Goal: Task Accomplishment & Management: Manage account settings

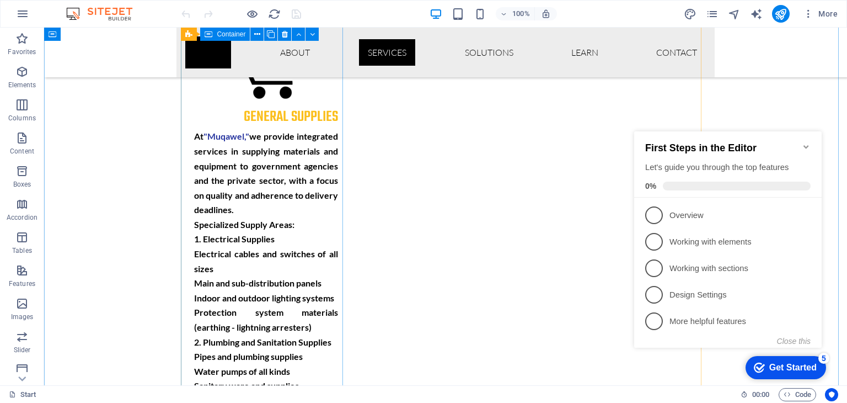
scroll to position [1837, 0]
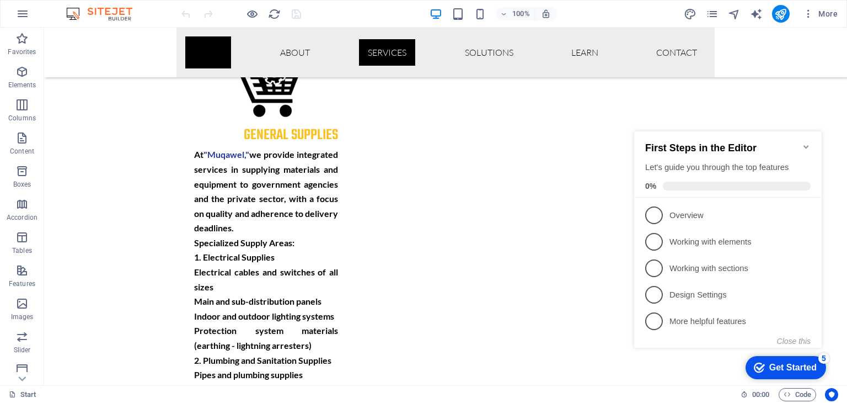
click at [805, 145] on icon "Minimize checklist" at bounding box center [805, 146] width 5 height 3
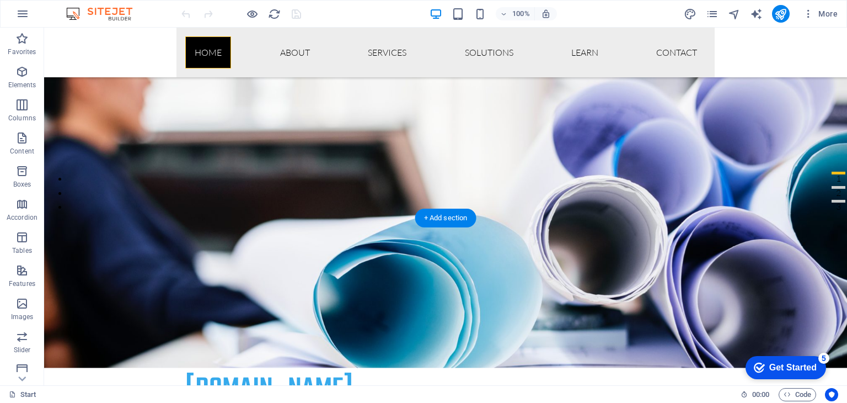
scroll to position [0, 0]
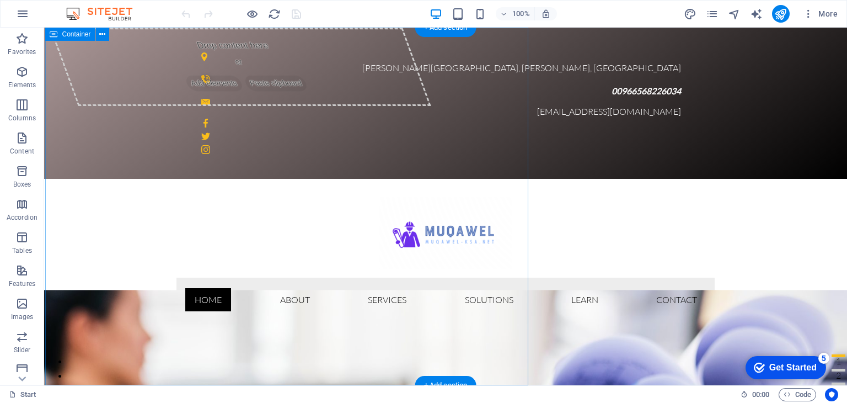
click at [303, 61] on div "Drop content here or Add elements Paste clipboard" at bounding box center [241, 67] width 382 height 78
select select "%"
select select "px"
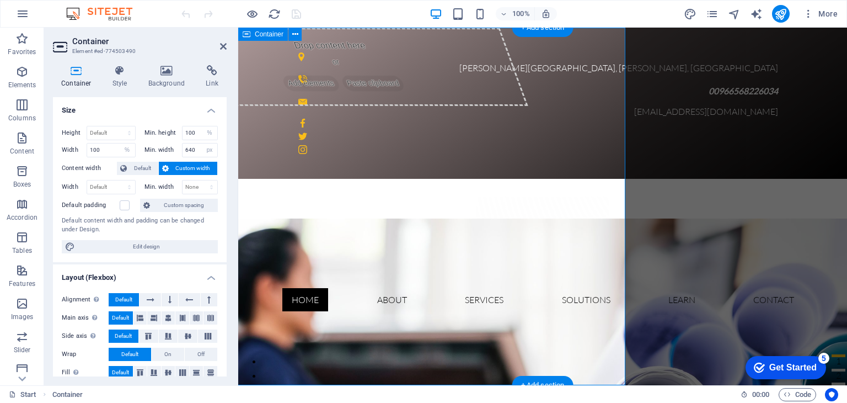
click at [326, 59] on div "Drop content here or Add elements Paste clipboard" at bounding box center [338, 67] width 382 height 78
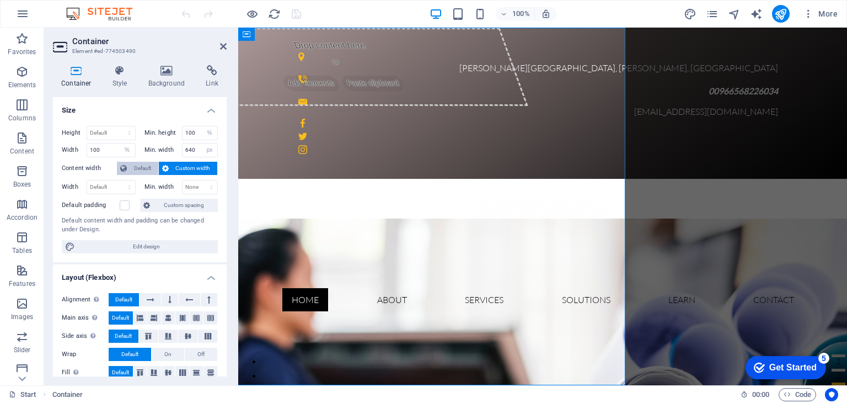
click at [135, 169] on span "Default" at bounding box center [142, 168] width 25 height 13
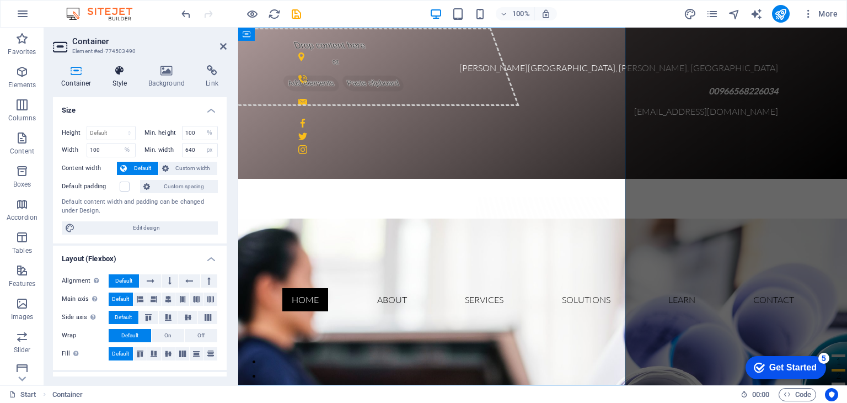
click at [119, 77] on h4 "Style" at bounding box center [122, 76] width 36 height 23
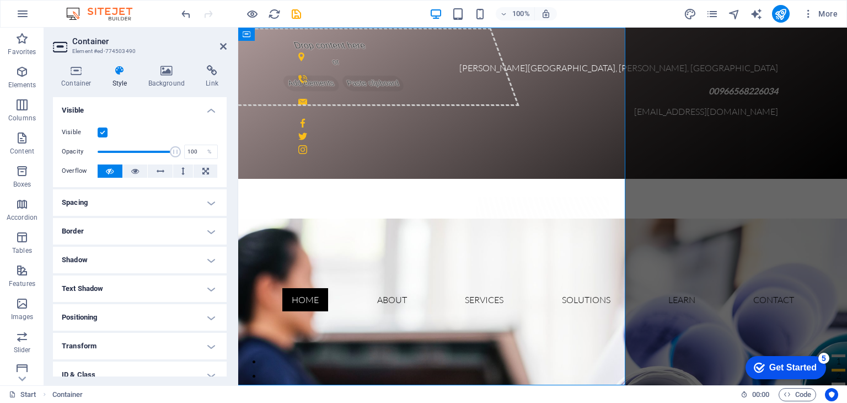
click at [136, 284] on h4 "Text Shadow" at bounding box center [140, 288] width 174 height 26
click at [77, 83] on h4 "Container" at bounding box center [78, 76] width 51 height 23
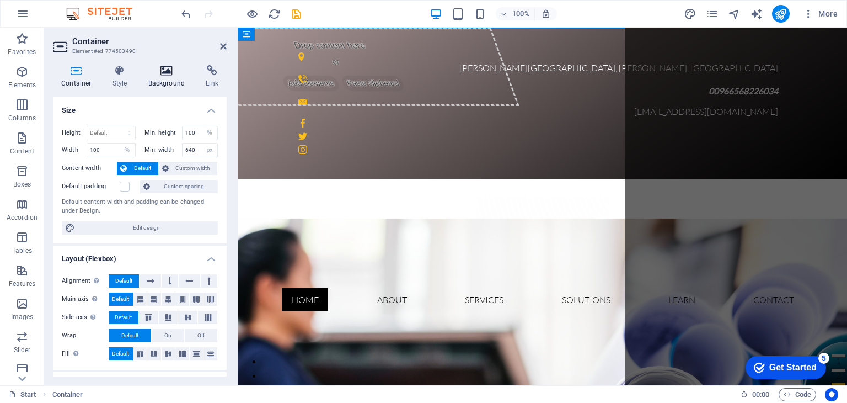
click at [168, 73] on icon at bounding box center [166, 70] width 53 height 11
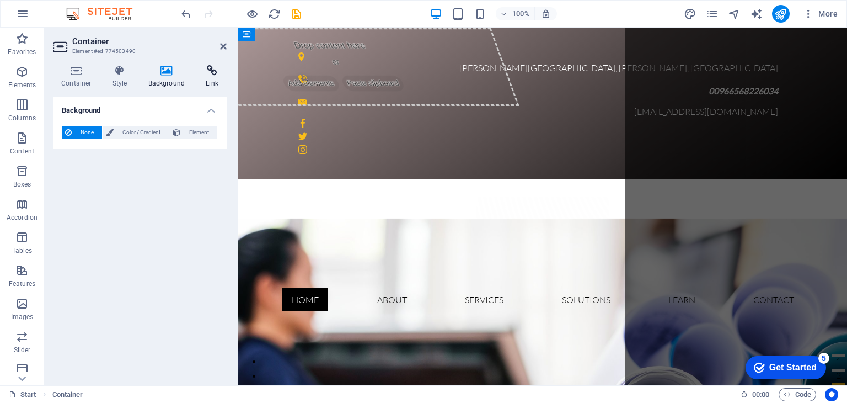
click at [214, 73] on icon at bounding box center [211, 70] width 29 height 11
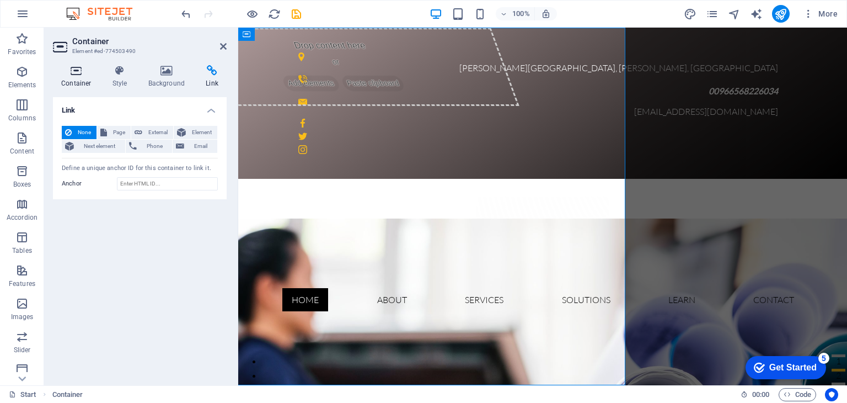
click at [79, 73] on icon at bounding box center [76, 70] width 47 height 11
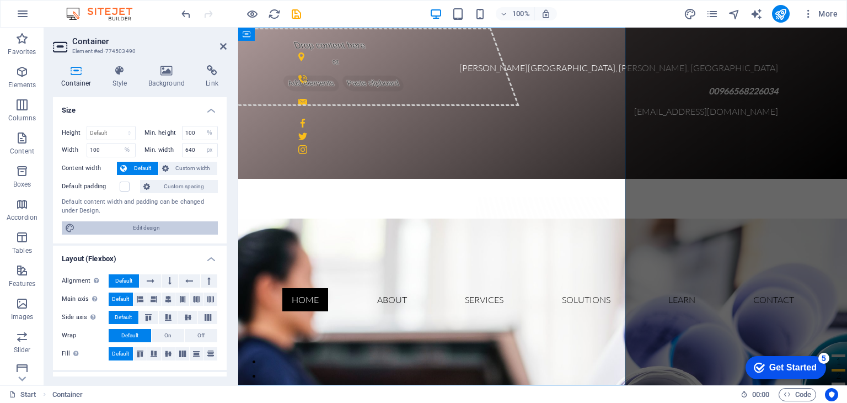
click at [151, 227] on span "Edit design" at bounding box center [146, 227] width 136 height 13
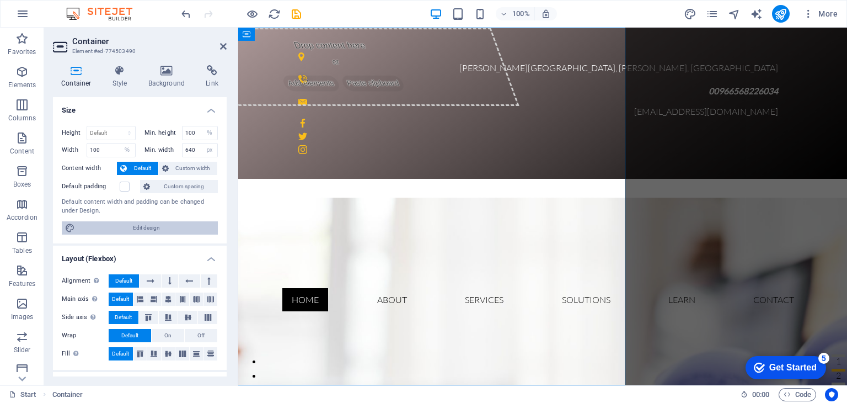
select select "px"
select select "300"
select select "px"
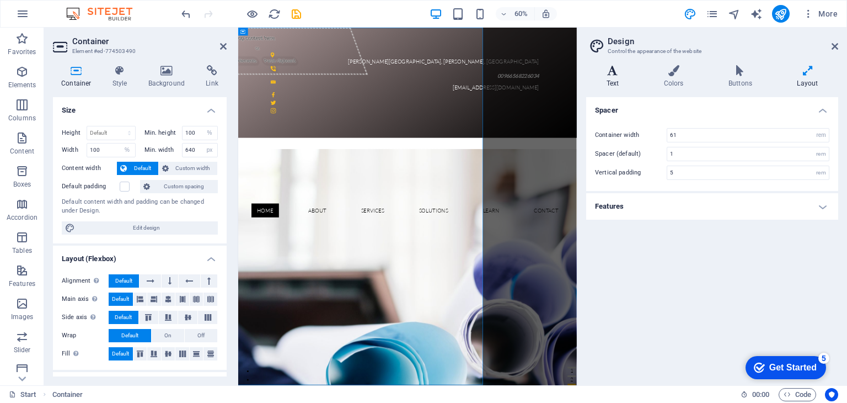
click at [617, 73] on icon at bounding box center [612, 70] width 53 height 11
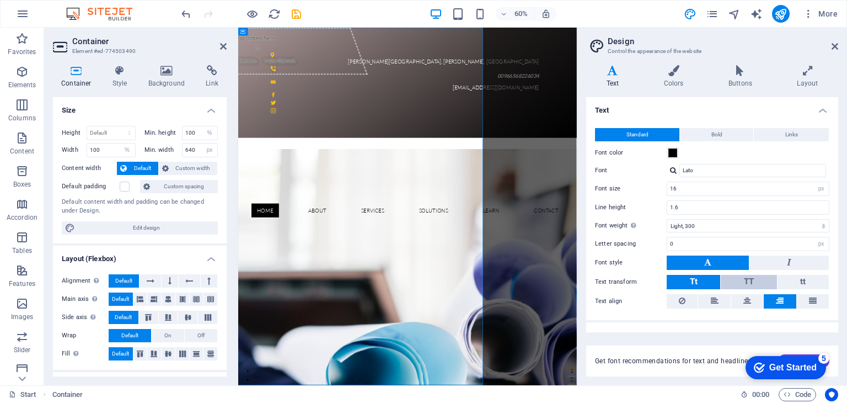
scroll to position [15, 0]
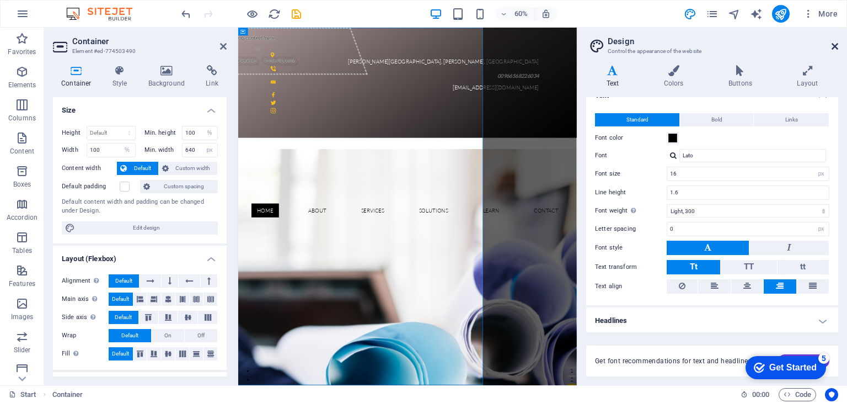
click at [834, 45] on icon at bounding box center [834, 46] width 7 height 9
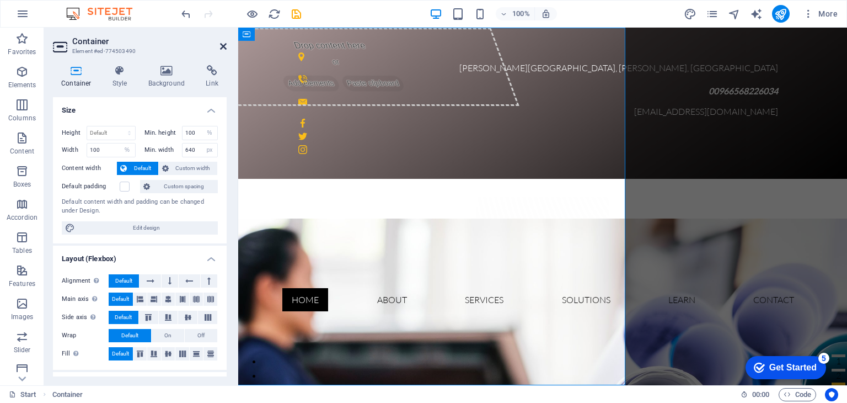
click at [223, 45] on icon at bounding box center [223, 46] width 7 height 9
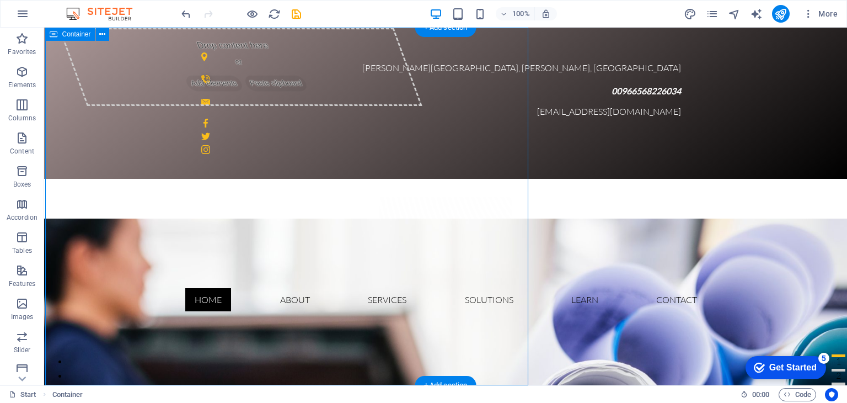
click at [276, 60] on div "Drop content here or Add elements Paste clipboard" at bounding box center [240, 67] width 364 height 78
click at [140, 47] on div "Drop content here or Add elements Paste clipboard" at bounding box center [240, 67] width 364 height 78
select select "%"
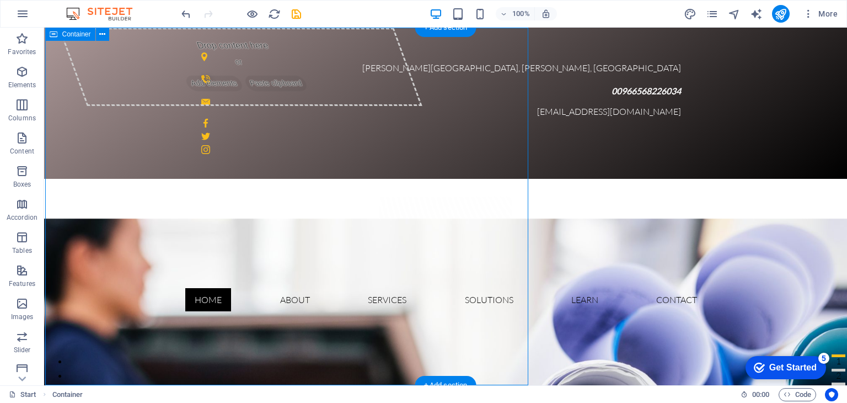
select select "px"
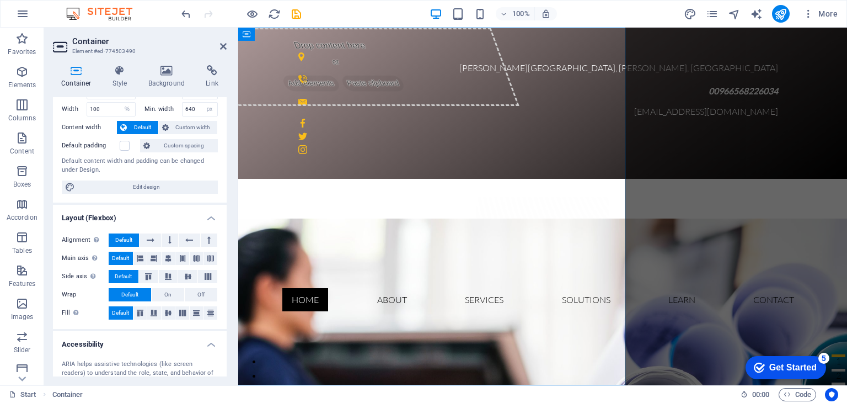
scroll to position [55, 0]
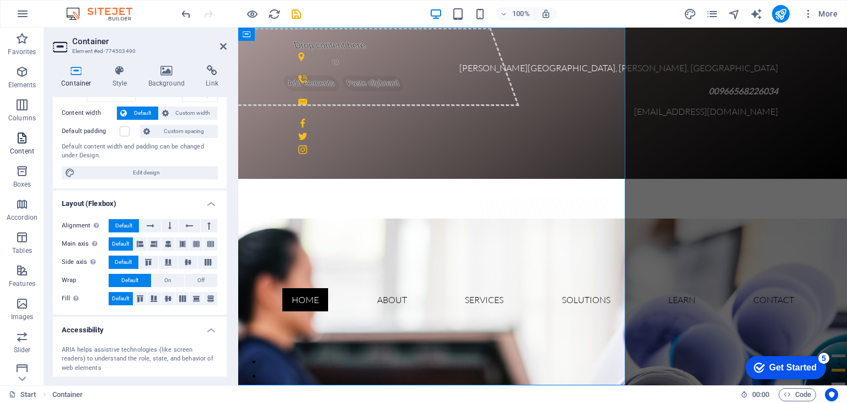
click at [24, 142] on icon "button" at bounding box center [21, 137] width 13 height 13
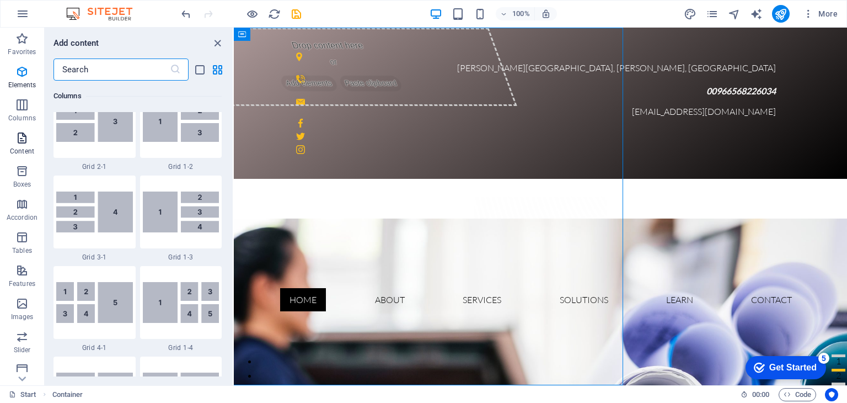
scroll to position [1929, 0]
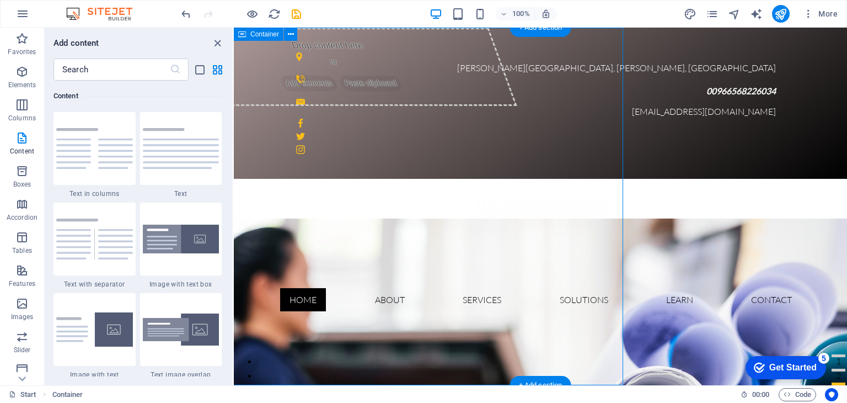
click at [398, 67] on div "Drop content here or Add elements Paste clipboard" at bounding box center [335, 67] width 364 height 78
select select "%"
select select "px"
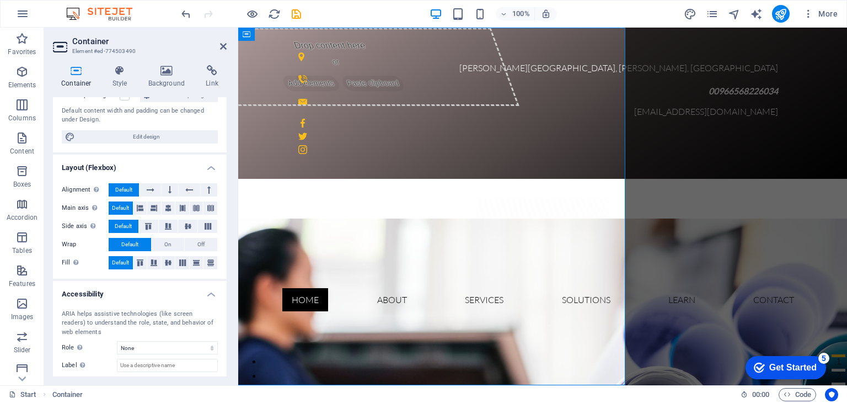
scroll to position [148, 0]
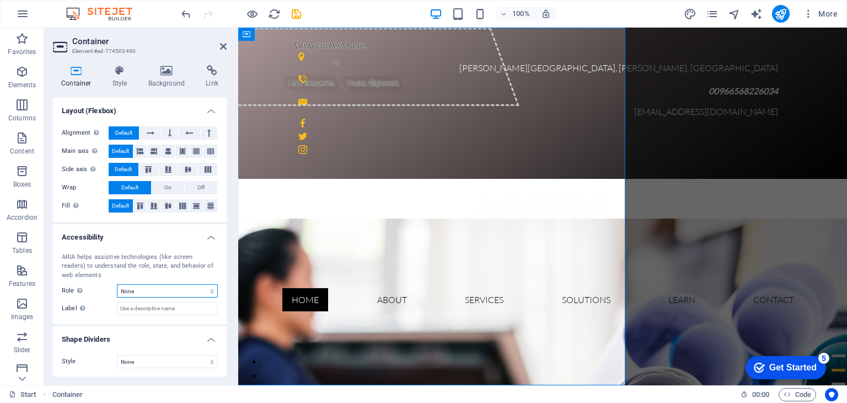
click at [211, 289] on select "None Alert Article Banner Comment Complementary Dialog Footer Header Marquee Pr…" at bounding box center [167, 290] width 101 height 13
click at [117, 284] on select "None Alert Article Banner Comment Complementary Dialog Footer Header Marquee Pr…" at bounding box center [167, 290] width 101 height 13
click at [208, 289] on select "None Alert Article Banner Comment Complementary Dialog Footer Header Marquee Pr…" at bounding box center [167, 290] width 101 height 13
select select "none"
click at [117, 284] on select "None Alert Article Banner Comment Complementary Dialog Footer Header Marquee Pr…" at bounding box center [167, 290] width 101 height 13
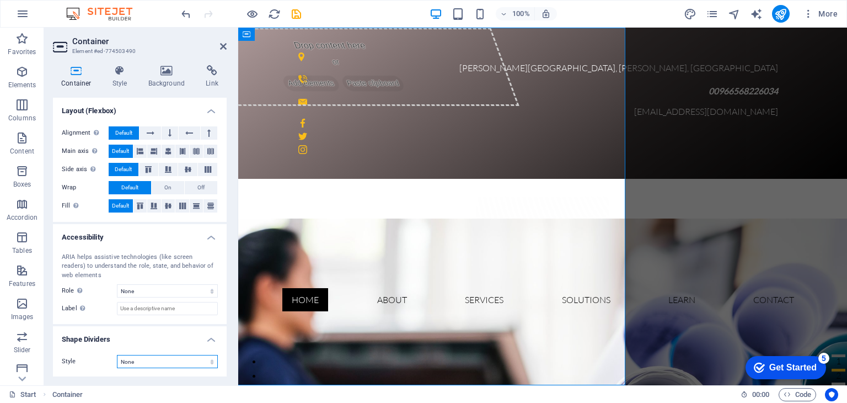
click at [203, 358] on select "None Triangle Square Diagonal Polygon 1 Polygon 2 Zigzag Multiple Zigzags Waves…" at bounding box center [167, 361] width 101 height 13
click at [117, 355] on select "None Triangle Square Diagonal Polygon 1 Polygon 2 Zigzag Multiple Zigzags Waves…" at bounding box center [167, 361] width 101 height 13
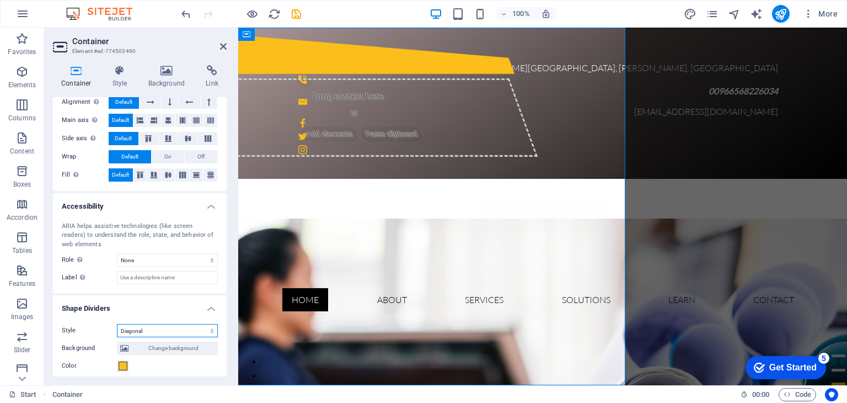
scroll to position [280, 0]
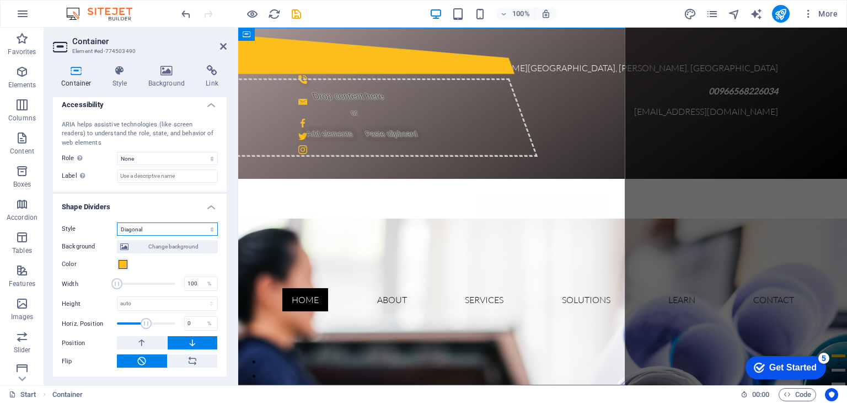
click at [208, 226] on select "None Triangle Square Diagonal Polygon 1 Polygon 2 Zigzag Multiple Zigzags Waves…" at bounding box center [167, 228] width 101 height 13
click at [117, 235] on select "None Triangle Square Diagonal Polygon 1 Polygon 2 Zigzag Multiple Zigzags Waves…" at bounding box center [167, 228] width 101 height 13
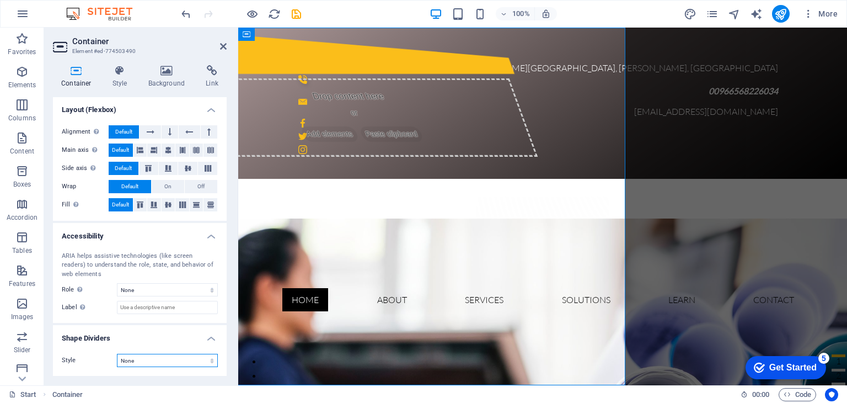
scroll to position [148, 0]
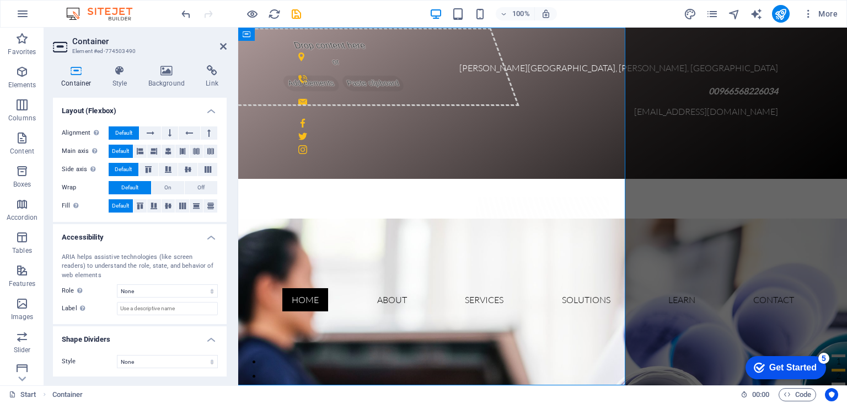
click at [211, 235] on h4 "Accessibility" at bounding box center [140, 234] width 174 height 20
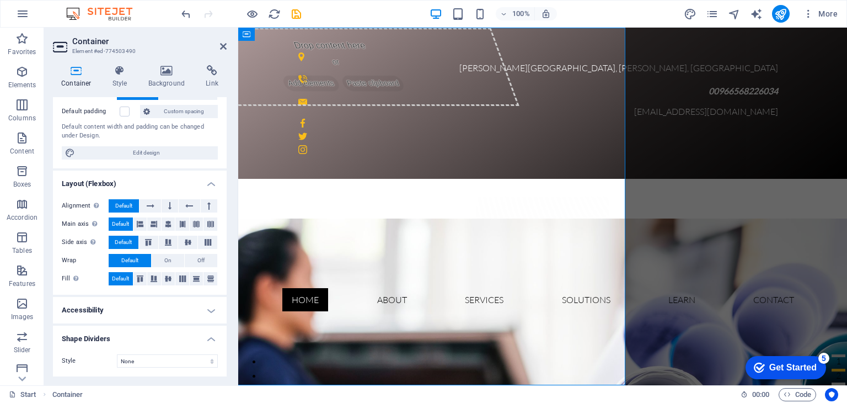
scroll to position [74, 0]
click at [212, 308] on h4 "Accessibility" at bounding box center [140, 310] width 174 height 26
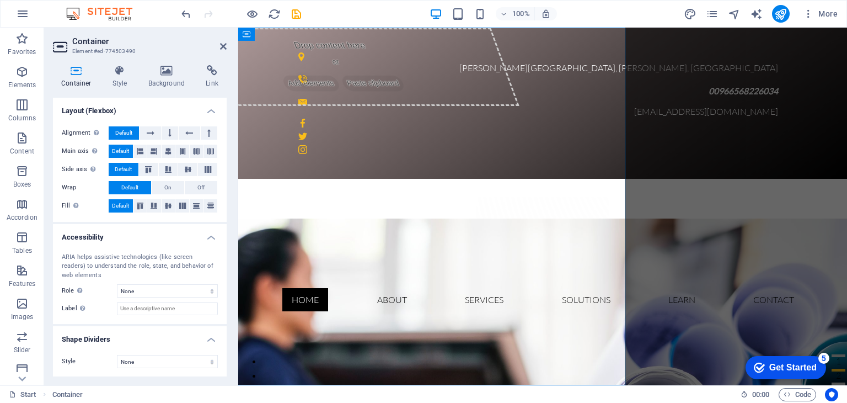
click at [210, 337] on h4 "Shape Dividers" at bounding box center [140, 336] width 174 height 20
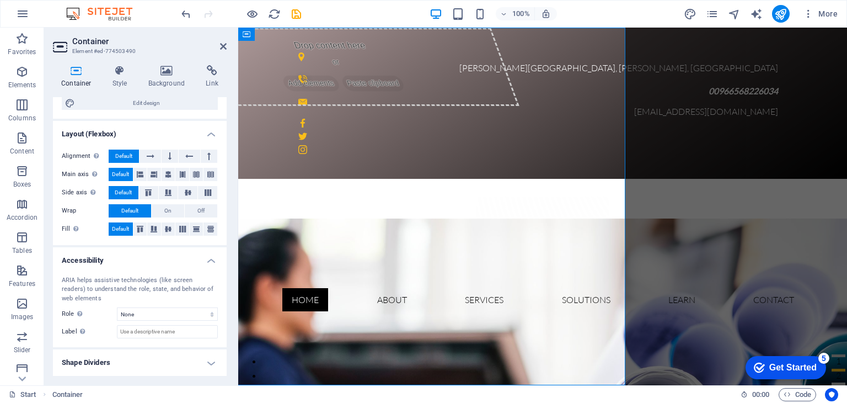
scroll to position [124, 0]
click at [209, 363] on h4 "Shape Dividers" at bounding box center [140, 363] width 174 height 26
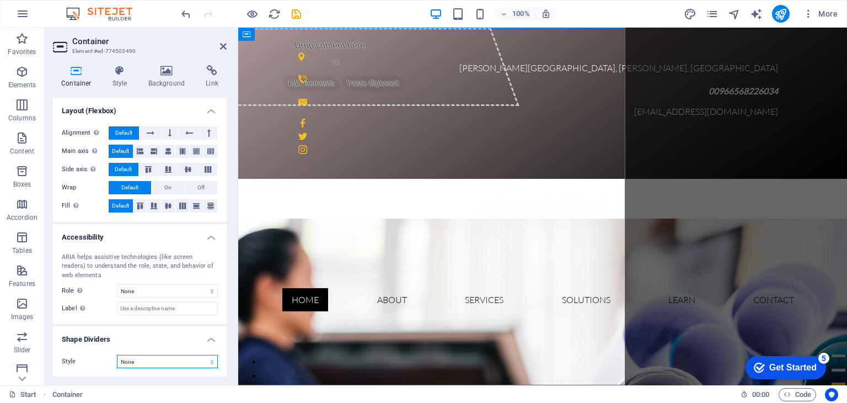
click at [202, 362] on select "None Triangle Square Diagonal Polygon 1 Polygon 2 Zigzag Multiple Zigzags Waves…" at bounding box center [167, 361] width 101 height 13
click at [117, 355] on select "None Triangle Square Diagonal Polygon 1 Polygon 2 Zigzag Multiple Zigzags Waves…" at bounding box center [167, 361] width 101 height 13
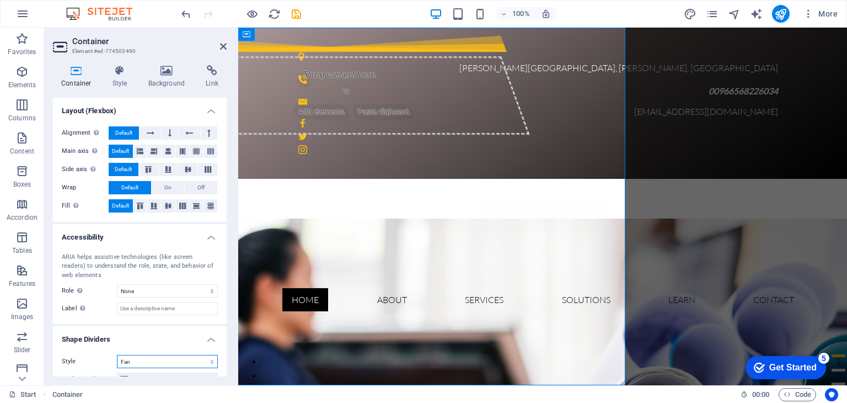
click at [208, 358] on select "None Triangle Square Diagonal Polygon 1 Polygon 2 Zigzag Multiple Zigzags Waves…" at bounding box center [167, 361] width 101 height 13
select select "none"
click at [117, 355] on select "None Triangle Square Diagonal Polygon 1 Polygon 2 Zigzag Multiple Zigzags Waves…" at bounding box center [167, 361] width 101 height 13
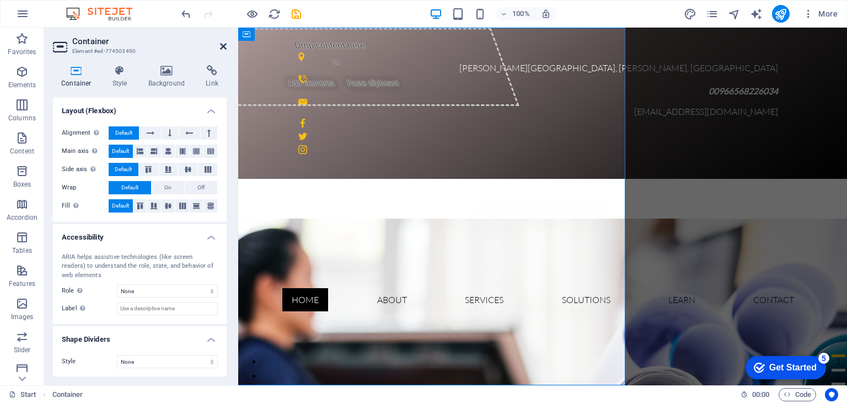
click at [223, 45] on icon at bounding box center [223, 46] width 7 height 9
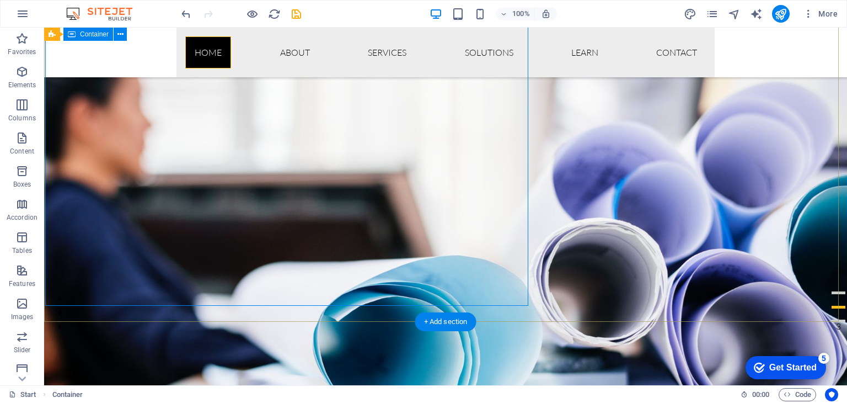
scroll to position [0, 0]
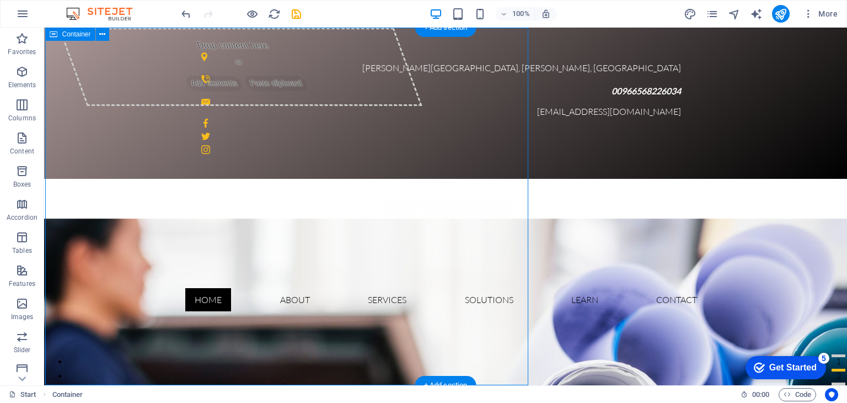
click at [278, 60] on div "Drop content here or Add elements Paste clipboard" at bounding box center [240, 67] width 364 height 78
select select "%"
select select "px"
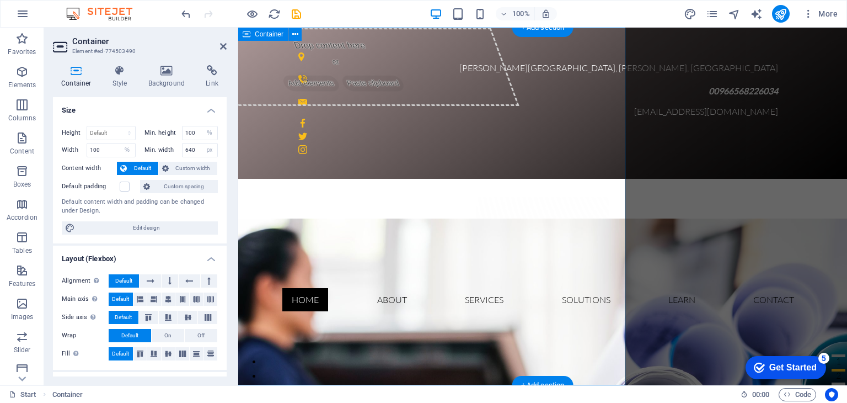
click at [296, 54] on div "Drop content here or Add elements Paste clipboard" at bounding box center [337, 67] width 364 height 78
click at [310, 60] on div "Drop content here or Add elements Paste clipboard" at bounding box center [337, 67] width 364 height 78
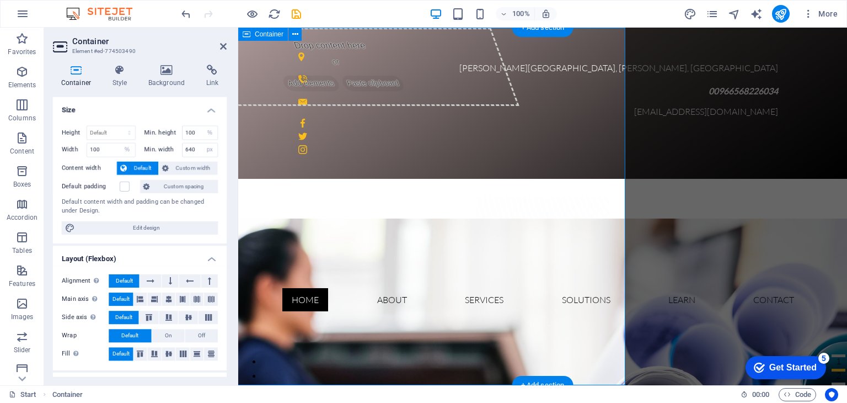
click at [310, 60] on div "Drop content here or Add elements Paste clipboard" at bounding box center [337, 67] width 364 height 78
drag, startPoint x: 222, startPoint y: 45, endPoint x: 194, endPoint y: 14, distance: 41.7
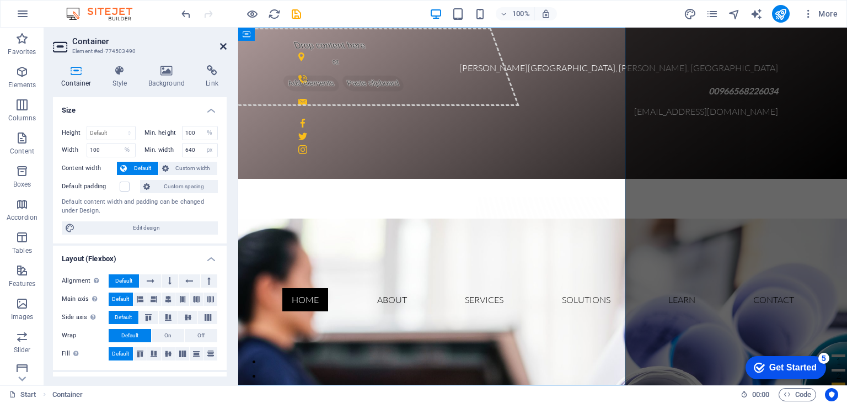
click at [222, 45] on icon at bounding box center [223, 46] width 7 height 9
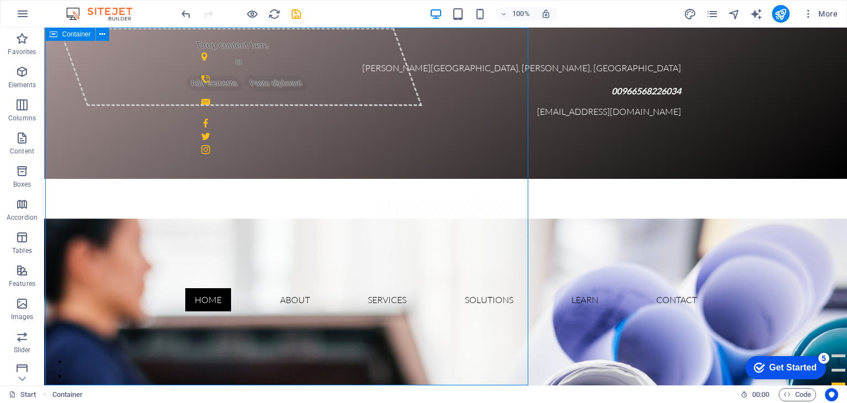
click at [82, 37] on span "Container" at bounding box center [76, 34] width 29 height 7
click at [101, 36] on icon at bounding box center [102, 35] width 6 height 12
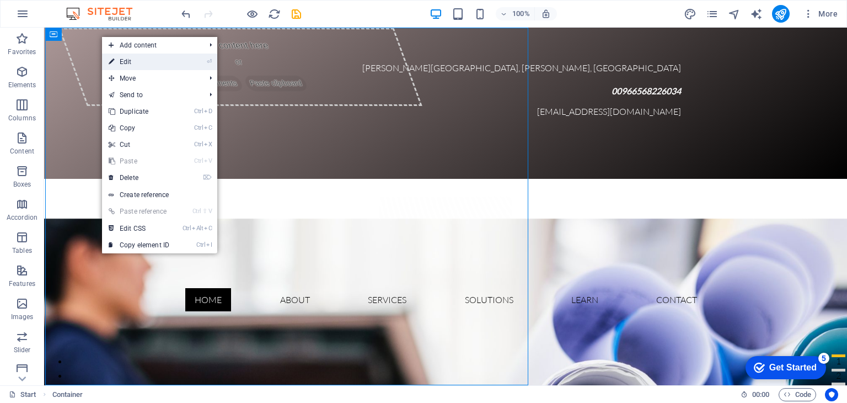
click at [118, 57] on link "⏎ Edit" at bounding box center [139, 61] width 74 height 17
select select "%"
select select "px"
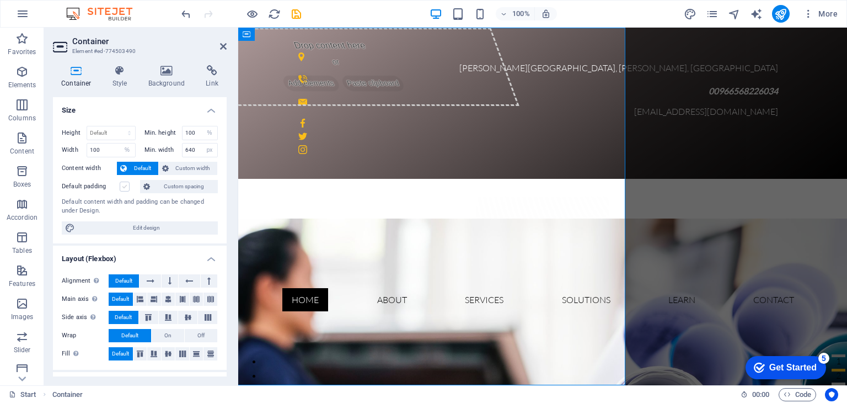
click at [122, 186] on label at bounding box center [125, 186] width 10 height 10
click at [0, 0] on input "Default padding" at bounding box center [0, 0] width 0 height 0
click at [122, 186] on label at bounding box center [125, 186] width 10 height 10
click at [0, 0] on input "Default padding" at bounding box center [0, 0] width 0 height 0
click at [123, 186] on label at bounding box center [125, 186] width 10 height 10
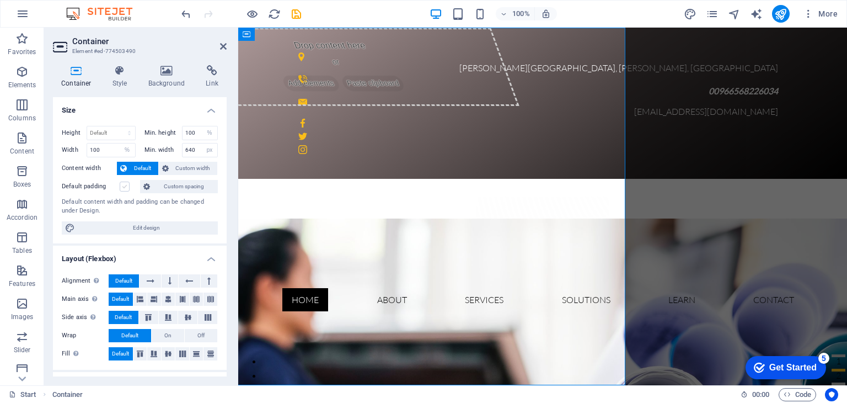
click at [0, 0] on input "Default padding" at bounding box center [0, 0] width 0 height 0
click at [123, 186] on label at bounding box center [125, 186] width 10 height 10
click at [0, 0] on input "Default padding" at bounding box center [0, 0] width 0 height 0
click at [123, 186] on label at bounding box center [125, 186] width 10 height 10
click at [0, 0] on input "Default padding" at bounding box center [0, 0] width 0 height 0
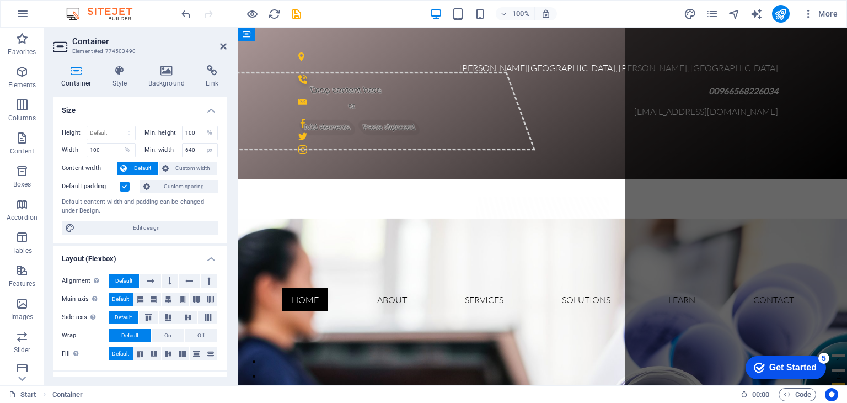
click at [123, 186] on label at bounding box center [125, 186] width 10 height 10
click at [0, 0] on input "Default padding" at bounding box center [0, 0] width 0 height 0
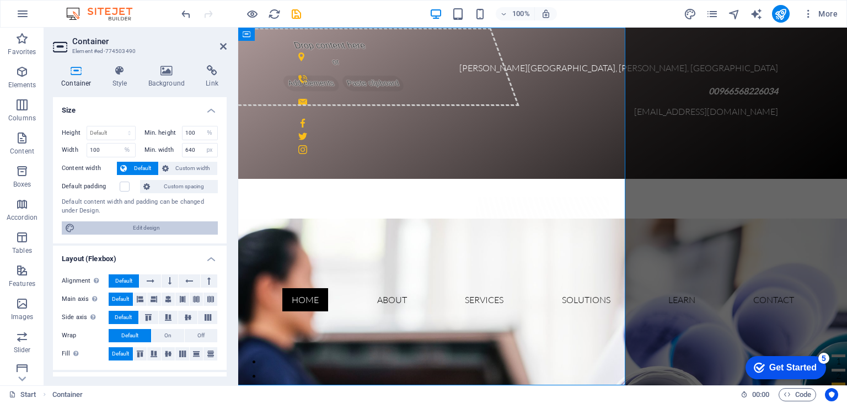
click at [131, 226] on span "Edit design" at bounding box center [146, 227] width 136 height 13
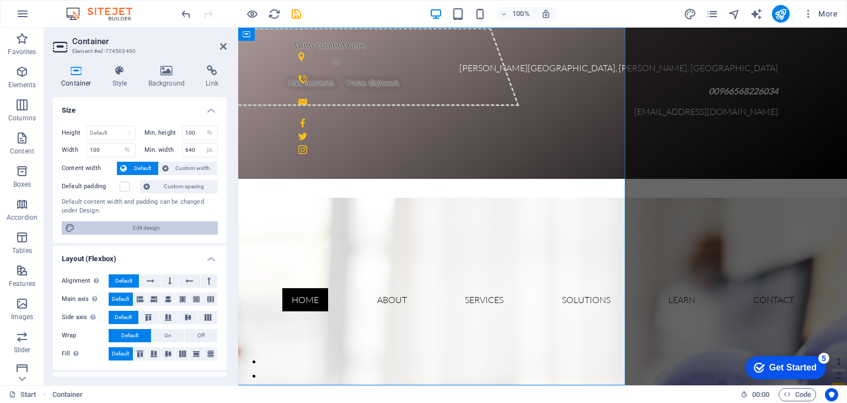
select select "rem"
select select "ease-in-out"
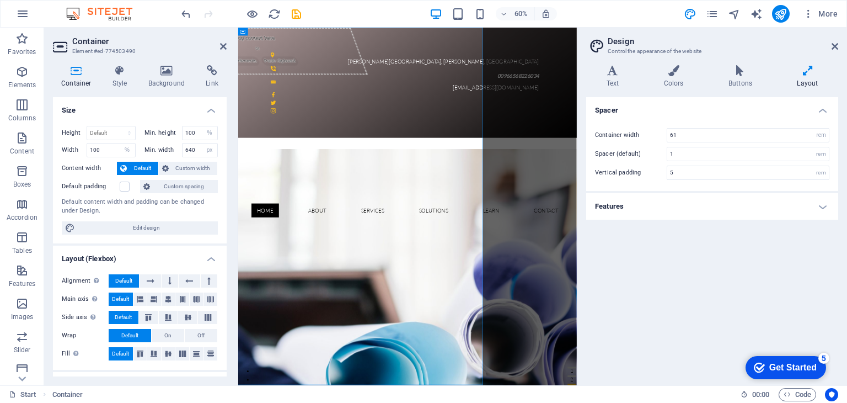
click at [823, 208] on h4 "Features" at bounding box center [712, 206] width 252 height 26
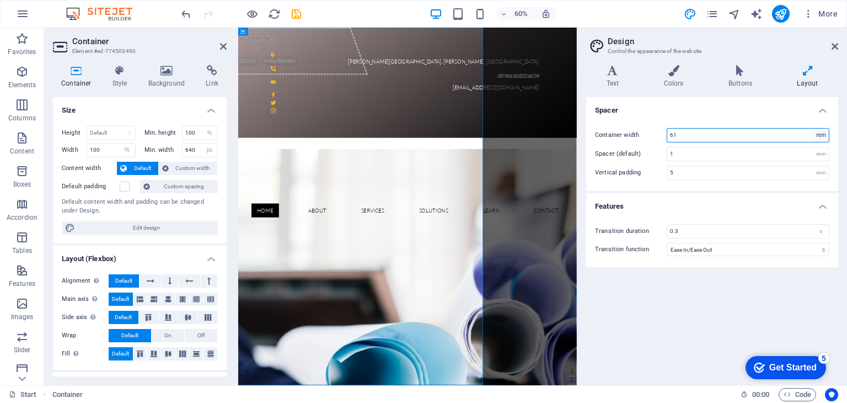
click at [823, 138] on select "rem px" at bounding box center [820, 134] width 15 height 13
click at [673, 77] on h4 "Colors" at bounding box center [675, 76] width 65 height 23
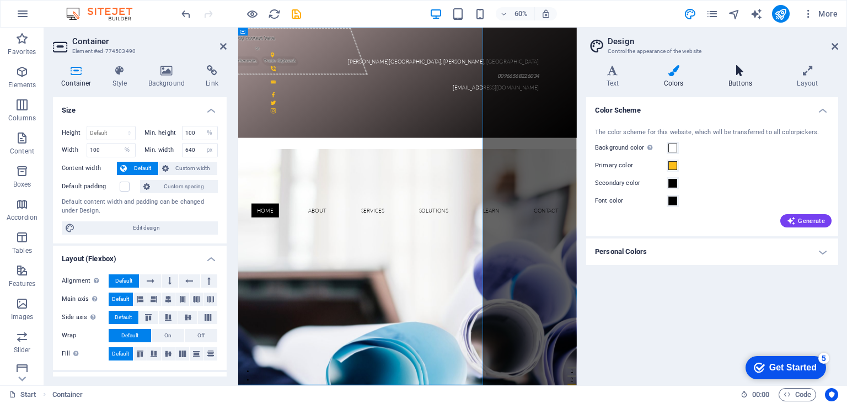
click at [748, 73] on icon at bounding box center [740, 70] width 64 height 11
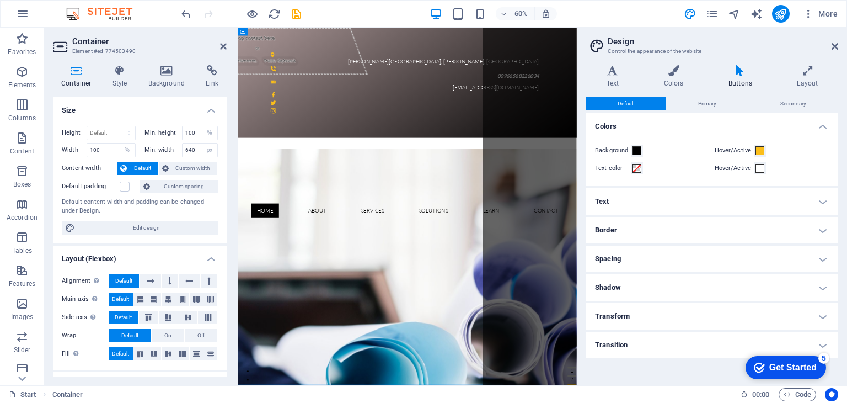
click at [675, 203] on h4 "Text" at bounding box center [712, 201] width 252 height 26
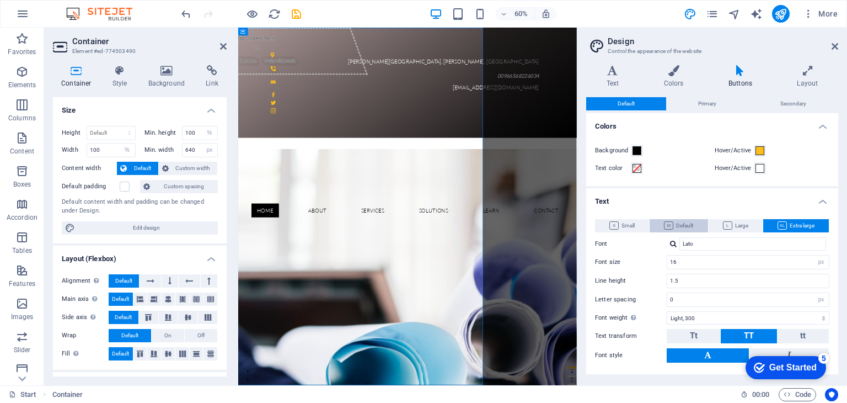
click at [677, 228] on span "Default" at bounding box center [678, 225] width 29 height 13
click at [639, 221] on button "Small" at bounding box center [622, 225] width 54 height 13
click at [807, 227] on span "Extra large" at bounding box center [795, 225] width 37 height 13
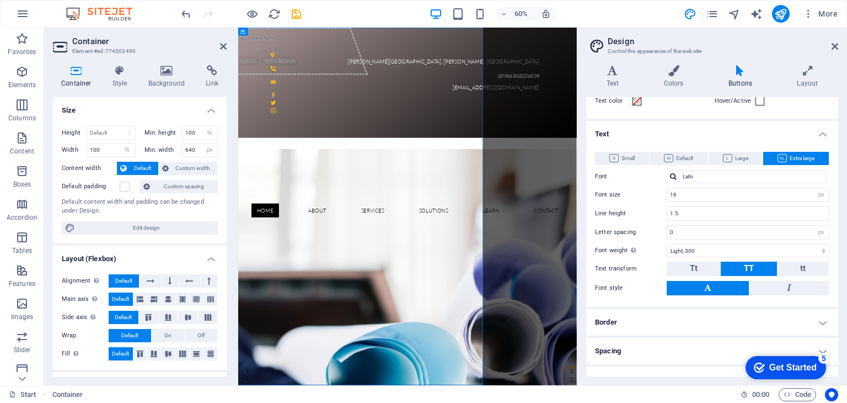
scroll to position [139, 0]
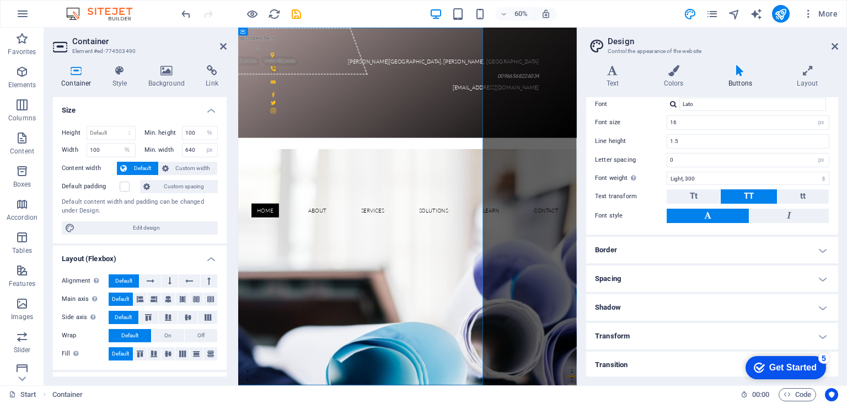
click at [820, 246] on h4 "Border" at bounding box center [712, 250] width 252 height 26
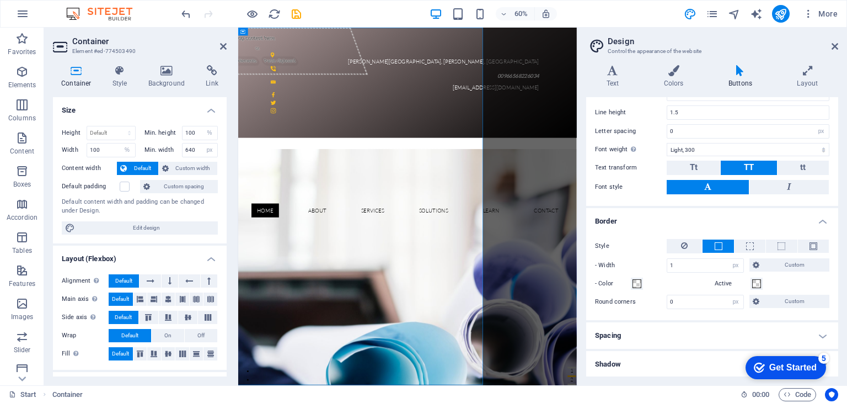
scroll to position [224, 0]
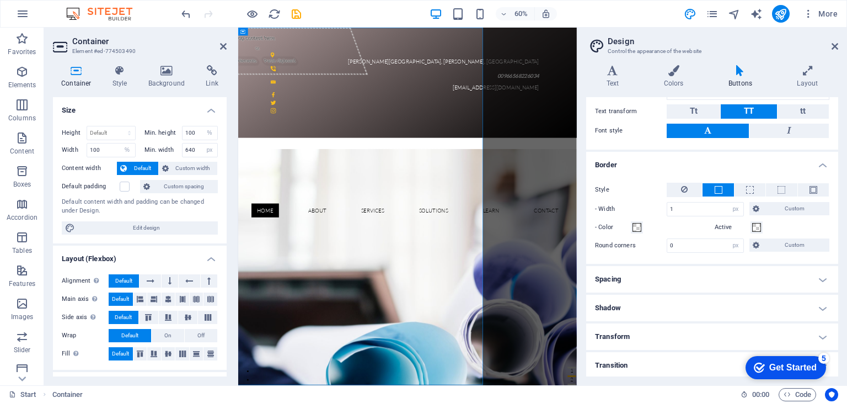
click at [819, 276] on h4 "Spacing" at bounding box center [712, 279] width 252 height 26
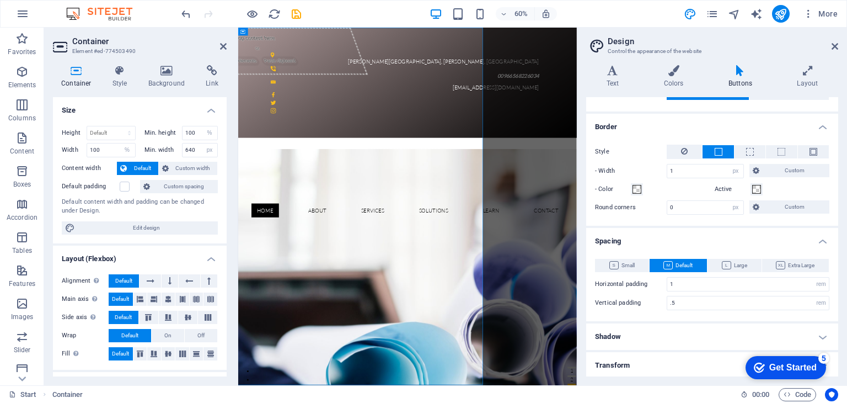
scroll to position [291, 0]
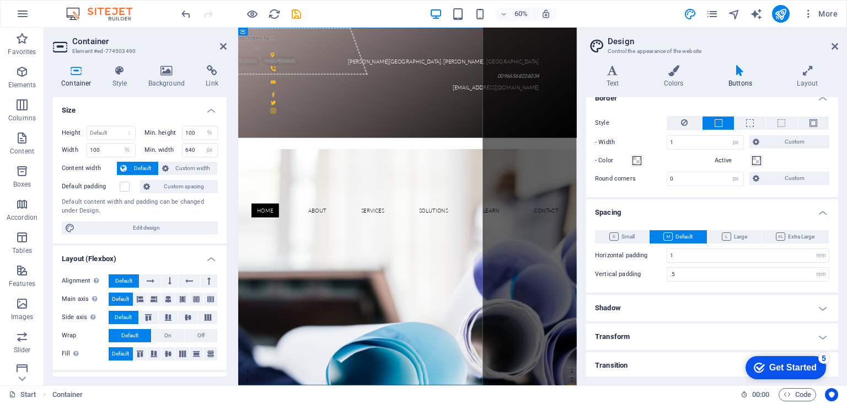
click at [821, 305] on h4 "Shadow" at bounding box center [712, 307] width 252 height 26
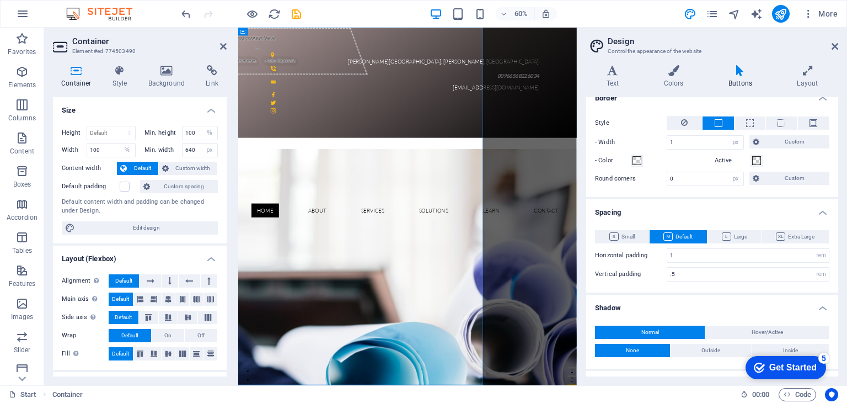
scroll to position [338, 0]
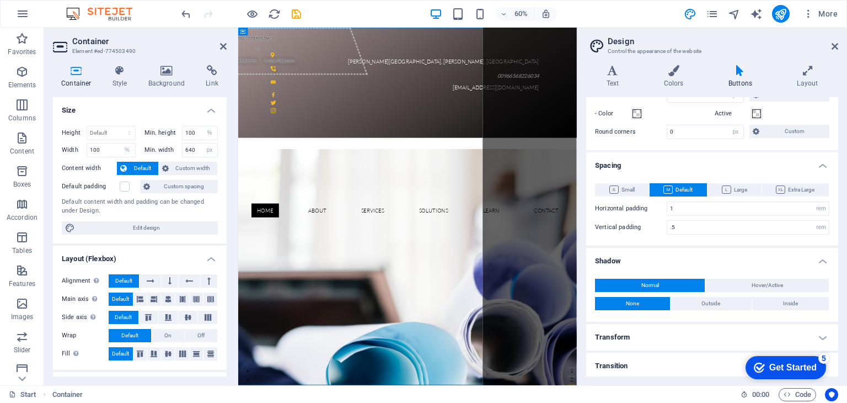
click at [825, 334] on h4 "Transform" at bounding box center [712, 337] width 252 height 26
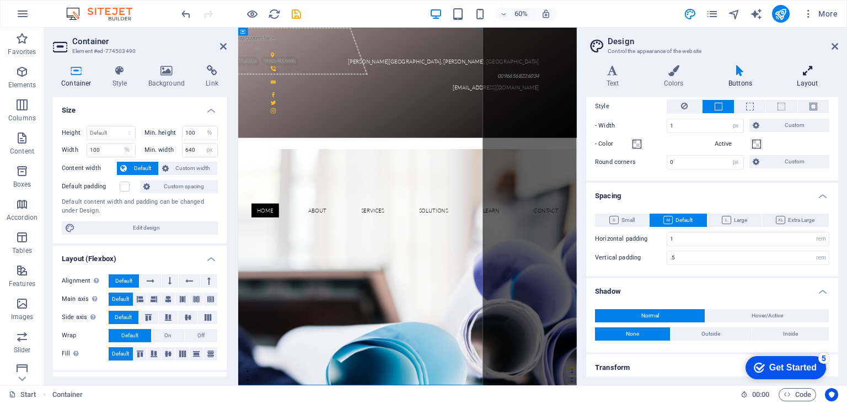
scroll to position [272, 0]
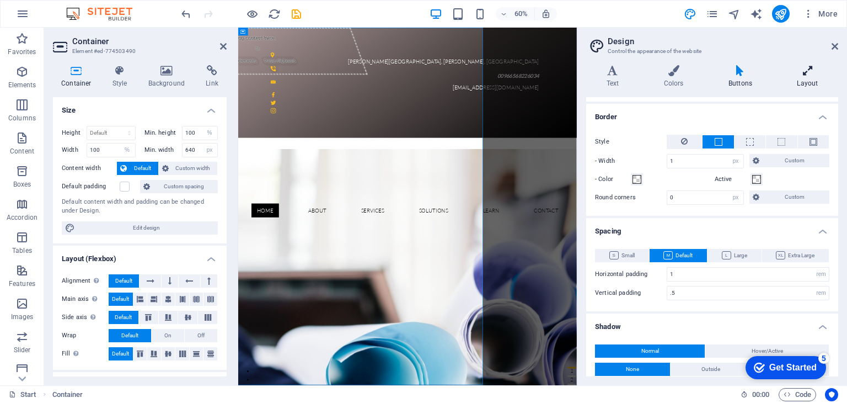
click at [812, 73] on icon at bounding box center [807, 70] width 61 height 11
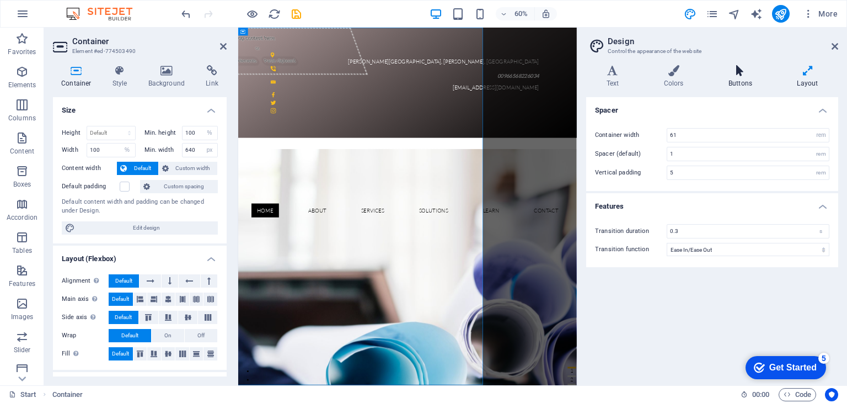
click at [743, 75] on icon at bounding box center [740, 70] width 64 height 11
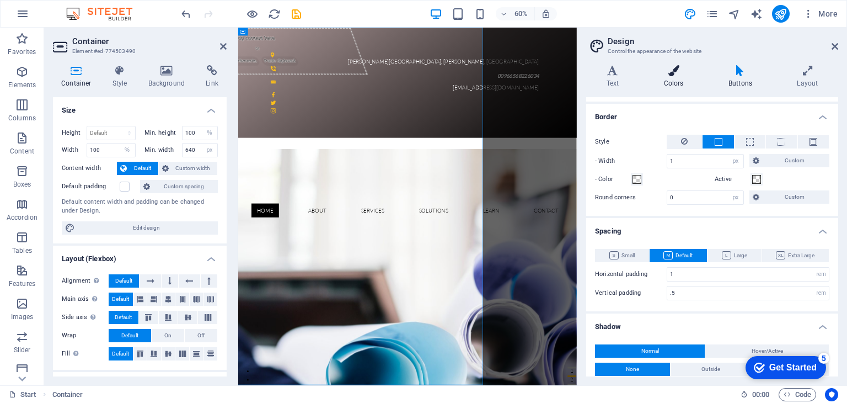
click at [674, 68] on icon at bounding box center [673, 70] width 60 height 11
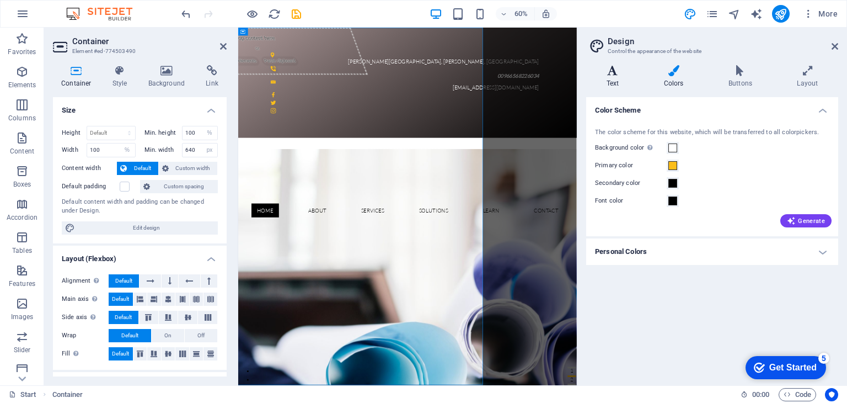
click at [613, 73] on icon at bounding box center [612, 70] width 53 height 11
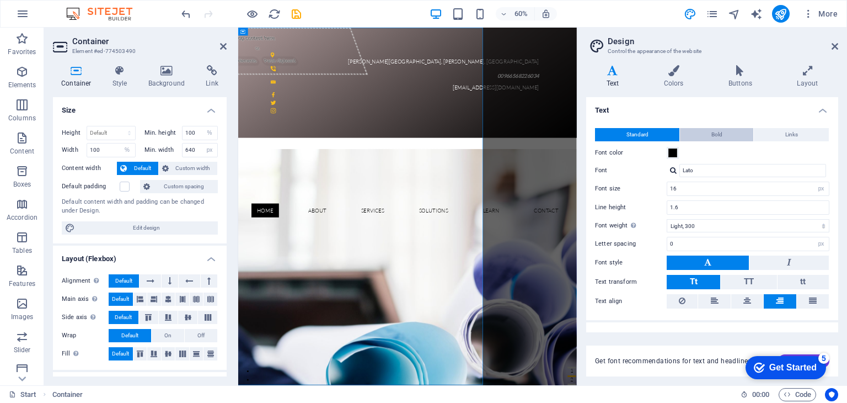
click at [728, 137] on button "Bold" at bounding box center [716, 134] width 73 height 13
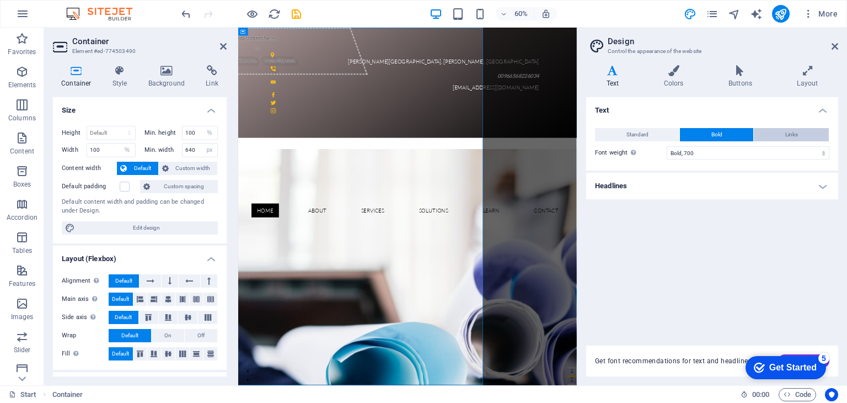
drag, startPoint x: 802, startPoint y: 136, endPoint x: 796, endPoint y: 136, distance: 5.5
click at [801, 136] on button "Links" at bounding box center [791, 134] width 75 height 13
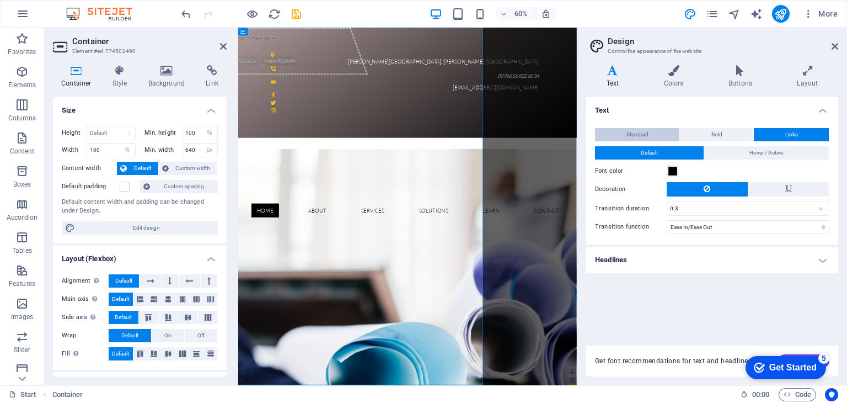
click at [659, 135] on button "Standard" at bounding box center [637, 134] width 84 height 13
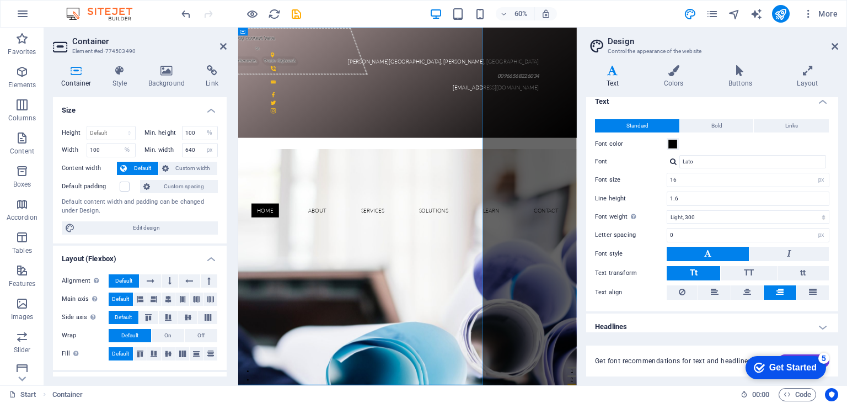
scroll to position [15, 0]
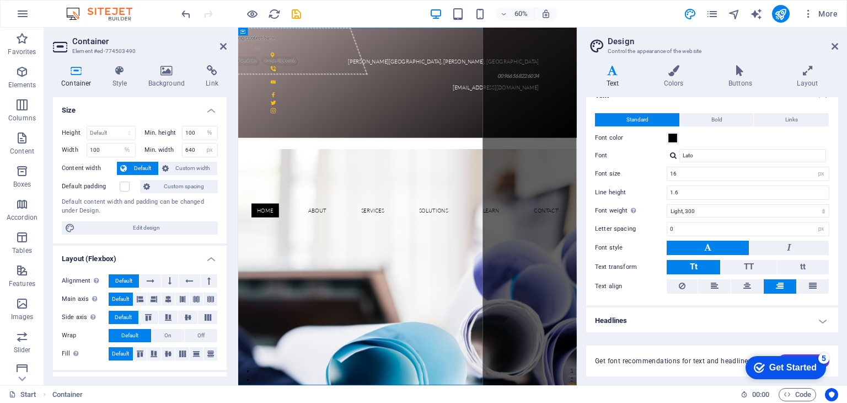
click at [820, 322] on h4 "Headlines" at bounding box center [712, 320] width 252 height 26
click at [820, 319] on h4 "Headlines" at bounding box center [712, 317] width 252 height 20
click at [820, 318] on h4 "Headlines" at bounding box center [712, 320] width 252 height 26
click at [839, 45] on aside "Design Control the appearance of the website Variants Text Colors Buttons Layou…" at bounding box center [712, 206] width 270 height 357
click at [833, 47] on icon at bounding box center [834, 46] width 7 height 9
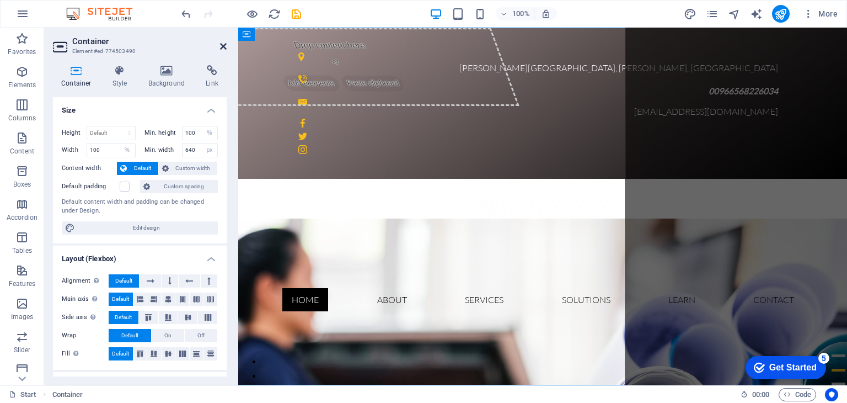
click at [223, 45] on icon at bounding box center [223, 46] width 7 height 9
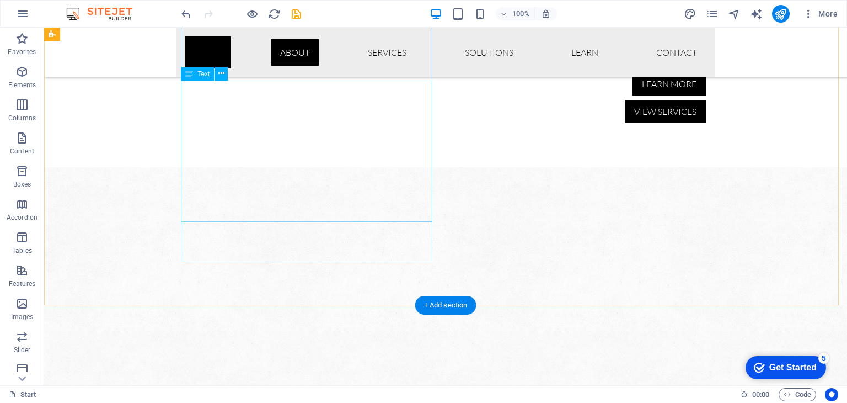
scroll to position [679, 0]
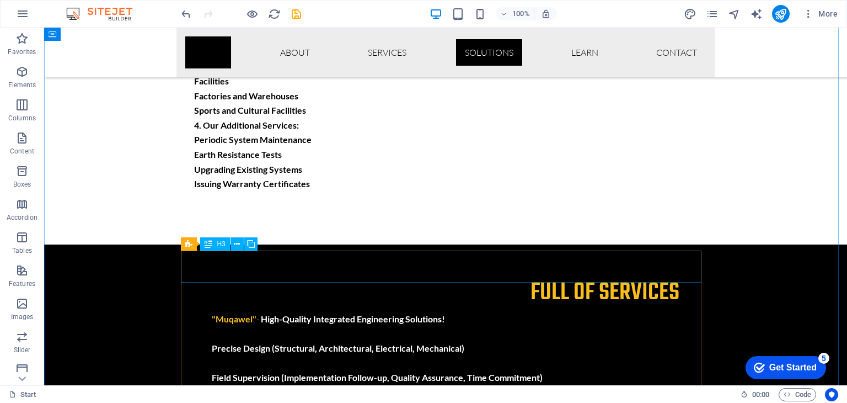
scroll to position [5255, 0]
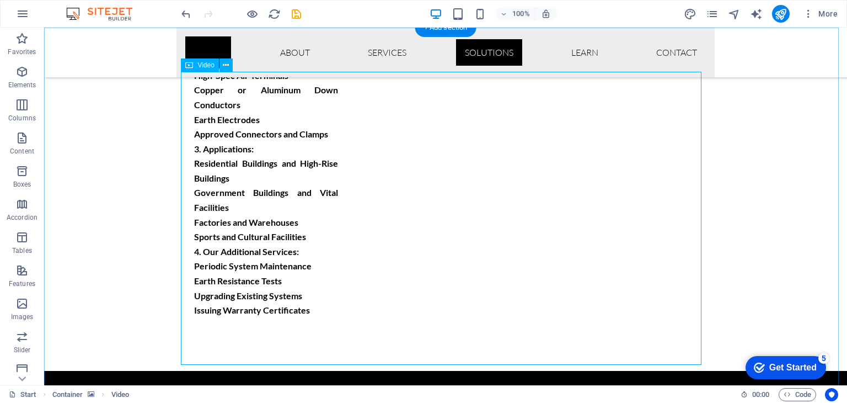
scroll to position [5310, 0]
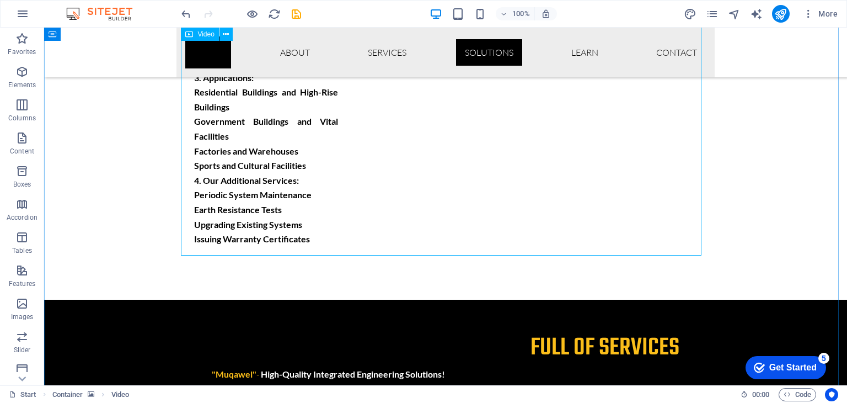
select select "%"
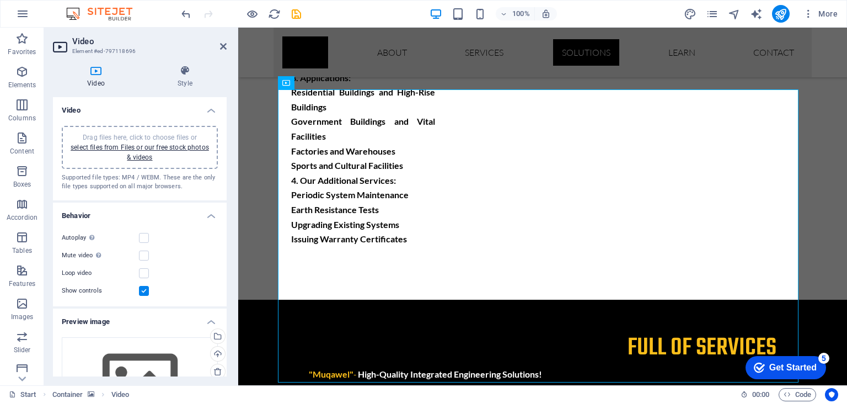
click at [194, 228] on div "Autoplay Autoplay is only available if muted is checked Mute video Autoplay wil…" at bounding box center [140, 264] width 174 height 84
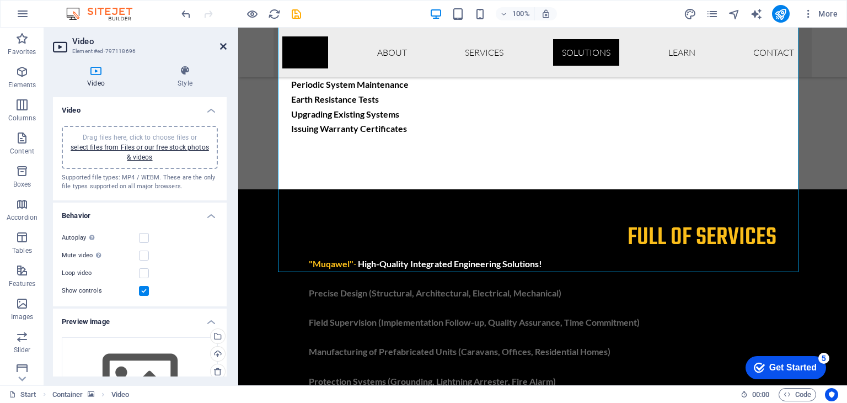
click at [225, 45] on icon at bounding box center [223, 46] width 7 height 9
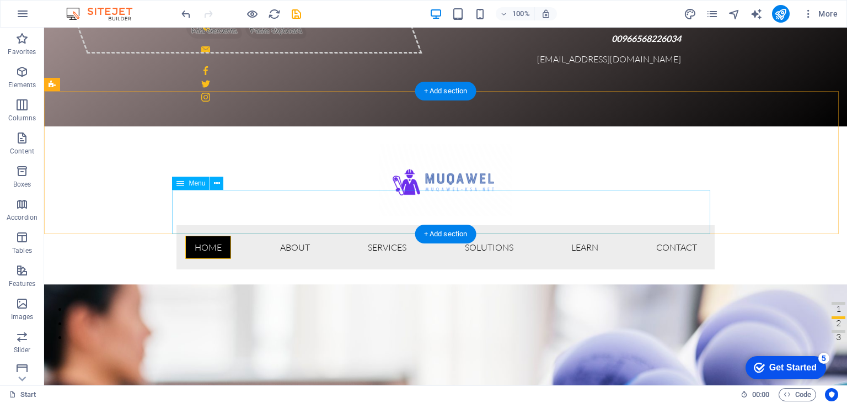
scroll to position [0, 0]
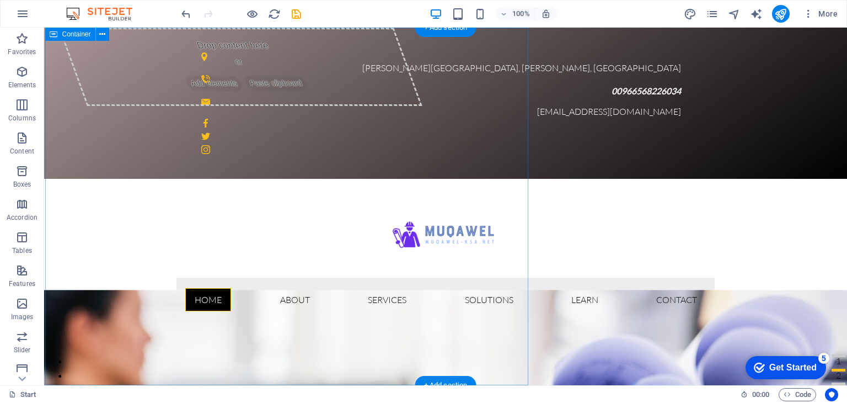
click at [406, 60] on div "Drop content here or Add elements Paste clipboard" at bounding box center [291, 206] width 483 height 357
select select "%"
select select "px"
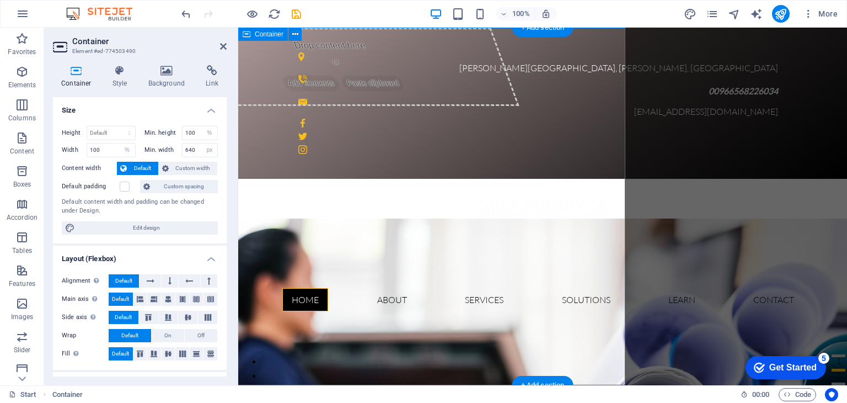
click at [332, 50] on div "Drop content here or Add elements Paste clipboard" at bounding box center [337, 67] width 364 height 78
click at [73, 47] on h3 "Element #ed-774503490" at bounding box center [138, 51] width 132 height 10
click at [72, 46] on h3 "Element #ed-774503490" at bounding box center [138, 51] width 132 height 10
click at [225, 47] on icon at bounding box center [223, 46] width 7 height 9
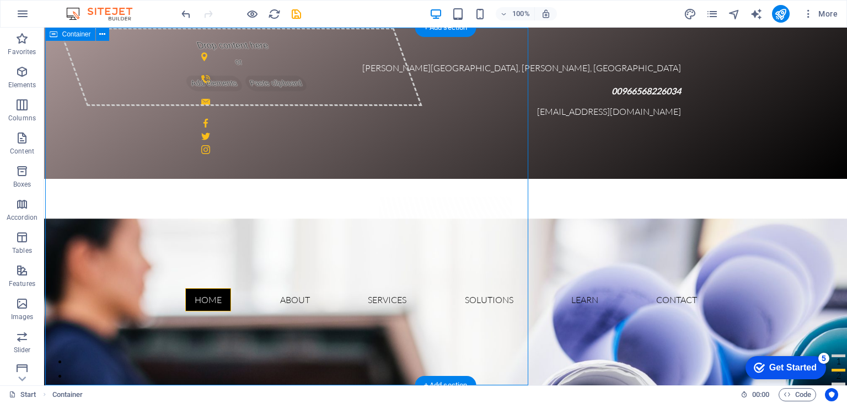
click at [271, 58] on div "Drop content here or Add elements Paste clipboard" at bounding box center [240, 67] width 364 height 78
select select "%"
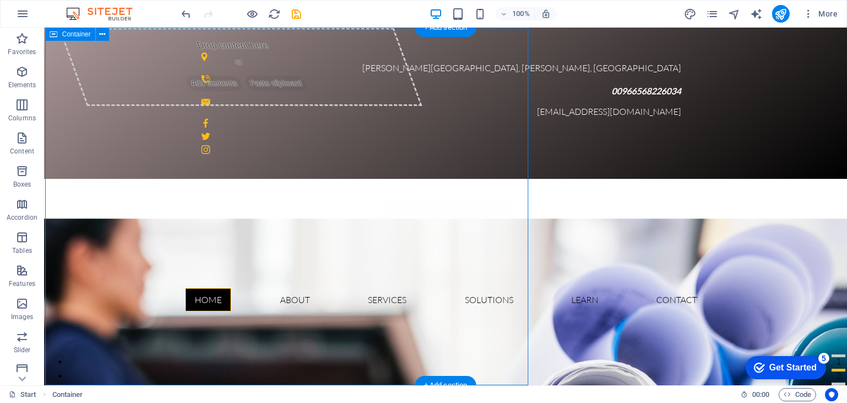
select select "px"
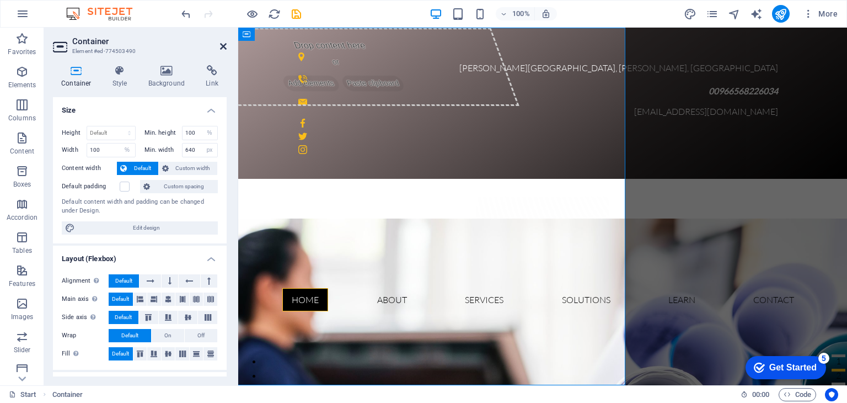
click at [222, 47] on icon at bounding box center [223, 46] width 7 height 9
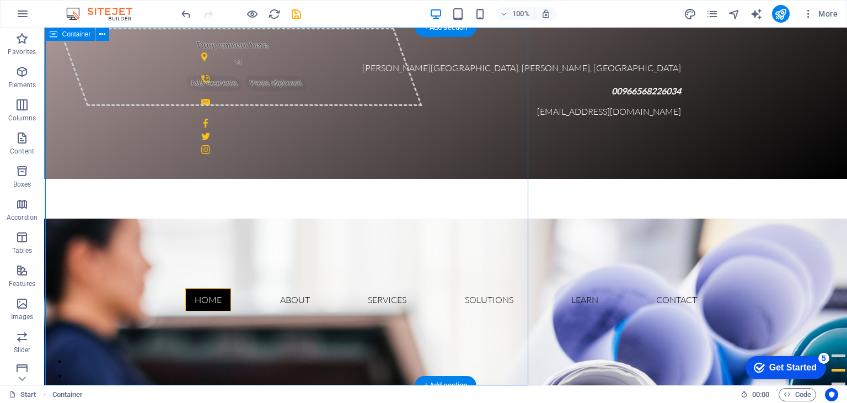
click at [334, 62] on div "Drop content here or Add elements Paste clipboard" at bounding box center [240, 67] width 364 height 78
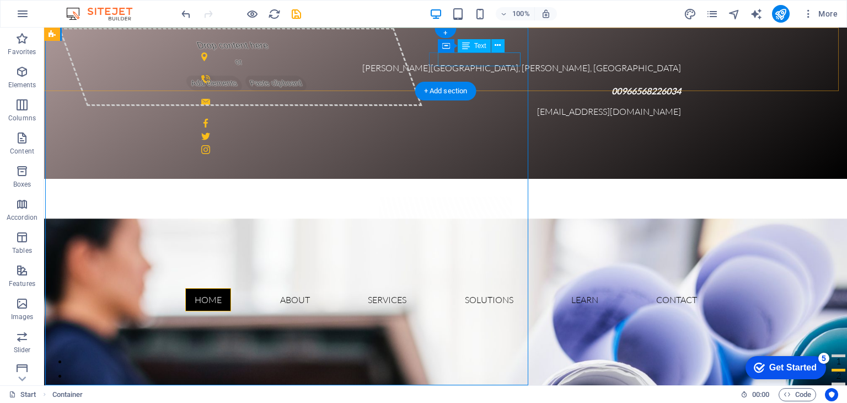
click at [611, 85] on span "00966568226034" at bounding box center [645, 90] width 69 height 10
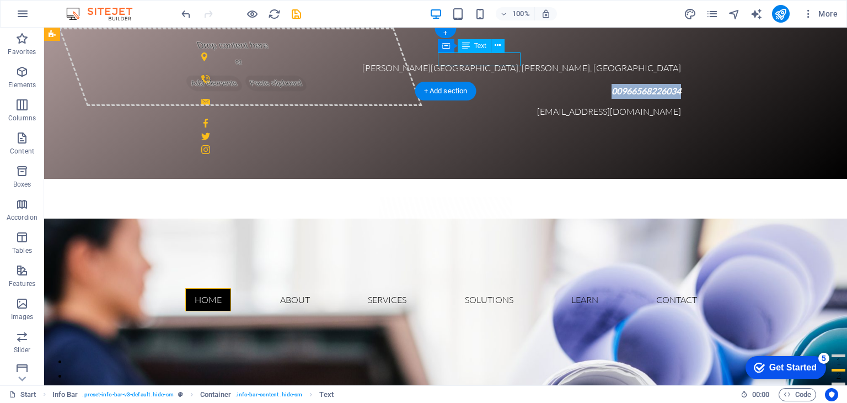
click at [611, 85] on span "00966568226034" at bounding box center [645, 90] width 69 height 10
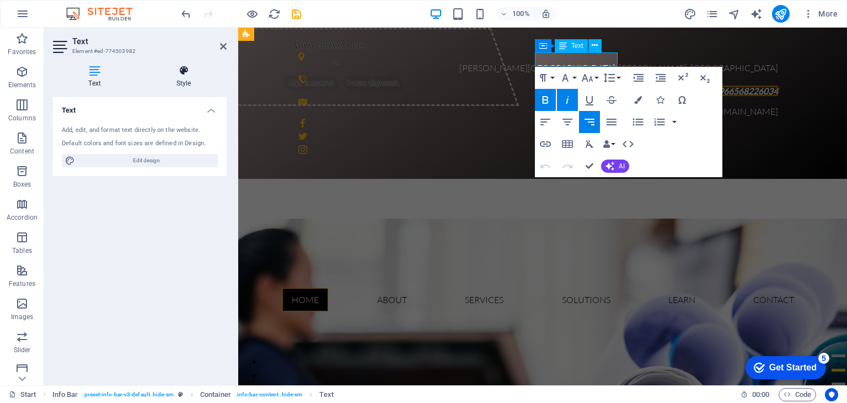
click at [183, 79] on h4 "Style" at bounding box center [184, 76] width 86 height 23
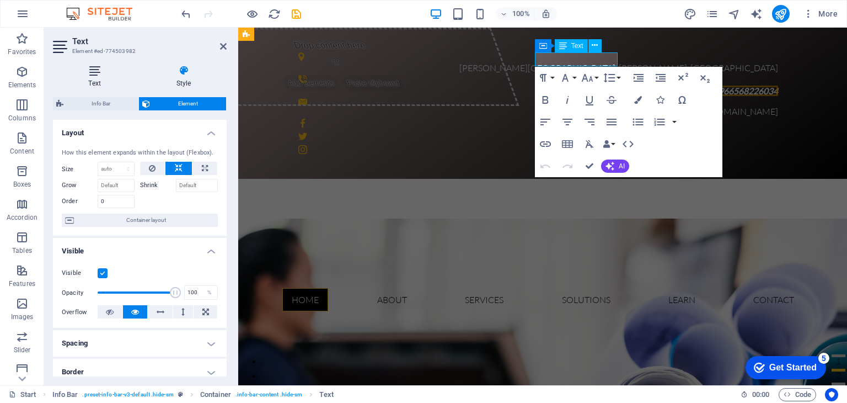
click at [93, 69] on icon at bounding box center [94, 70] width 83 height 11
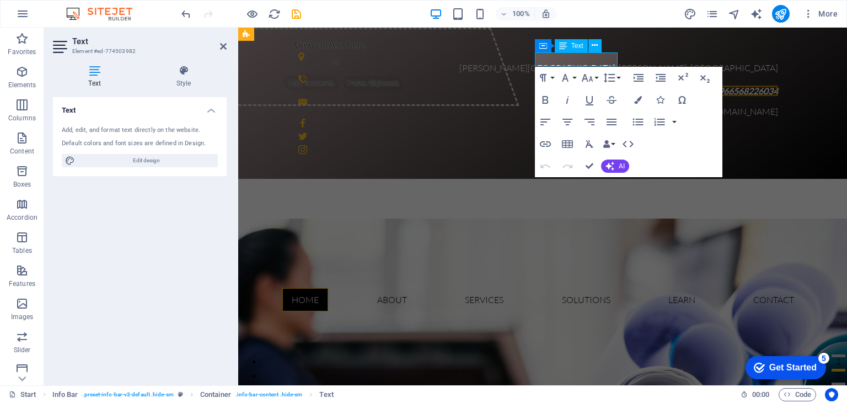
click at [94, 71] on icon at bounding box center [94, 70] width 83 height 11
click at [224, 47] on icon at bounding box center [223, 46] width 7 height 9
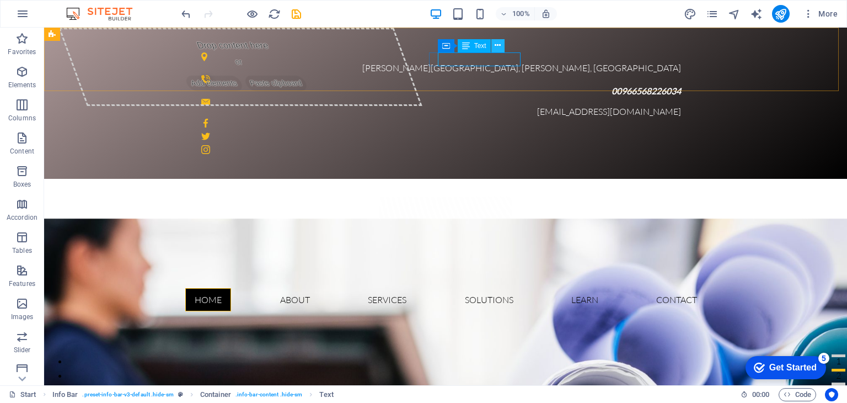
click at [500, 45] on icon at bounding box center [498, 46] width 6 height 12
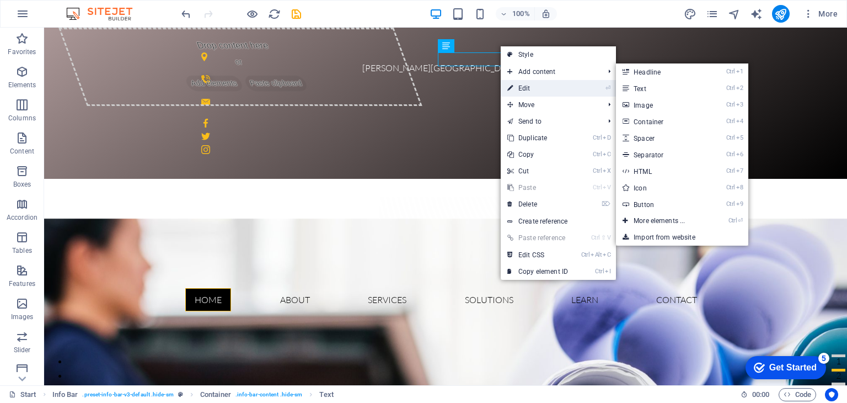
click at [522, 87] on link "⏎ Edit" at bounding box center [538, 88] width 74 height 17
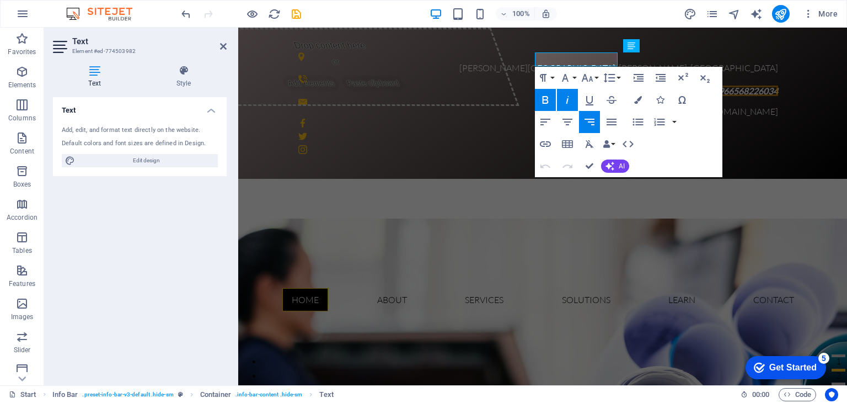
click at [213, 106] on h4 "Text" at bounding box center [140, 107] width 174 height 20
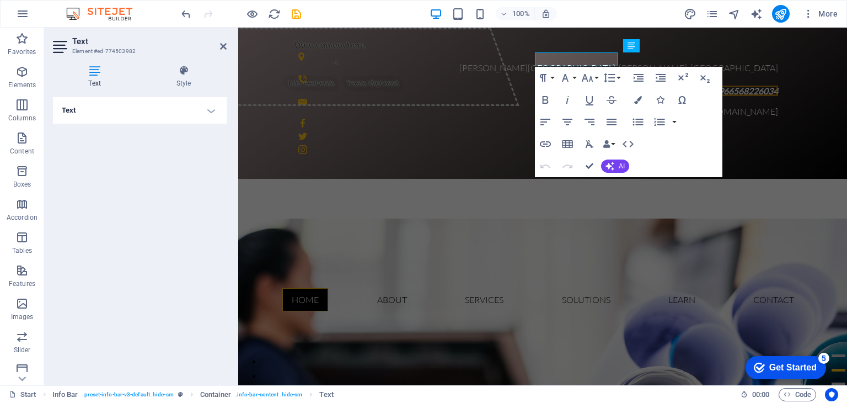
click at [214, 107] on h4 "Text" at bounding box center [140, 110] width 174 height 26
click at [220, 46] on icon at bounding box center [223, 46] width 7 height 9
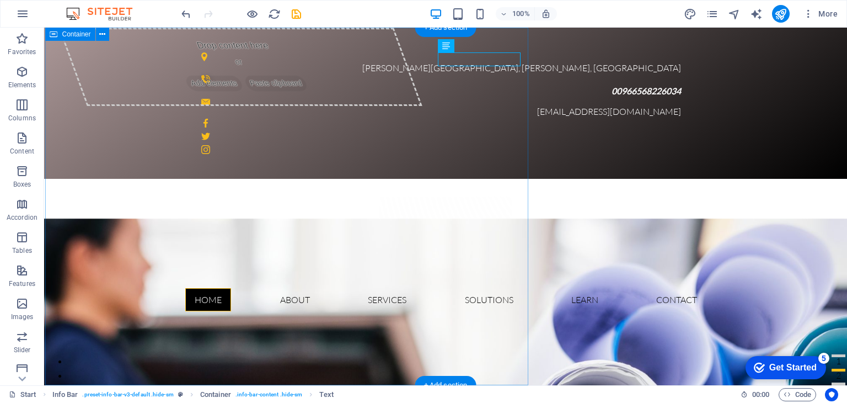
click at [313, 59] on div "Drop content here or Add elements Paste clipboard" at bounding box center [240, 67] width 364 height 78
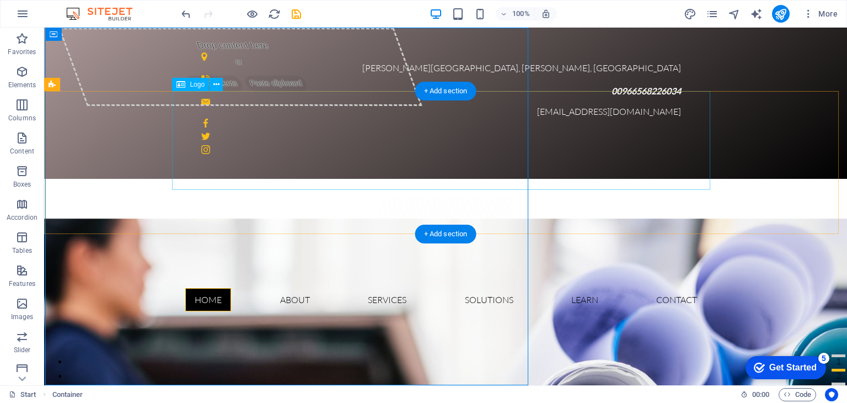
click at [528, 179] on div at bounding box center [445, 228] width 538 height 99
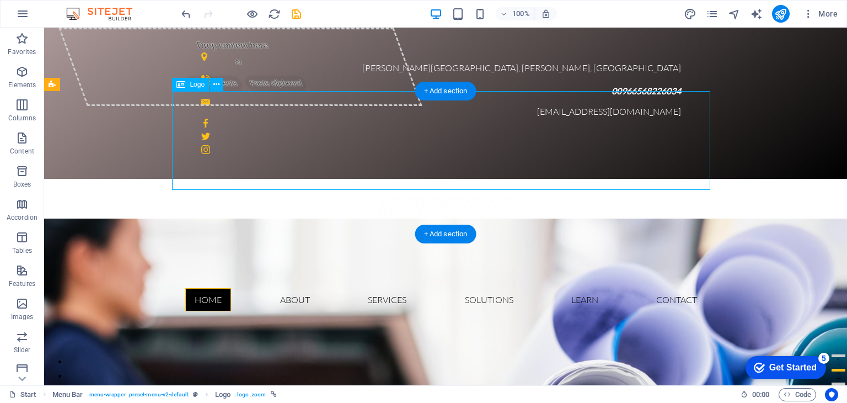
click at [529, 179] on div at bounding box center [445, 228] width 538 height 99
click at [527, 179] on div at bounding box center [445, 228] width 538 height 99
select select "px"
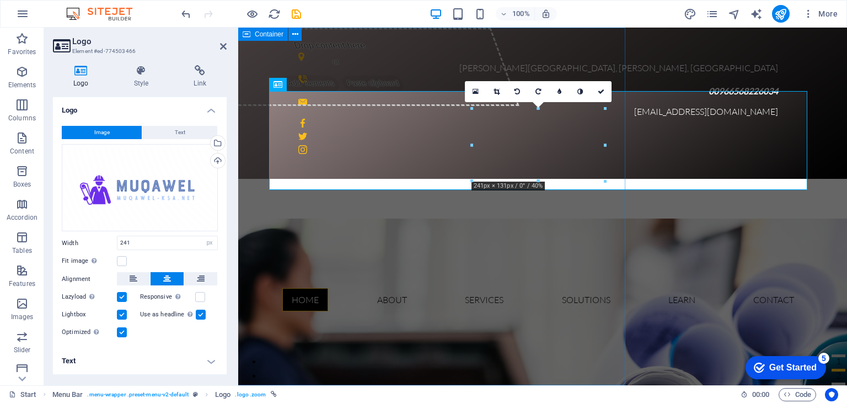
click at [352, 59] on div "Drop content here or Add elements Paste clipboard" at bounding box center [337, 67] width 364 height 78
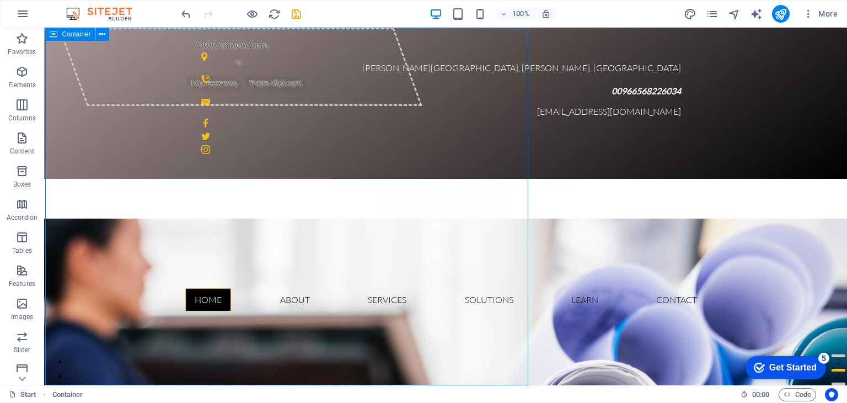
click at [342, 60] on div "Drop content here or Add elements Paste clipboard" at bounding box center [240, 67] width 364 height 78
click at [328, 48] on div "Drop content here or Add elements Paste clipboard" at bounding box center [240, 67] width 364 height 78
click at [326, 47] on div "Drop content here or Add elements Paste clipboard" at bounding box center [240, 67] width 364 height 78
click at [325, 47] on div "Drop content here or Add elements Paste clipboard" at bounding box center [240, 67] width 364 height 78
click at [131, 47] on div "Drop content here or Add elements Paste clipboard" at bounding box center [240, 67] width 364 height 78
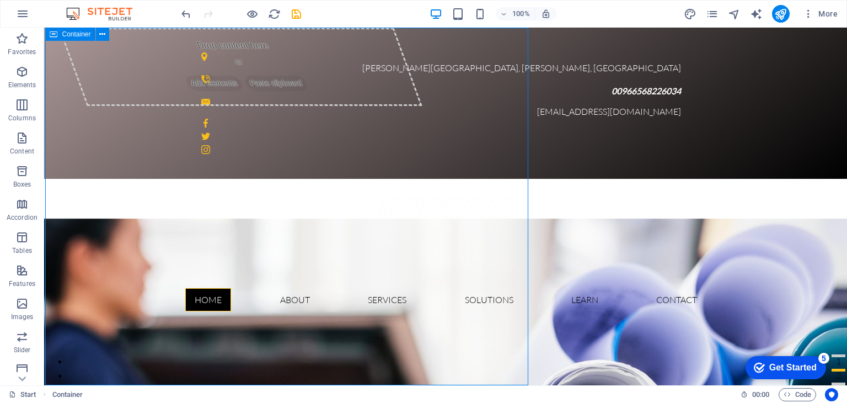
select select "%"
select select "px"
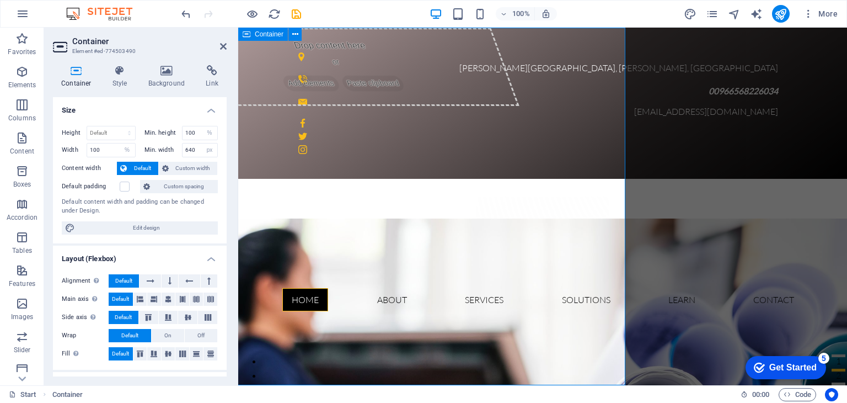
click at [493, 44] on div "Drop content here or Add elements Paste clipboard" at bounding box center [388, 206] width 483 height 357
click at [172, 83] on h4 "Background" at bounding box center [169, 76] width 58 height 23
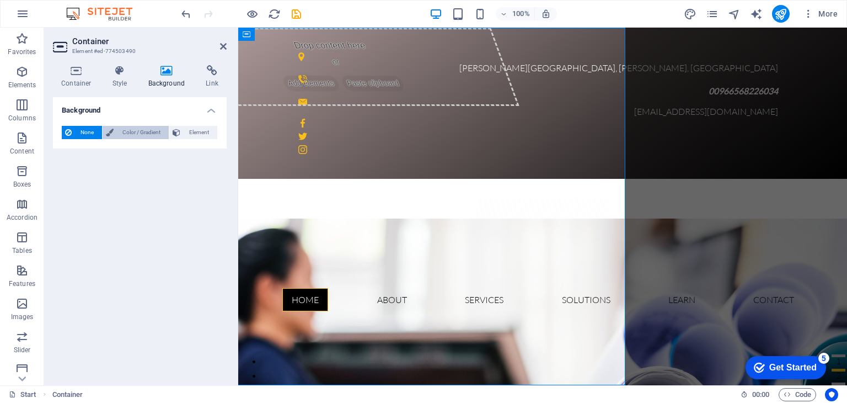
click at [142, 132] on span "Color / Gradient" at bounding box center [141, 132] width 49 height 13
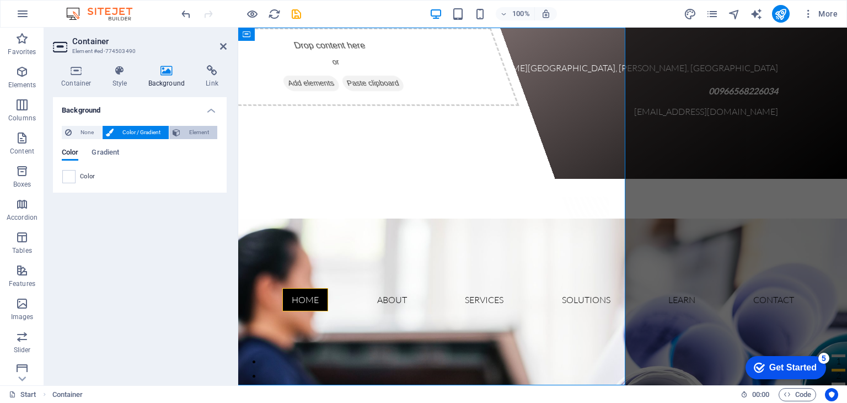
click at [192, 128] on span "Element" at bounding box center [199, 132] width 30 height 13
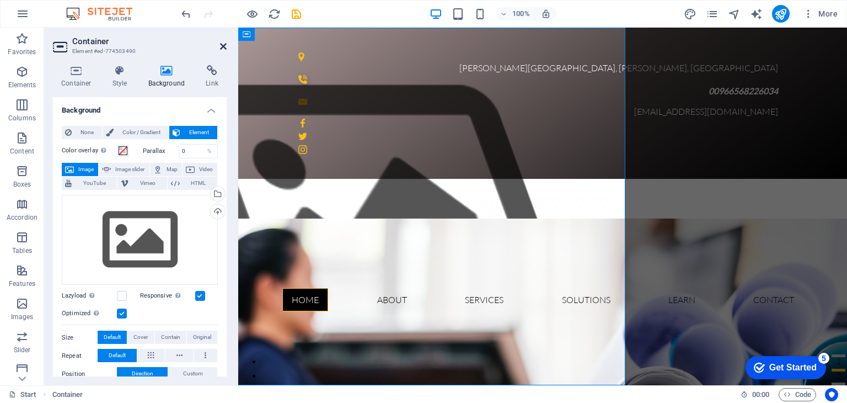
click at [222, 45] on icon at bounding box center [223, 46] width 7 height 9
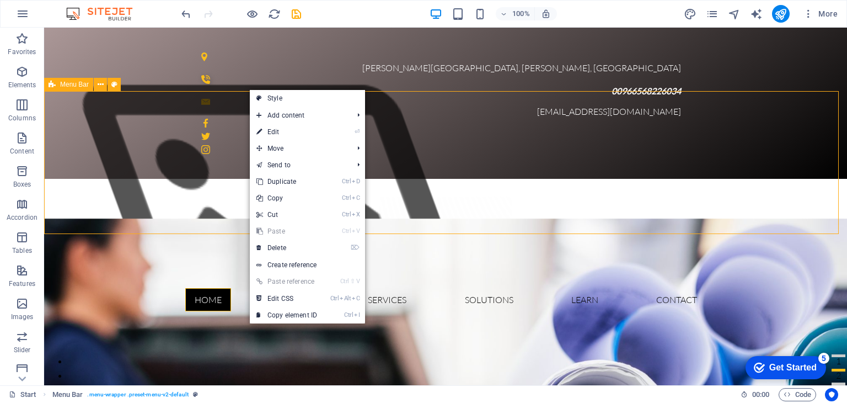
click at [57, 85] on div "Menu Bar" at bounding box center [68, 84] width 49 height 13
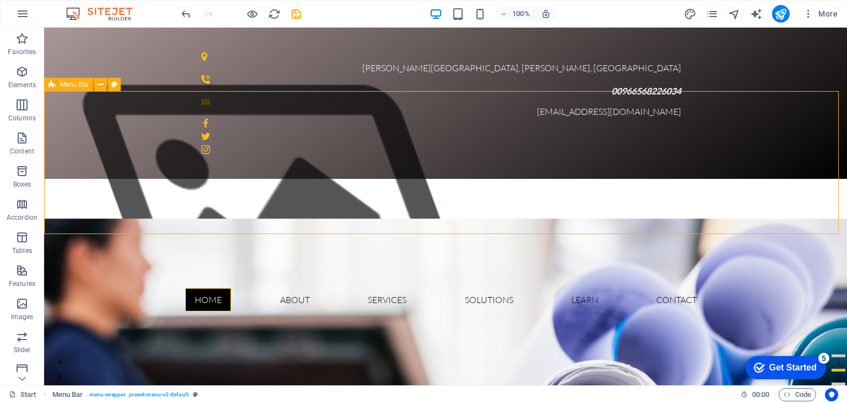
click at [57, 85] on div "Menu Bar" at bounding box center [68, 84] width 49 height 13
click at [98, 84] on icon at bounding box center [101, 85] width 6 height 12
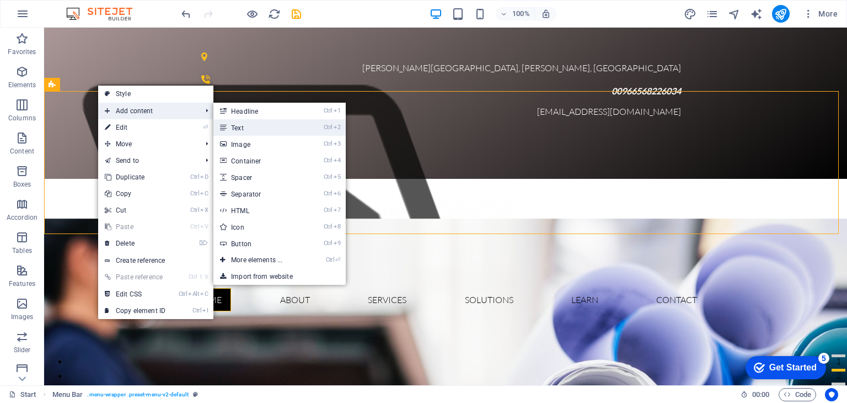
click at [249, 125] on link "Ctrl 2 Text" at bounding box center [258, 127] width 91 height 17
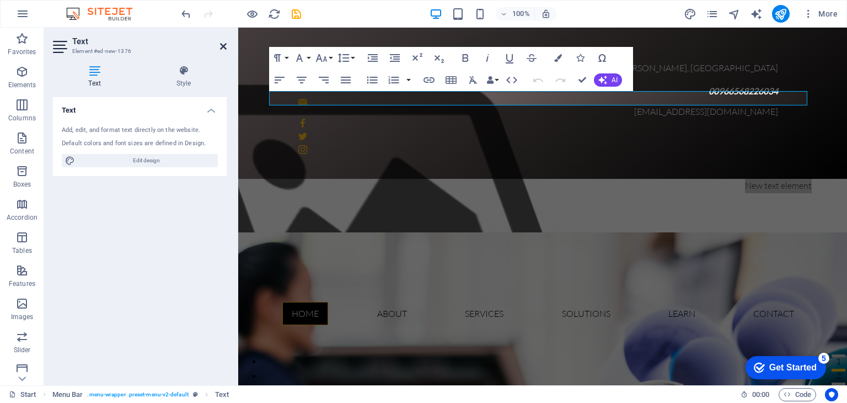
click at [226, 45] on aside "Text Element #ed-new-1376 Text Style Text Add, edit, and format text directly o…" at bounding box center [141, 206] width 194 height 357
click at [220, 43] on icon at bounding box center [223, 46] width 7 height 9
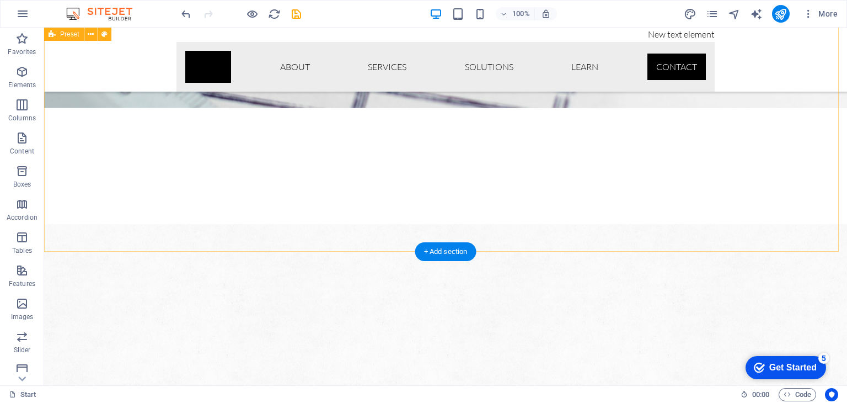
scroll to position [9588, 0]
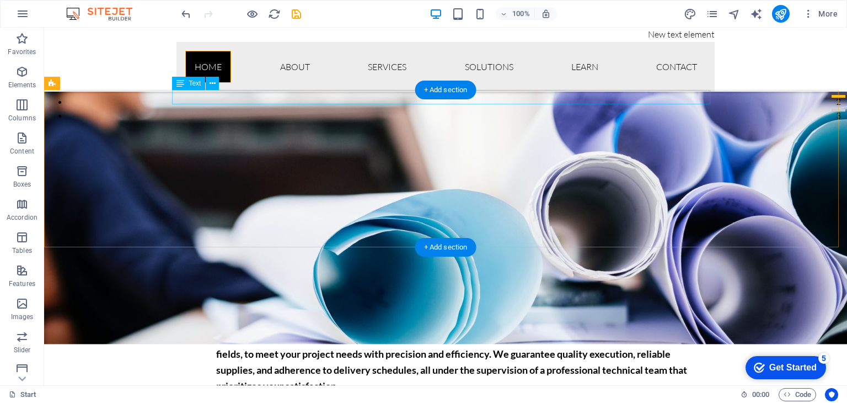
scroll to position [276, 0]
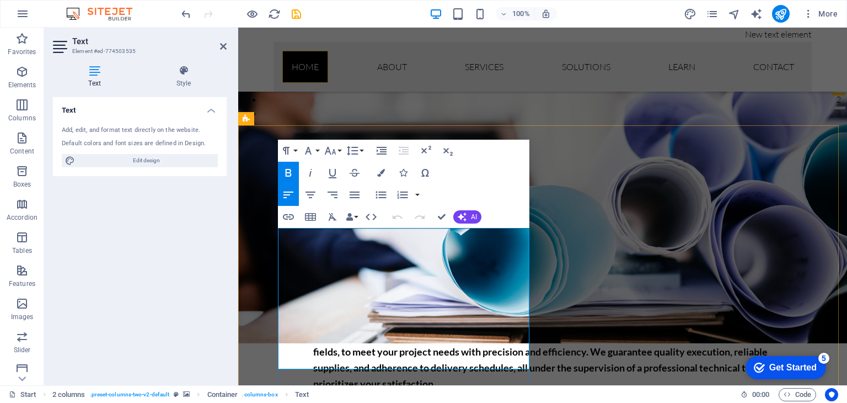
drag, startPoint x: 296, startPoint y: 236, endPoint x: 290, endPoint y: 235, distance: 5.5
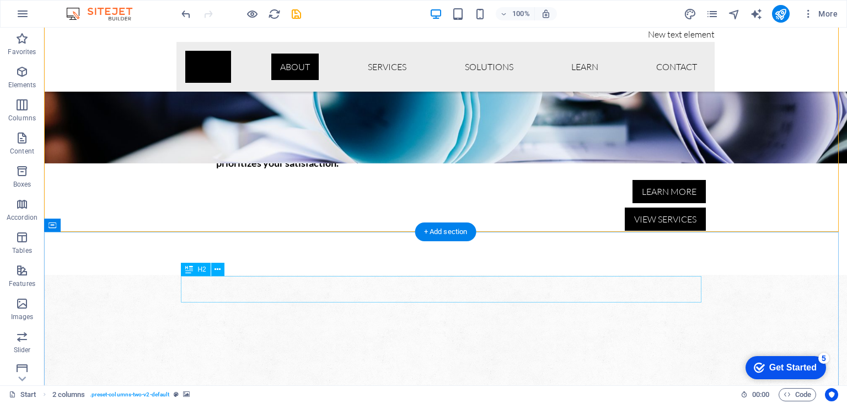
scroll to position [662, 0]
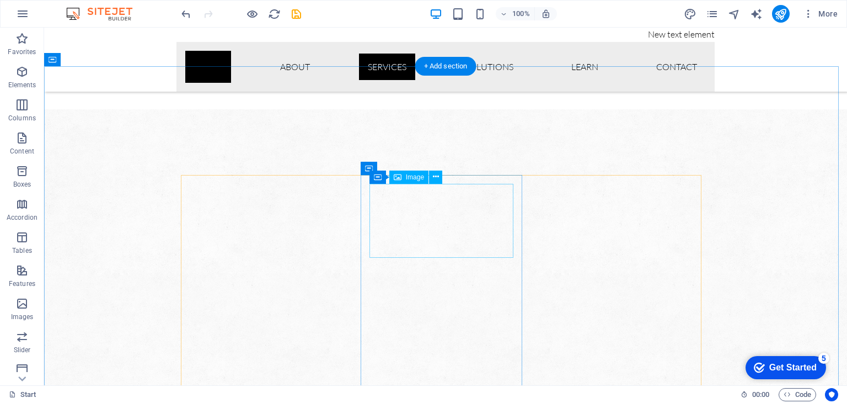
select select "px"
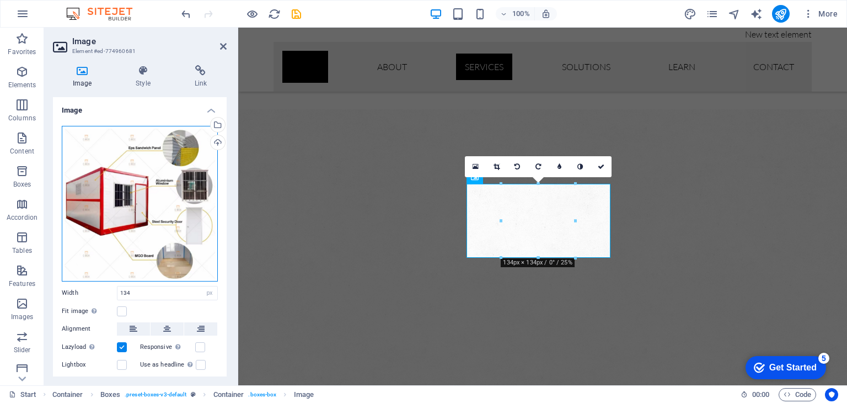
click at [129, 178] on div "Drag files here, click to choose files or select files from Files or our free s…" at bounding box center [140, 203] width 156 height 155
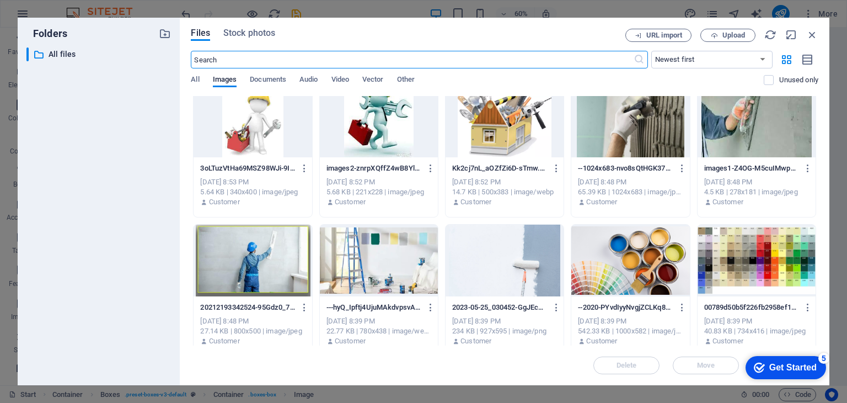
scroll to position [0, 0]
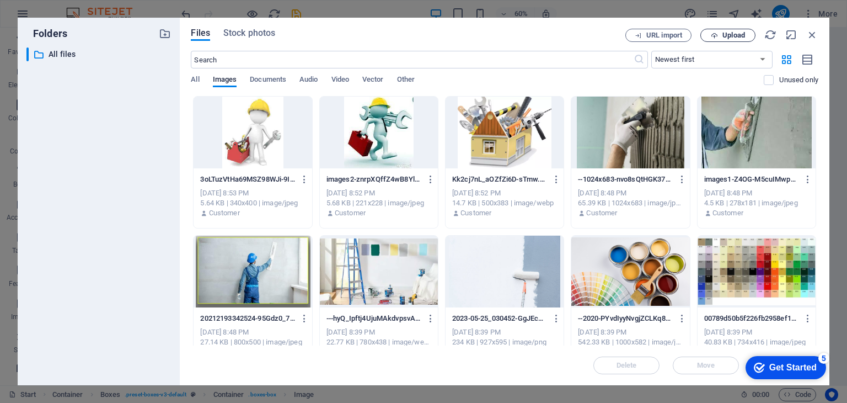
click at [720, 38] on span "Upload" at bounding box center [727, 35] width 45 height 7
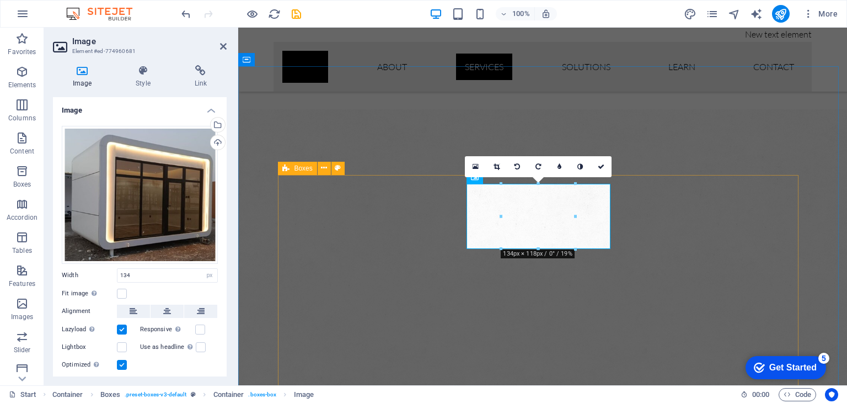
click at [282, 169] on icon at bounding box center [285, 168] width 7 height 13
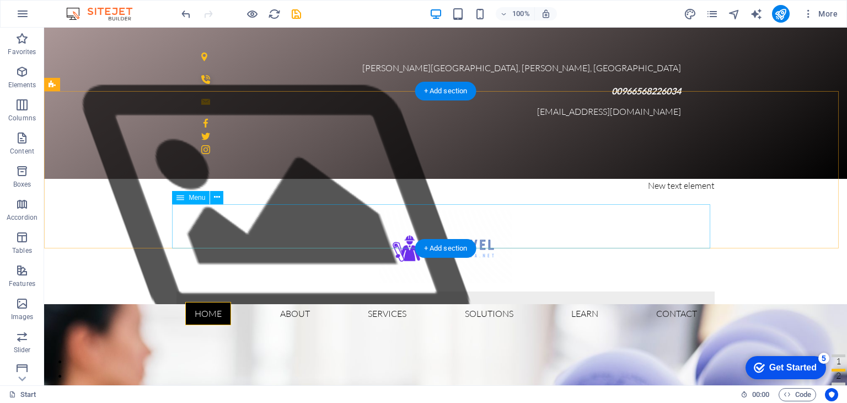
click at [494, 291] on nav "Home About Services solutions learn Contact" at bounding box center [445, 313] width 538 height 44
click at [495, 291] on nav "Home About Services solutions learn Contact" at bounding box center [445, 313] width 538 height 44
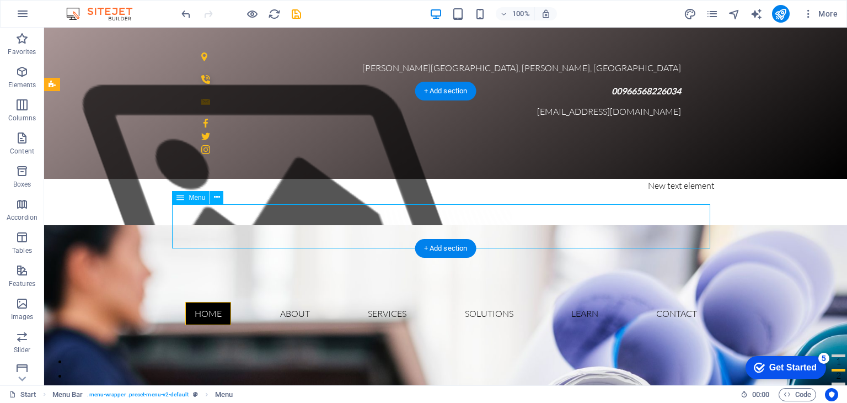
click at [300, 291] on nav "Home About Services solutions learn Contact" at bounding box center [445, 313] width 538 height 44
select select "license"
select select "primary"
select select
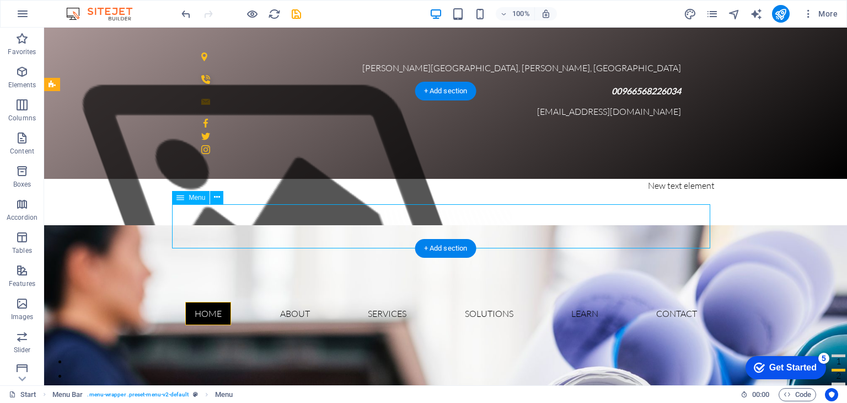
select select "external"
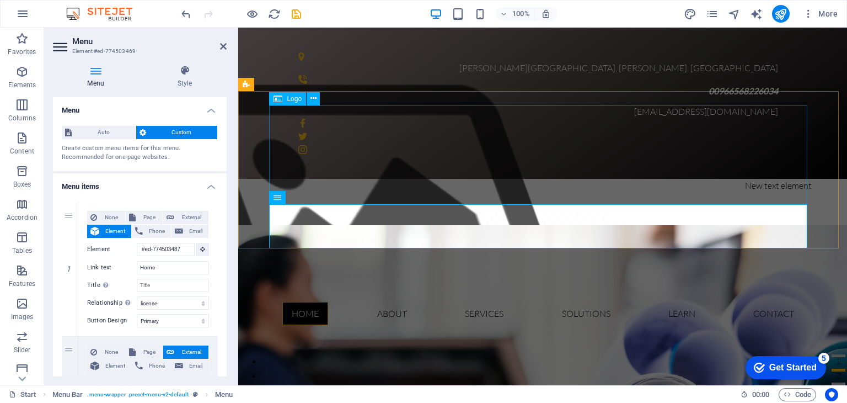
click at [568, 192] on div at bounding box center [542, 241] width 538 height 99
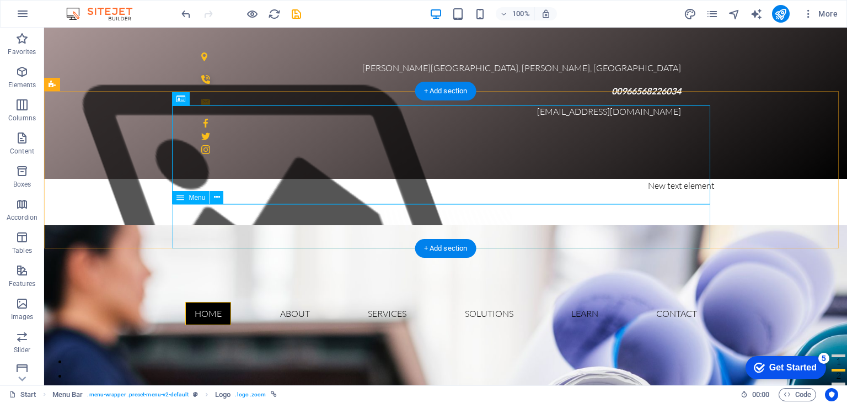
click at [490, 291] on nav "Home About Services solutions learn Contact" at bounding box center [445, 313] width 538 height 44
click at [379, 291] on nav "Home About Services solutions learn Contact" at bounding box center [445, 313] width 538 height 44
click at [571, 291] on nav "Home About Services solutions learn Contact" at bounding box center [445, 313] width 538 height 44
click at [670, 291] on nav "Home About Services solutions learn Contact" at bounding box center [445, 313] width 538 height 44
click at [487, 291] on nav "Home About Services solutions learn Contact" at bounding box center [445, 313] width 538 height 44
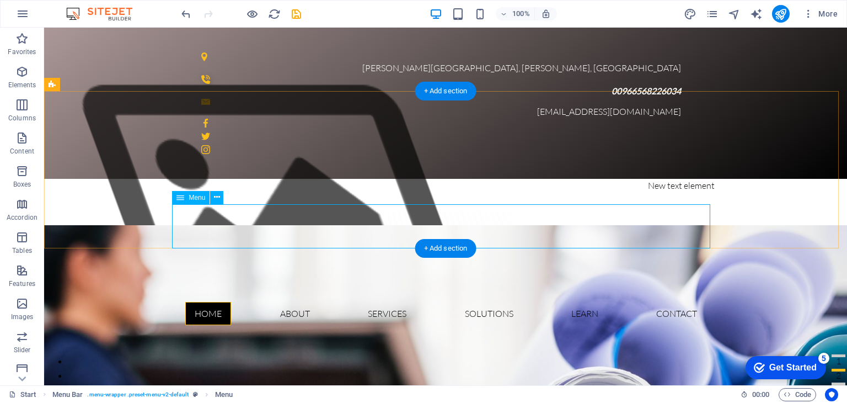
click at [487, 291] on nav "Home About Services solutions learn Contact" at bounding box center [445, 313] width 538 height 44
click at [293, 291] on nav "Home About Services solutions learn Contact" at bounding box center [445, 313] width 538 height 44
select select "license"
select select "primary"
select select
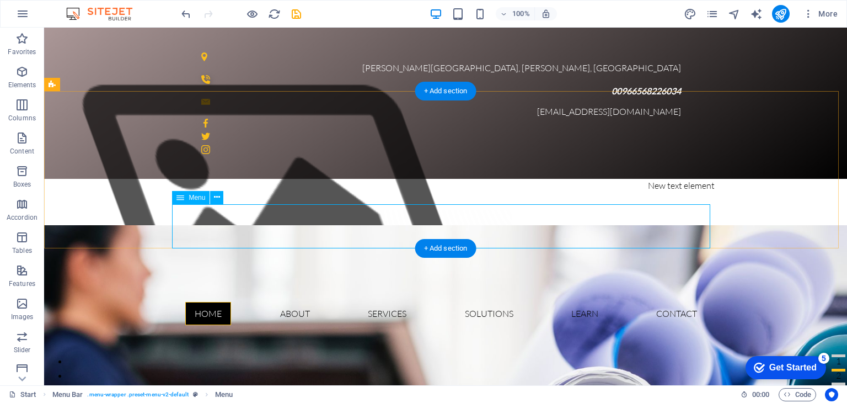
select select
select select "external"
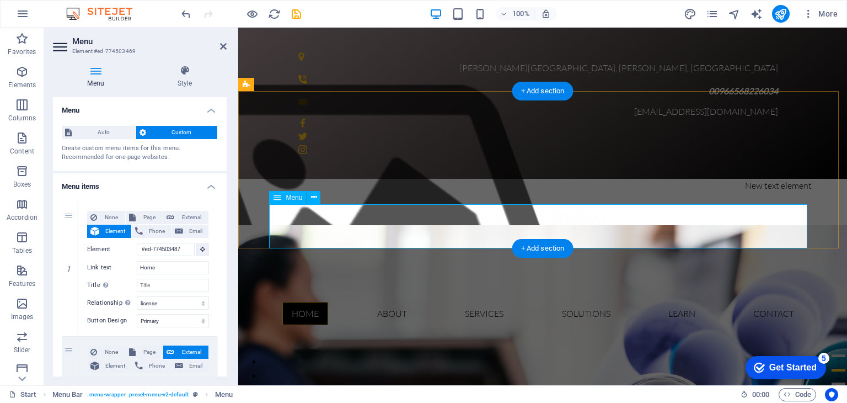
click at [487, 291] on nav "Home About Services solutions learn Contact" at bounding box center [542, 313] width 538 height 44
click at [314, 195] on icon at bounding box center [314, 197] width 6 height 12
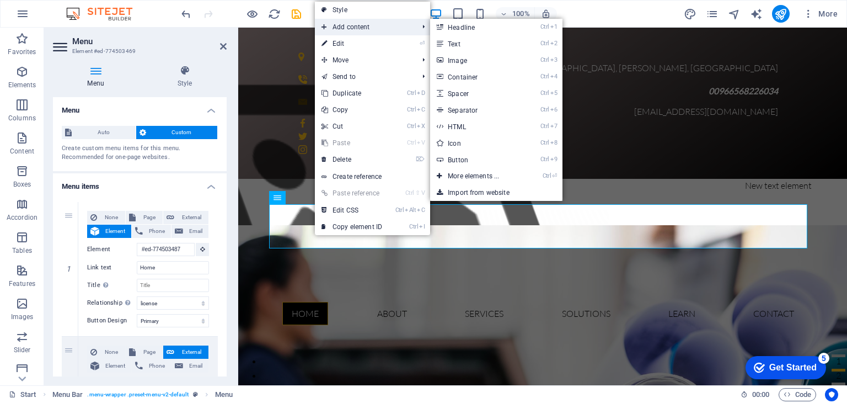
click at [388, 27] on span "Add content" at bounding box center [364, 27] width 99 height 17
drag, startPoint x: 473, startPoint y: 110, endPoint x: 234, endPoint y: 82, distance: 239.8
click at [473, 110] on link "Ctrl 6 Separator" at bounding box center [475, 109] width 91 height 17
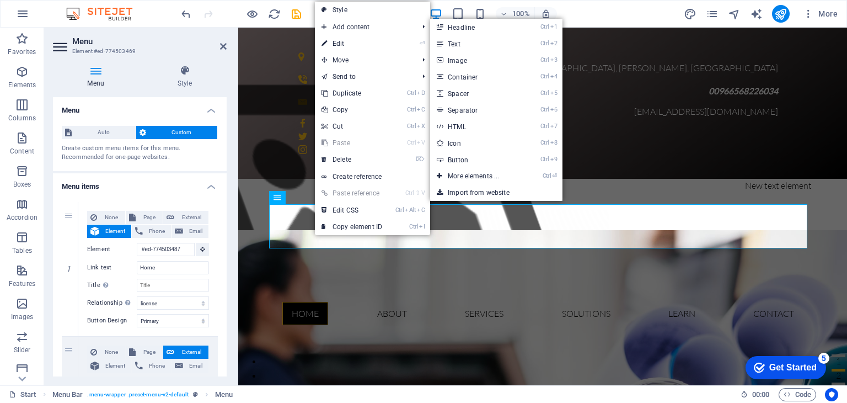
select select "%"
select select "px"
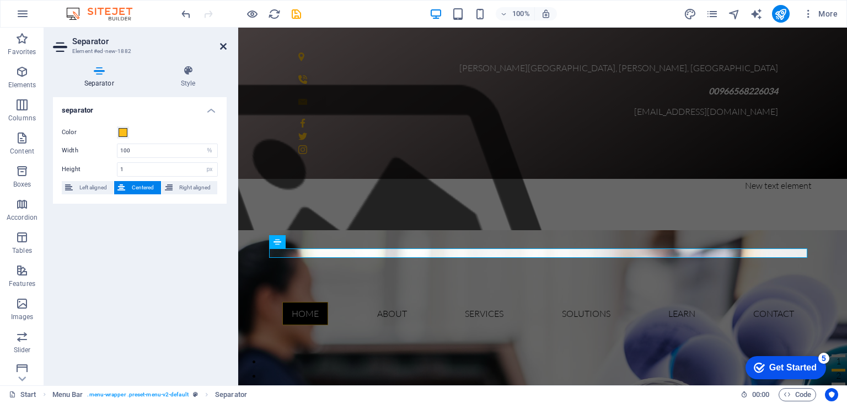
click at [225, 46] on icon at bounding box center [223, 46] width 7 height 9
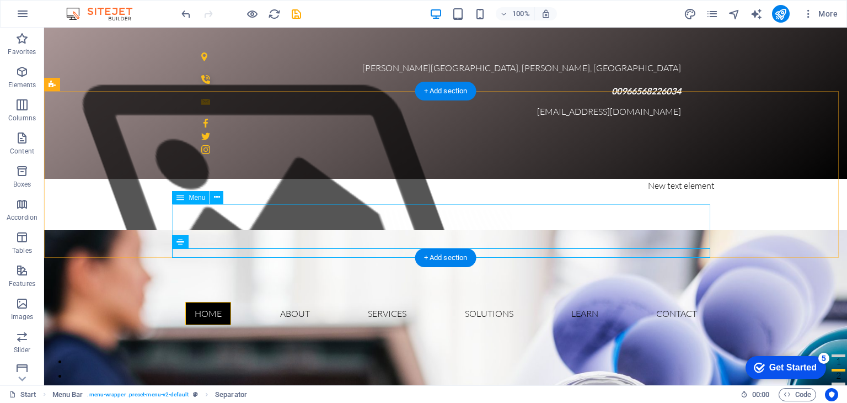
click at [387, 291] on nav "Home About Services solutions learn Contact" at bounding box center [445, 313] width 538 height 44
click at [388, 291] on nav "Home About Services solutions learn Contact" at bounding box center [445, 313] width 538 height 44
select select "license"
select select "primary"
select select
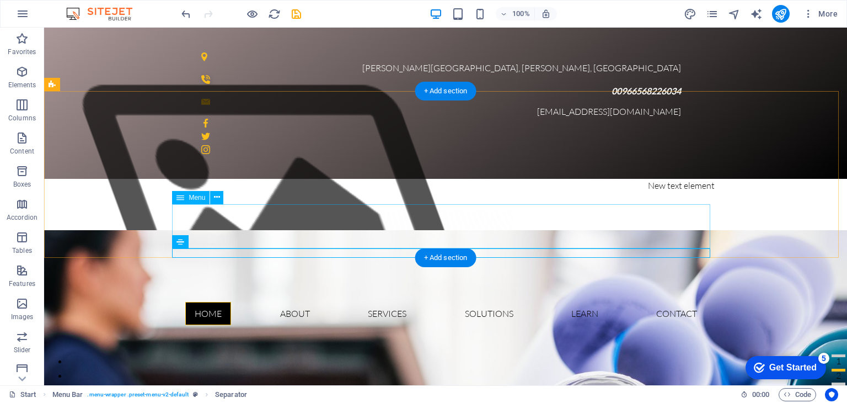
select select
select select "external"
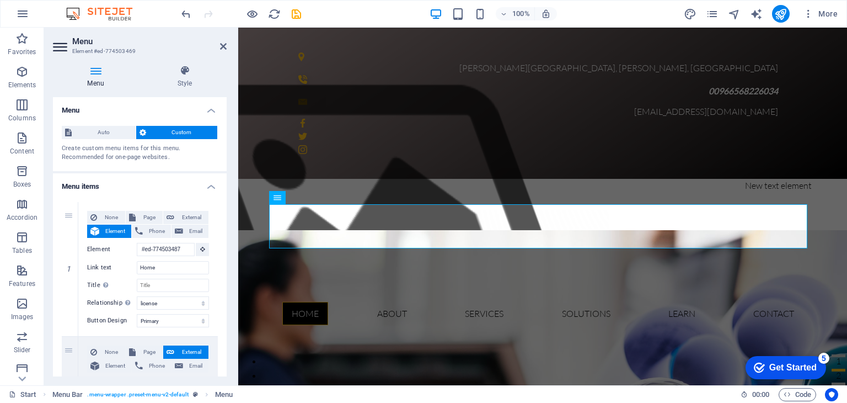
click at [229, 45] on aside "Menu Element #ed-774503469 Menu Style Menu Auto Custom Create custom menu items…" at bounding box center [141, 206] width 194 height 357
click at [282, 201] on div "Menu" at bounding box center [287, 197] width 37 height 13
click at [309, 195] on button at bounding box center [313, 197] width 13 height 13
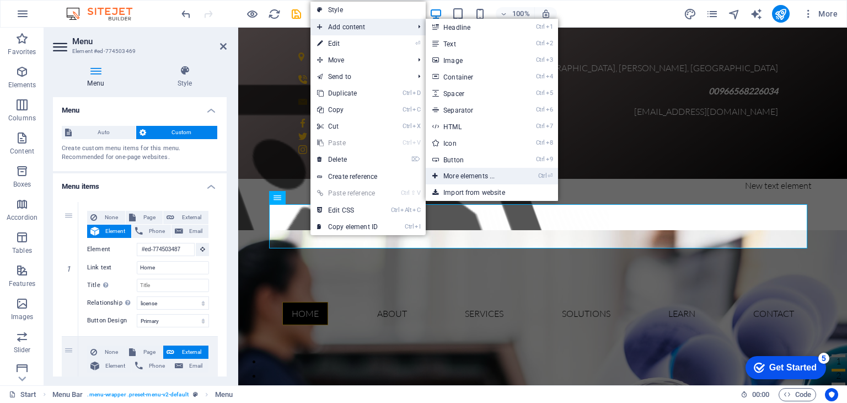
click at [493, 177] on link "Ctrl ⏎ More elements ..." at bounding box center [471, 176] width 91 height 17
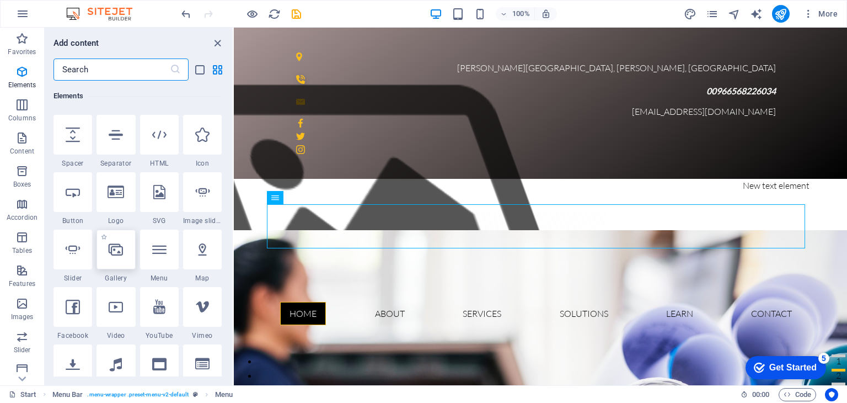
scroll to position [117, 0]
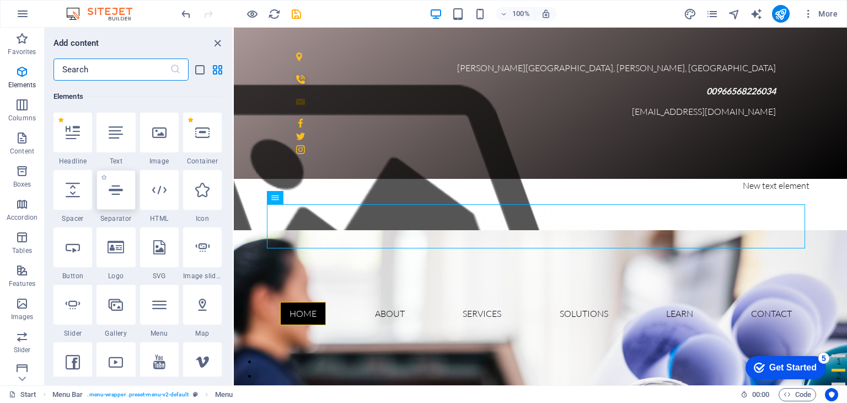
click at [118, 193] on icon at bounding box center [116, 190] width 14 height 14
select select "%"
select select "px"
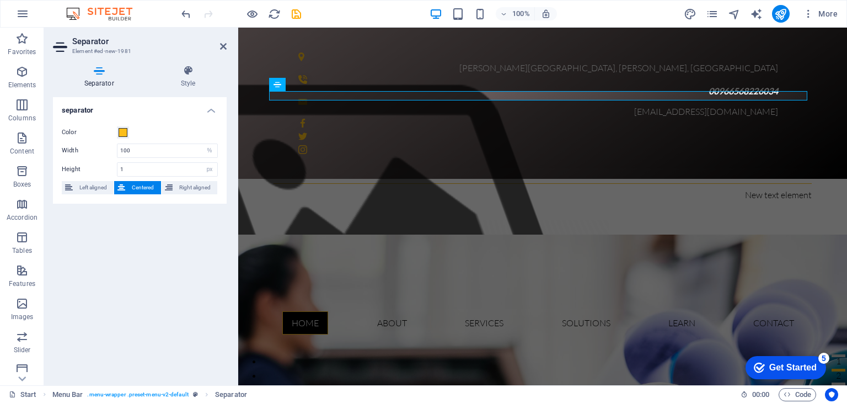
click at [138, 187] on span "Centered" at bounding box center [142, 187] width 29 height 13
click at [87, 186] on span "Left aligned" at bounding box center [93, 187] width 34 height 13
click at [181, 186] on span "Right aligned" at bounding box center [195, 187] width 38 height 13
click at [149, 189] on span "Centered" at bounding box center [142, 187] width 29 height 13
click at [188, 74] on icon at bounding box center [187, 70] width 77 height 11
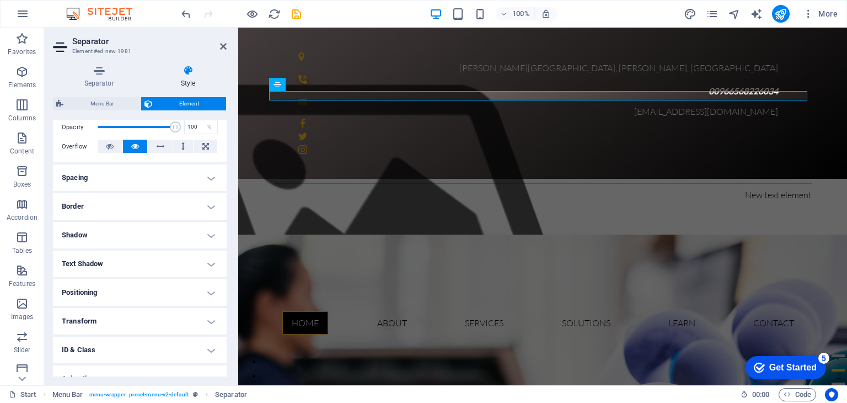
scroll to position [210, 0]
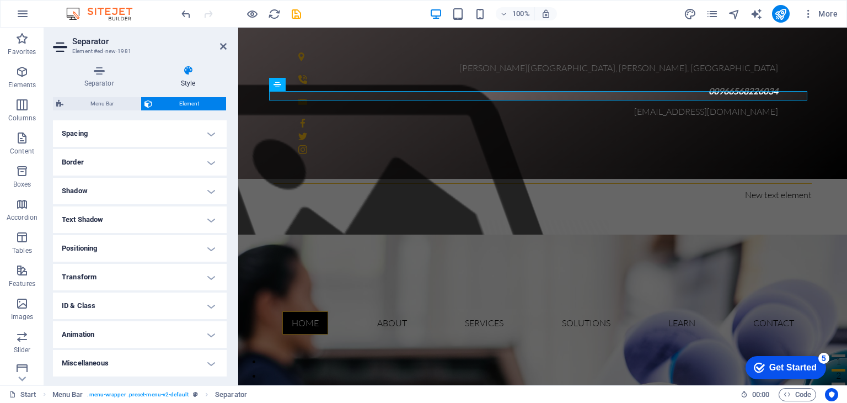
click at [190, 217] on h4 "Text Shadow" at bounding box center [140, 219] width 174 height 26
click at [223, 44] on icon at bounding box center [223, 46] width 7 height 9
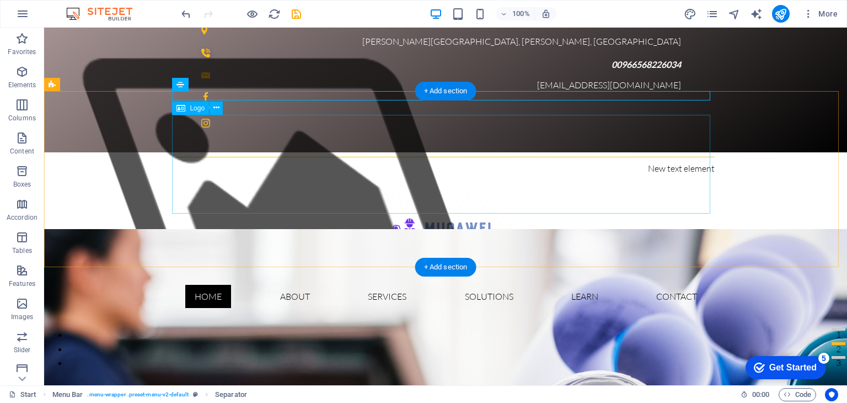
scroll to position [0, 0]
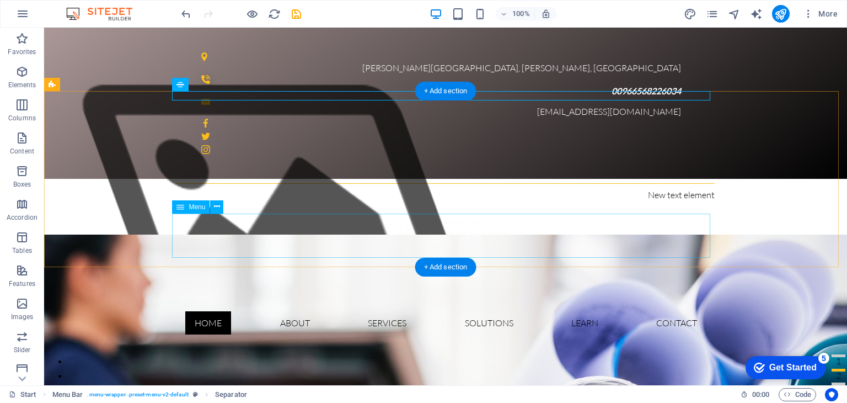
click at [384, 300] on nav "Home About Services solutions learn Contact" at bounding box center [445, 322] width 538 height 44
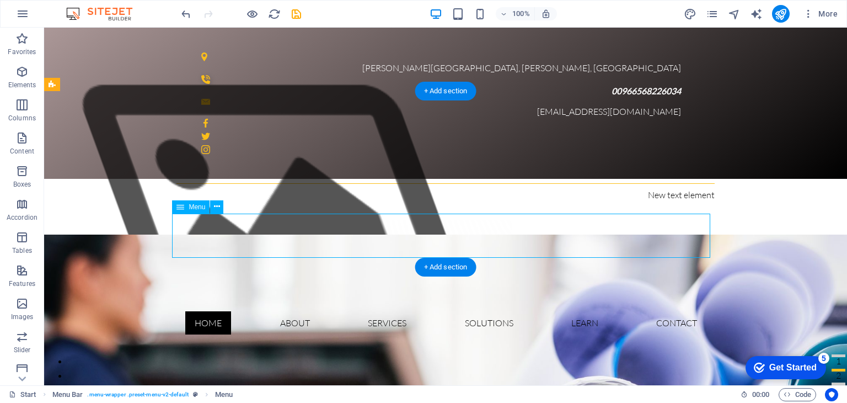
click at [384, 300] on nav "Home About Services solutions learn Contact" at bounding box center [445, 322] width 538 height 44
click at [289, 300] on nav "Home About Services solutions learn Contact" at bounding box center [445, 322] width 538 height 44
select select "license"
select select "primary"
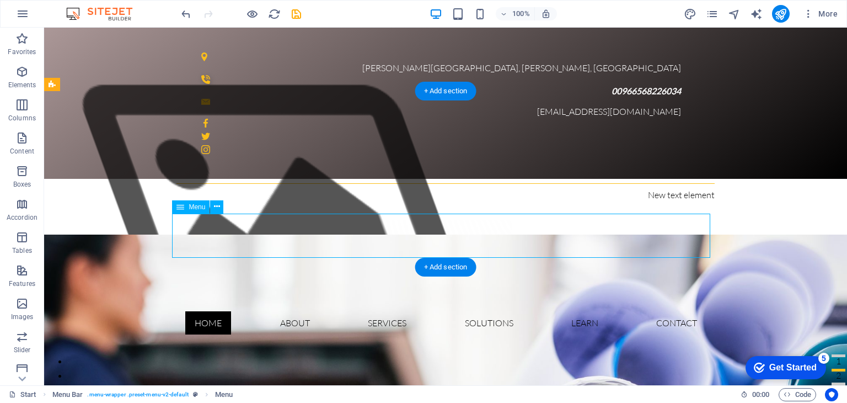
select select
select select "external"
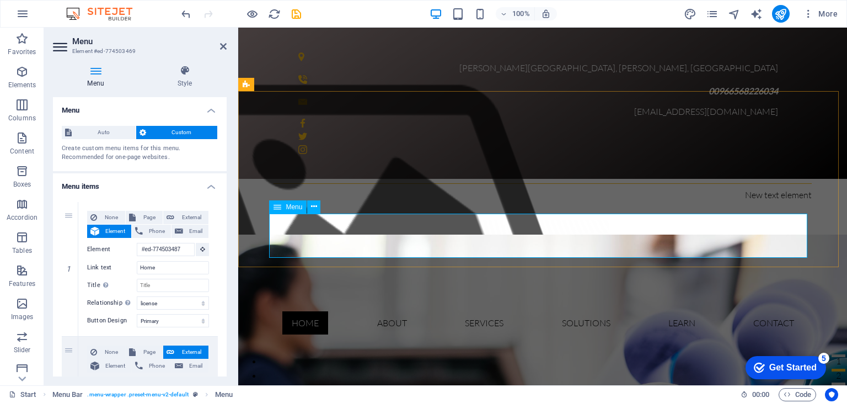
click at [366, 300] on nav "Home About Services solutions learn Contact" at bounding box center [542, 322] width 538 height 44
click at [388, 300] on nav "Home About Services solutions learn Contact" at bounding box center [542, 322] width 538 height 44
click at [386, 300] on nav "Home About Services solutions learn Contact" at bounding box center [542, 322] width 538 height 44
drag, startPoint x: 226, startPoint y: 45, endPoint x: 185, endPoint y: 23, distance: 46.4
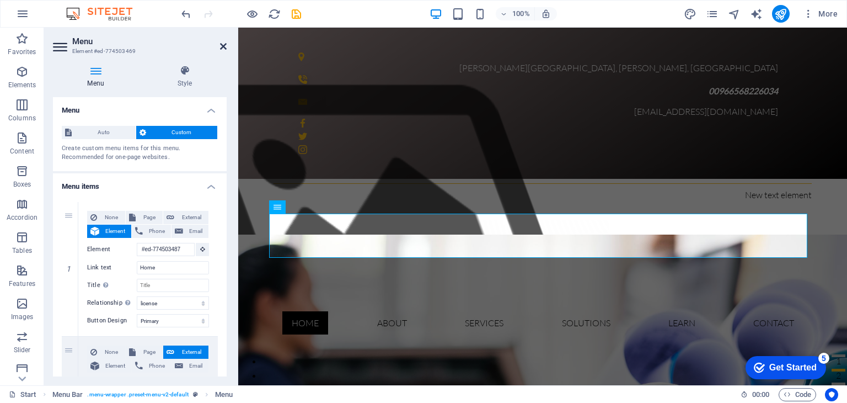
click at [226, 45] on icon at bounding box center [223, 46] width 7 height 9
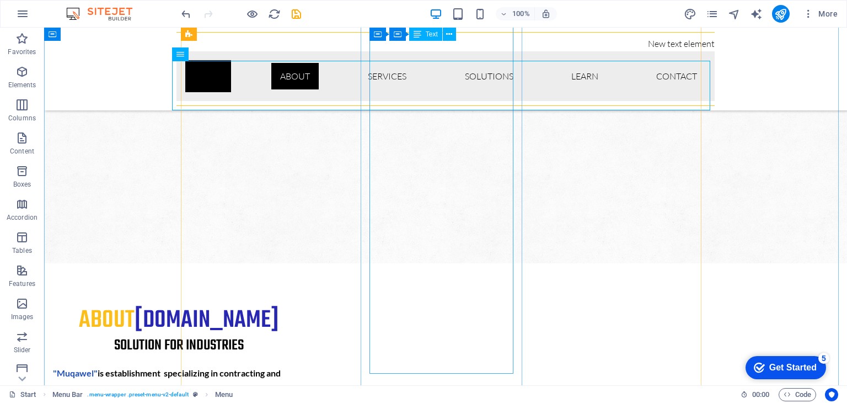
scroll to position [717, 0]
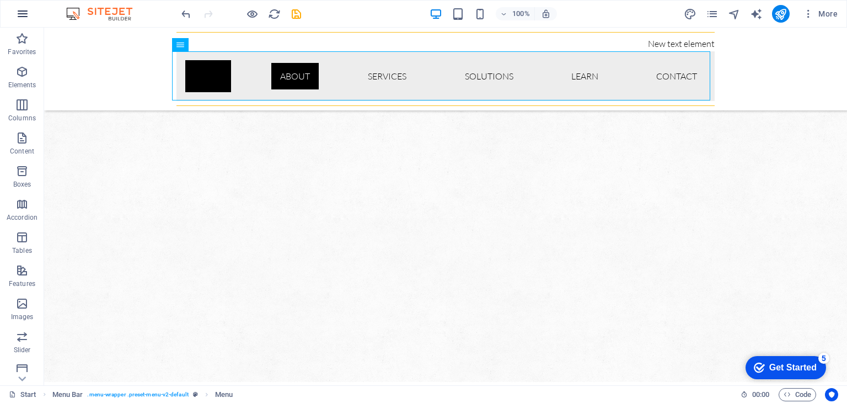
click at [26, 14] on icon "button" at bounding box center [22, 13] width 13 height 13
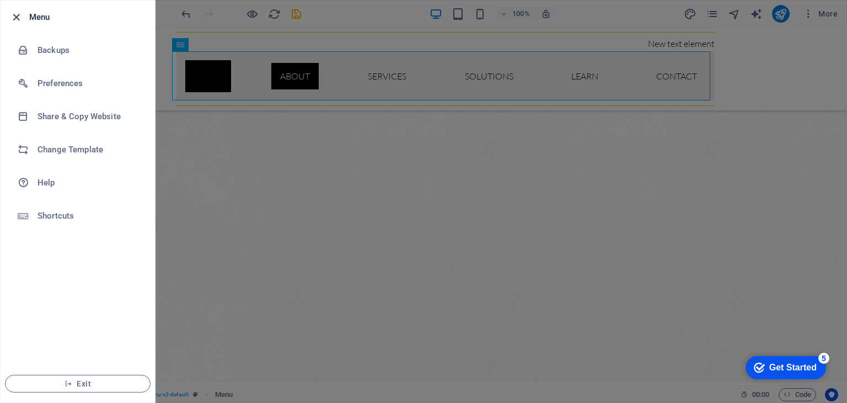
click at [19, 13] on icon "button" at bounding box center [16, 17] width 13 height 13
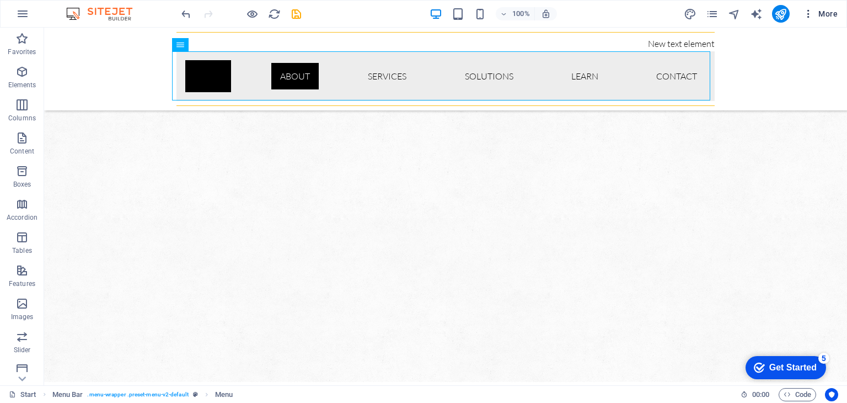
click at [808, 11] on icon "button" at bounding box center [808, 13] width 11 height 11
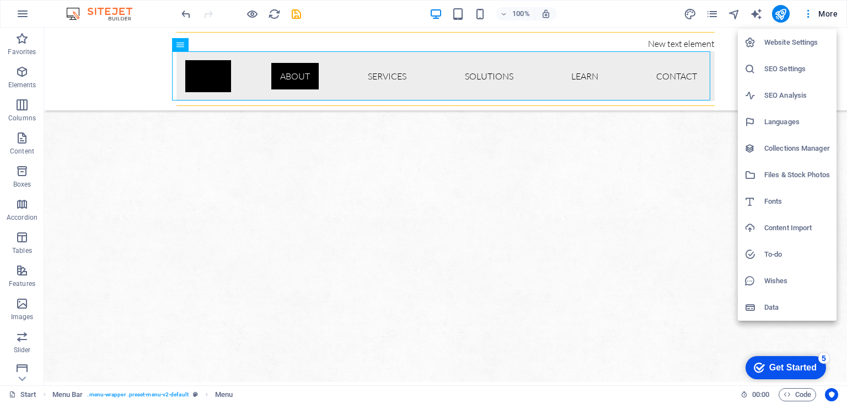
click at [712, 16] on div at bounding box center [423, 201] width 847 height 403
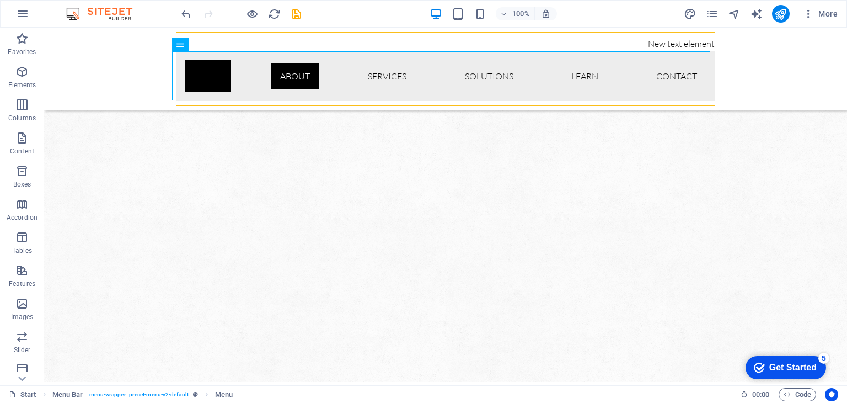
click at [712, 16] on icon "pages" at bounding box center [712, 14] width 13 height 13
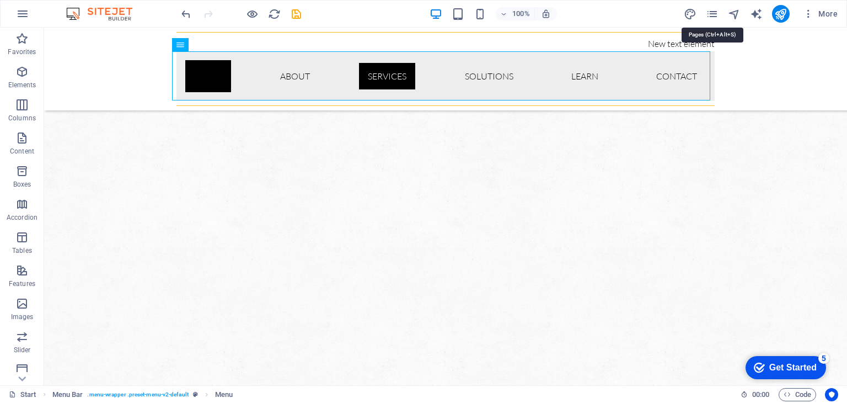
scroll to position [729, 0]
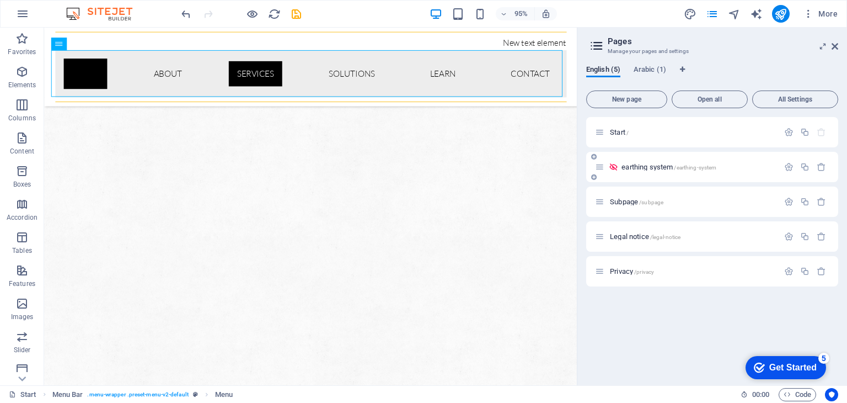
click at [613, 166] on icon at bounding box center [613, 166] width 9 height 9
click at [609, 162] on icon at bounding box center [613, 166] width 9 height 9
click at [615, 166] on icon at bounding box center [613, 166] width 9 height 9
click at [616, 166] on icon at bounding box center [613, 166] width 9 height 9
click at [602, 167] on icon at bounding box center [599, 166] width 9 height 9
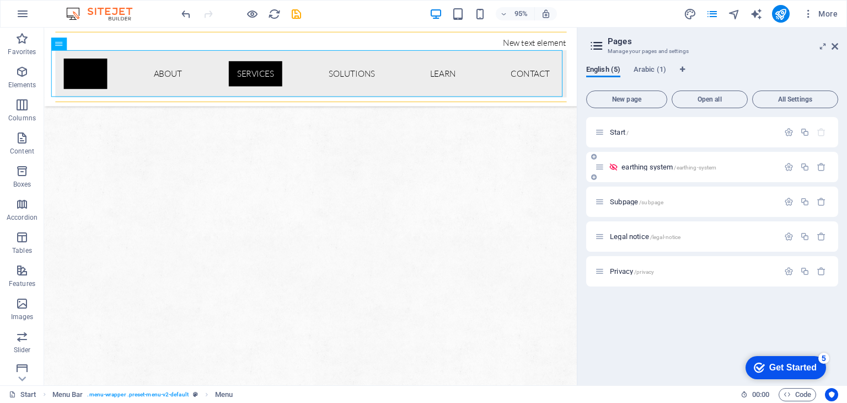
click at [593, 177] on icon at bounding box center [594, 177] width 6 height 7
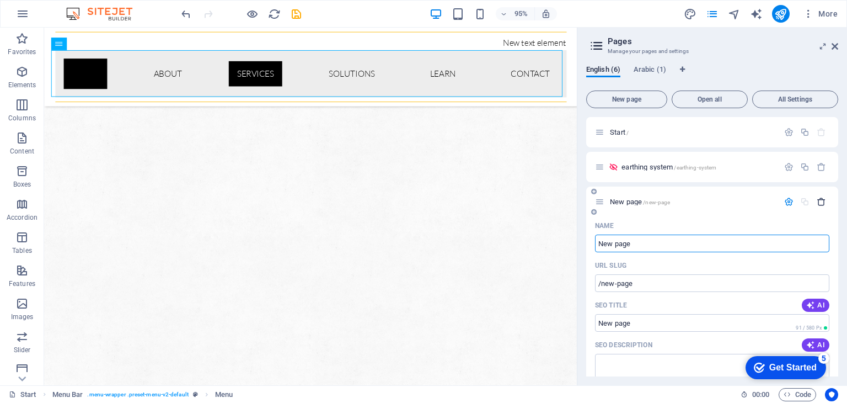
click at [818, 202] on icon "button" at bounding box center [821, 201] width 9 height 9
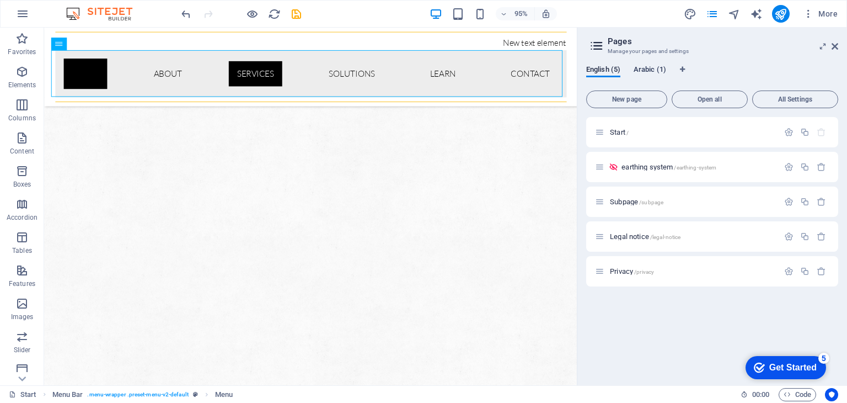
click at [645, 67] on span "Arabic (1)" at bounding box center [650, 70] width 33 height 15
click at [605, 69] on span "English (5)" at bounding box center [603, 70] width 34 height 15
click at [638, 132] on p "Start /" at bounding box center [692, 131] width 165 height 7
click at [616, 132] on span "Start /" at bounding box center [619, 132] width 19 height 8
click at [600, 131] on icon at bounding box center [599, 131] width 9 height 9
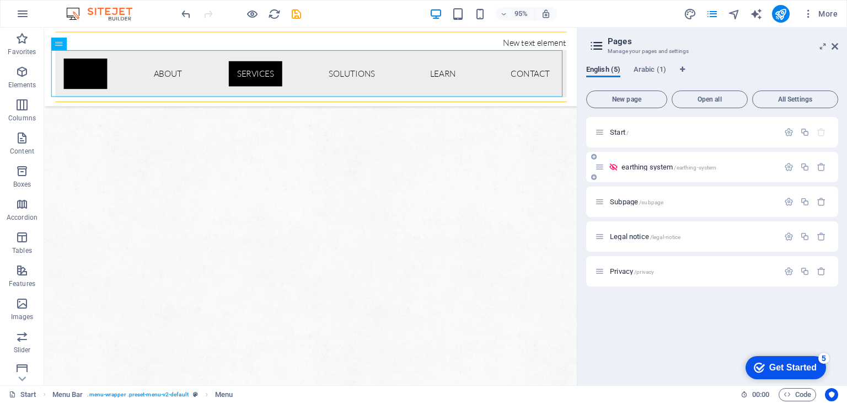
click at [614, 164] on icon at bounding box center [613, 166] width 9 height 9
click at [615, 165] on icon at bounding box center [613, 166] width 9 height 9
click at [792, 166] on icon "button" at bounding box center [788, 166] width 9 height 9
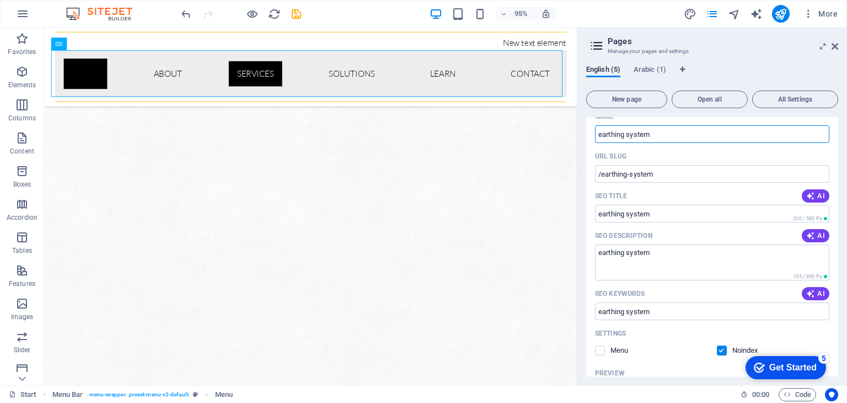
scroll to position [165, 0]
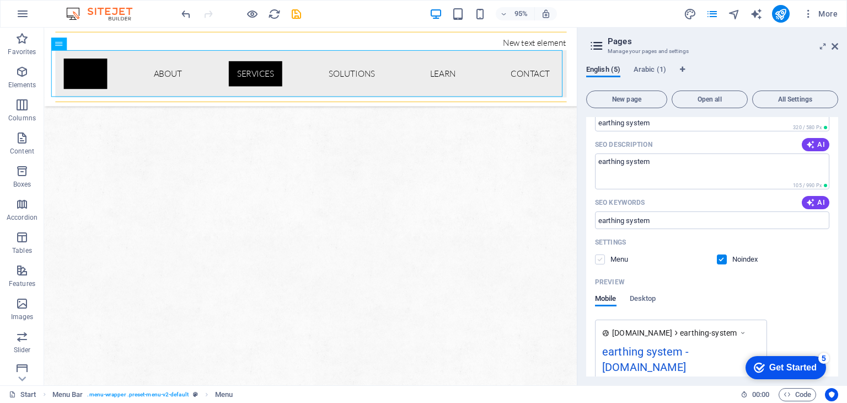
click at [603, 259] on label at bounding box center [600, 259] width 10 height 10
click at [0, 0] on input "checkbox" at bounding box center [0, 0] width 0 height 0
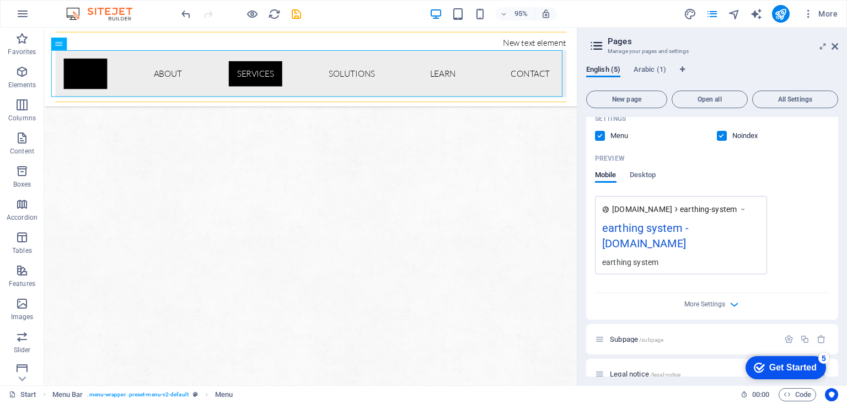
scroll to position [276, 0]
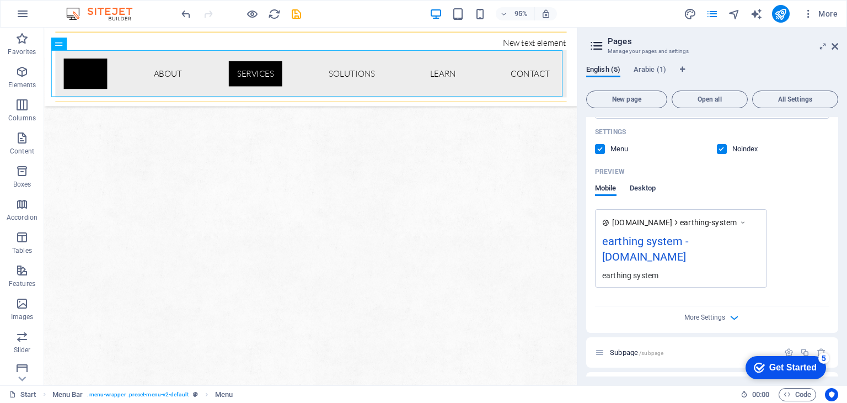
click at [643, 185] on span "Desktop" at bounding box center [643, 188] width 26 height 15
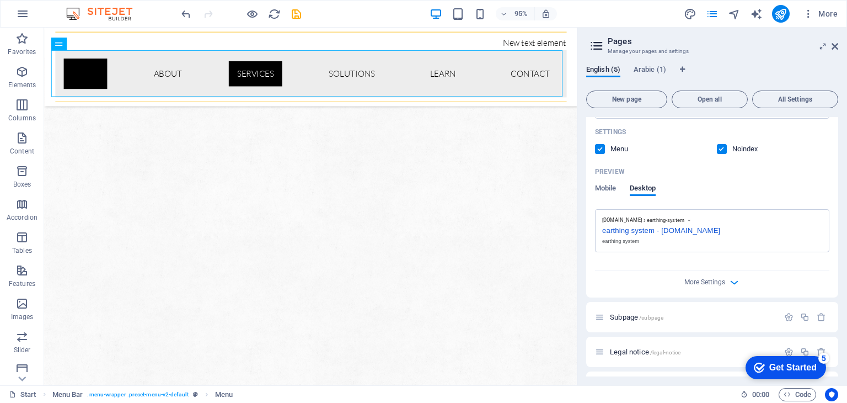
scroll to position [305, 0]
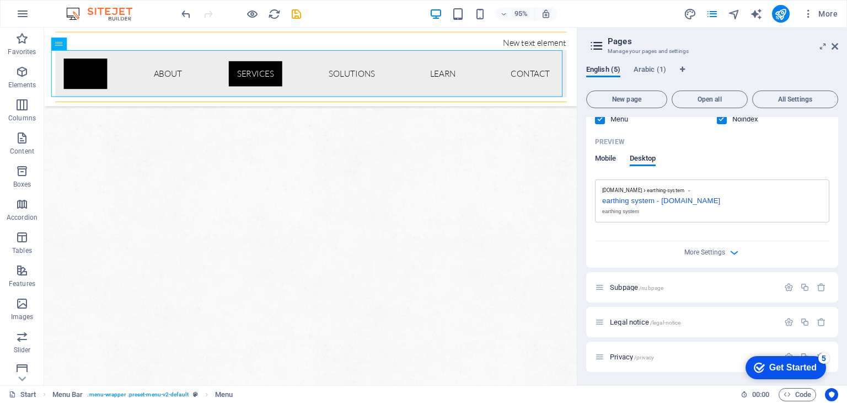
click at [609, 161] on span "Mobile" at bounding box center [606, 159] width 22 height 15
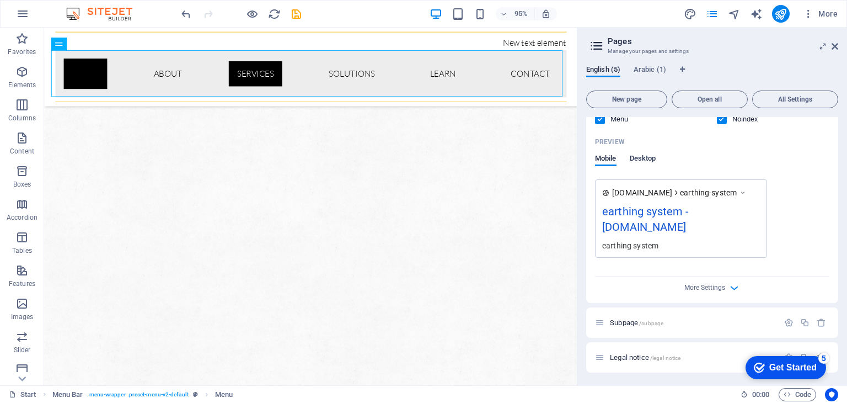
click at [641, 160] on span "Desktop" at bounding box center [643, 159] width 26 height 15
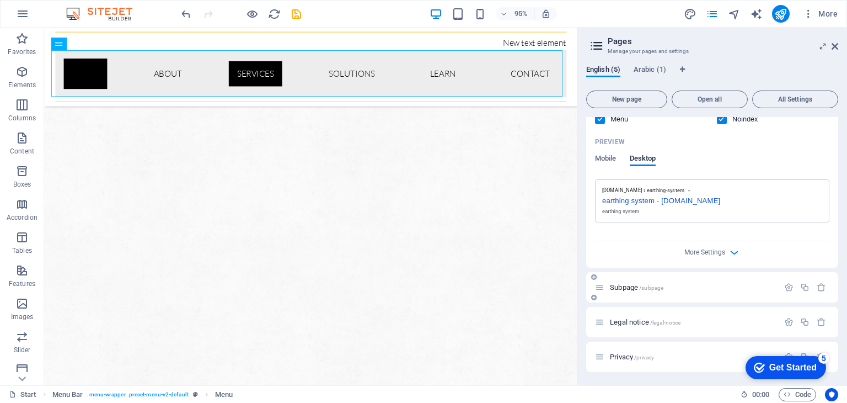
click at [735, 285] on p "Subpage /subpage" at bounding box center [692, 286] width 165 height 7
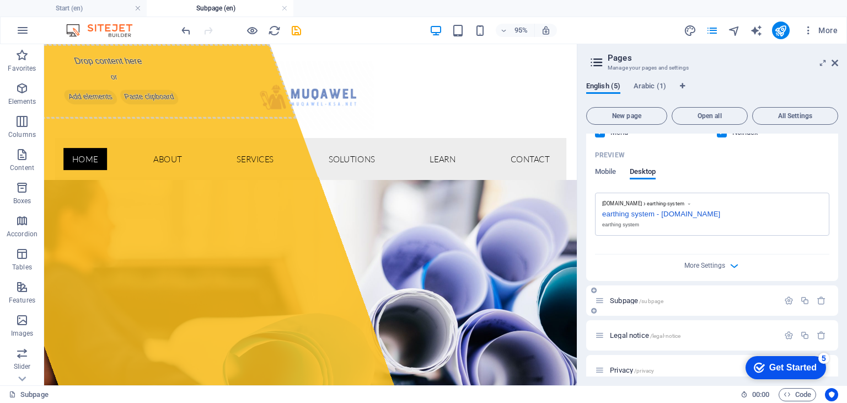
scroll to position [322, 0]
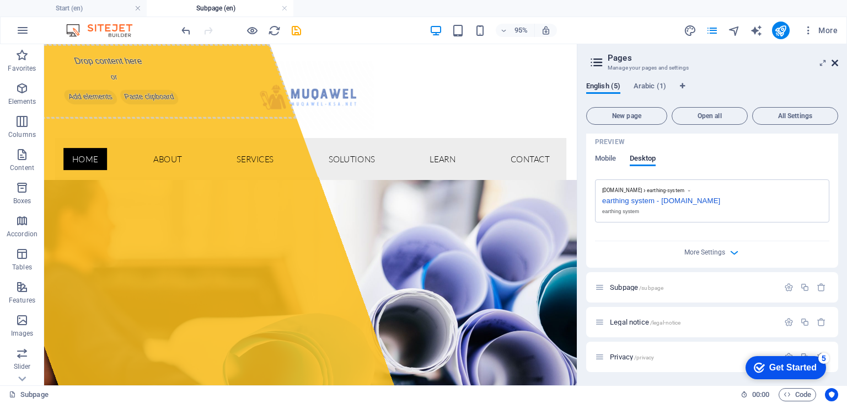
click at [836, 65] on icon at bounding box center [834, 62] width 7 height 9
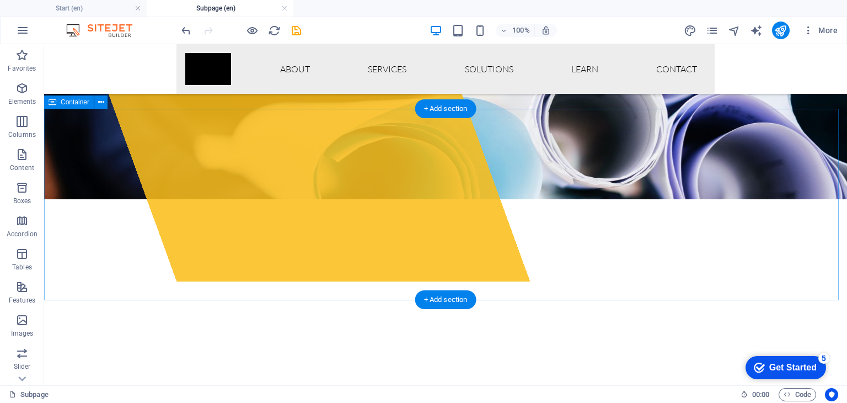
scroll to position [0, 0]
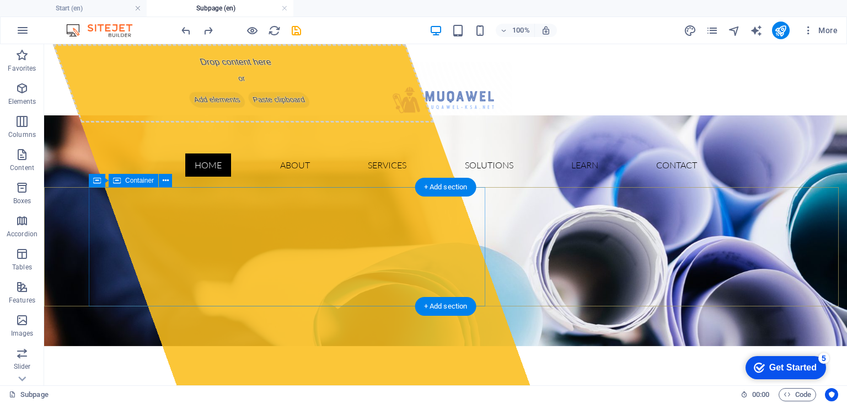
click at [294, 122] on div "Drop content here or Add elements Paste clipboard" at bounding box center [244, 83] width 382 height 78
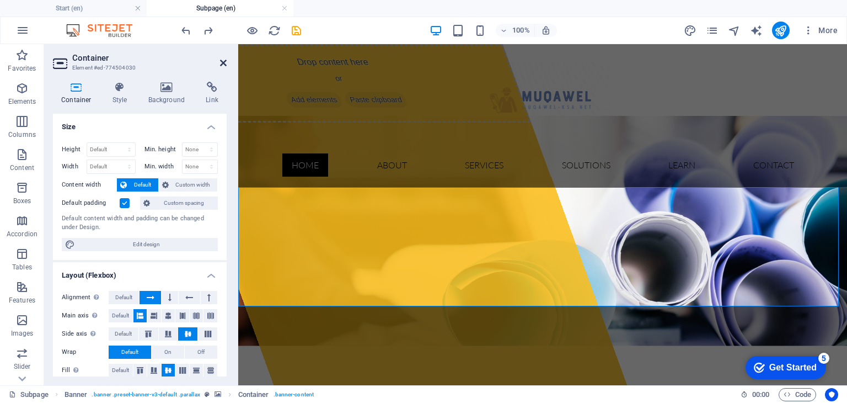
click at [221, 62] on icon at bounding box center [223, 62] width 7 height 9
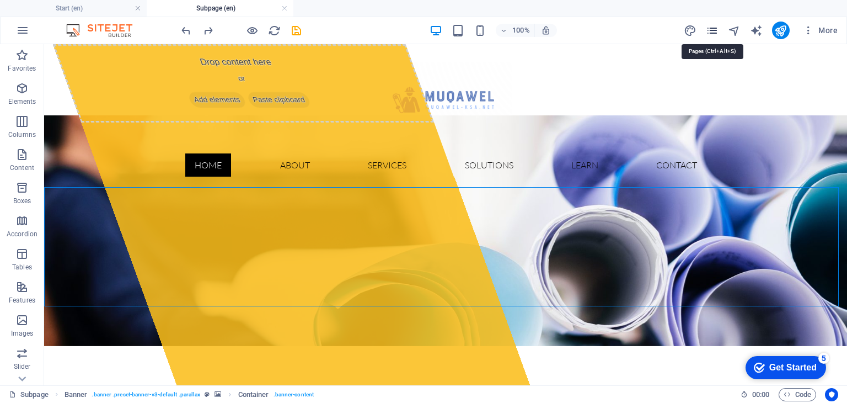
click at [719, 27] on div "More" at bounding box center [763, 31] width 158 height 18
click at [709, 34] on icon "pages" at bounding box center [712, 30] width 13 height 13
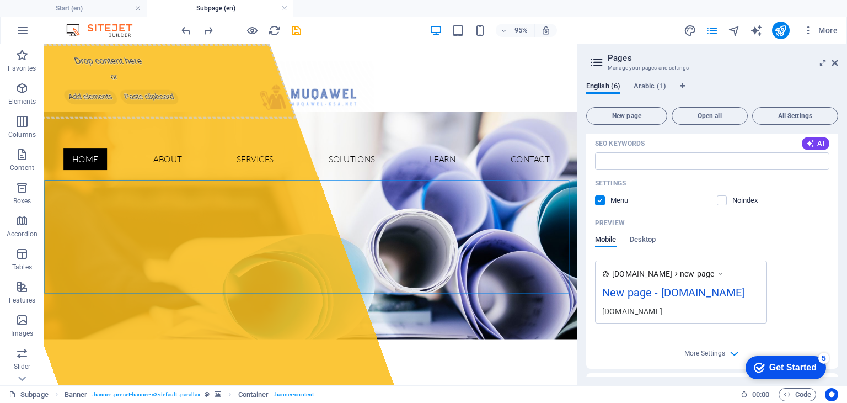
scroll to position [377, 0]
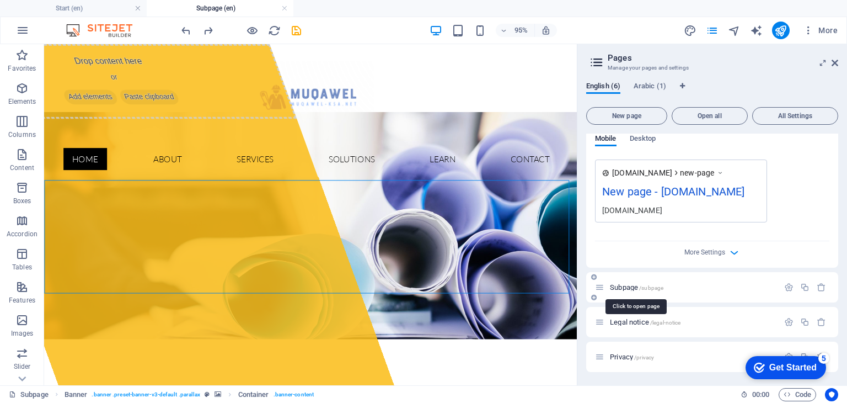
click at [626, 284] on span "Subpage /subpage" at bounding box center [636, 287] width 53 height 8
click at [602, 285] on icon at bounding box center [599, 286] width 9 height 9
click at [621, 288] on span "Subpage /subpage" at bounding box center [636, 287] width 53 height 8
click at [631, 287] on span "Subpage /subpage" at bounding box center [636, 287] width 53 height 8
click at [696, 249] on span "More Settings" at bounding box center [704, 252] width 41 height 8
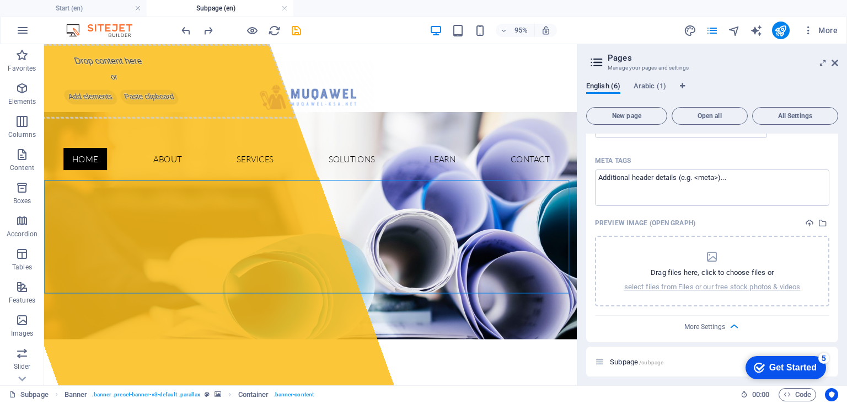
scroll to position [534, 0]
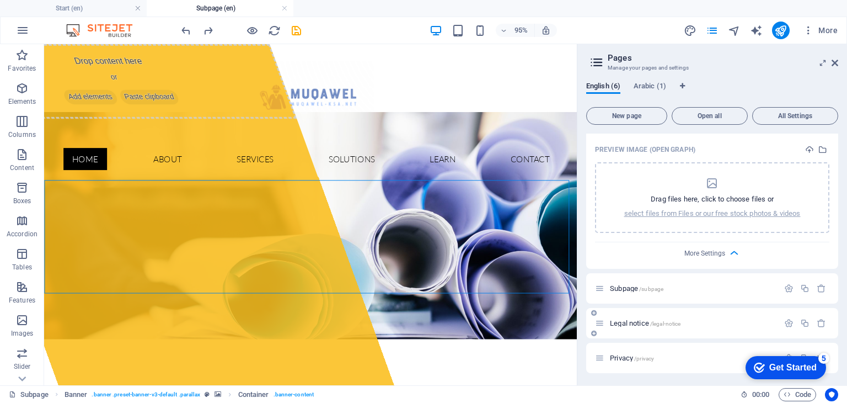
click at [635, 321] on span "Legal notice /legal-notice" at bounding box center [645, 323] width 71 height 8
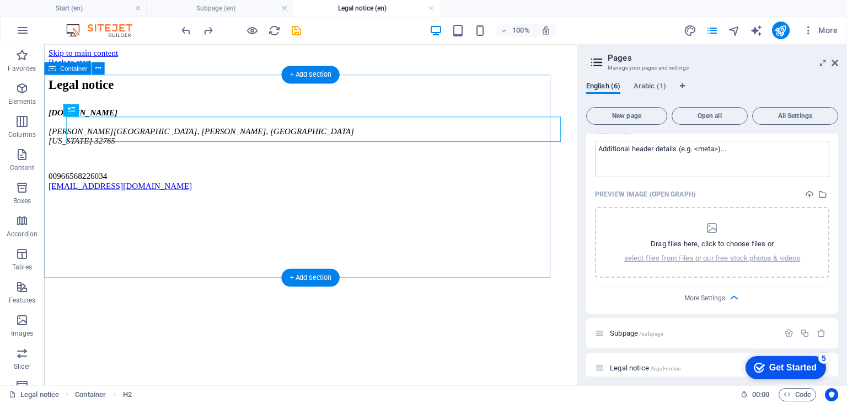
scroll to position [0, 0]
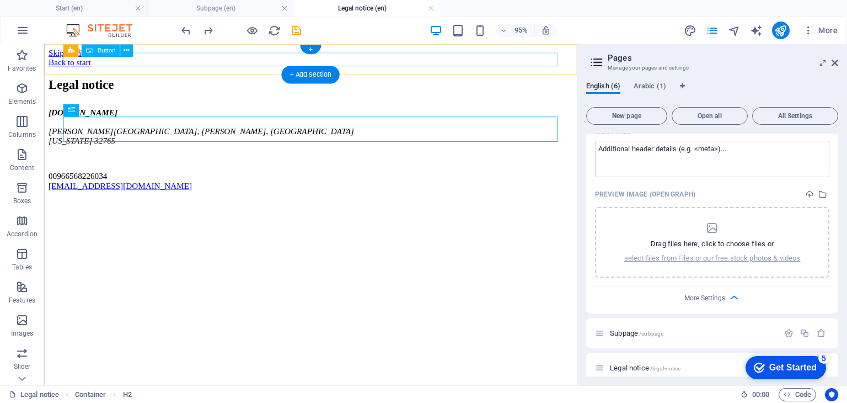
click at [511, 58] on div "Back to start" at bounding box center [325, 63] width 552 height 10
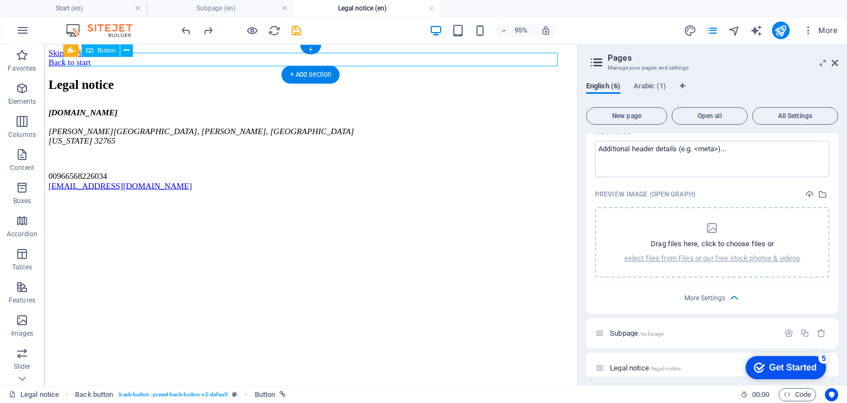
click at [510, 58] on div "Back to start" at bounding box center [325, 63] width 552 height 10
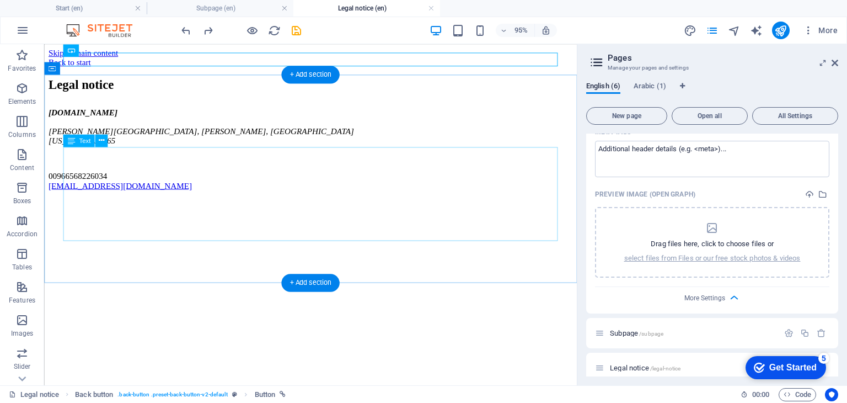
click at [423, 190] on div "[DOMAIN_NAME] [GEOGRAPHIC_DATA] [GEOGRAPHIC_DATA][PERSON_NAME][US_STATE] 009665…" at bounding box center [325, 154] width 552 height 87
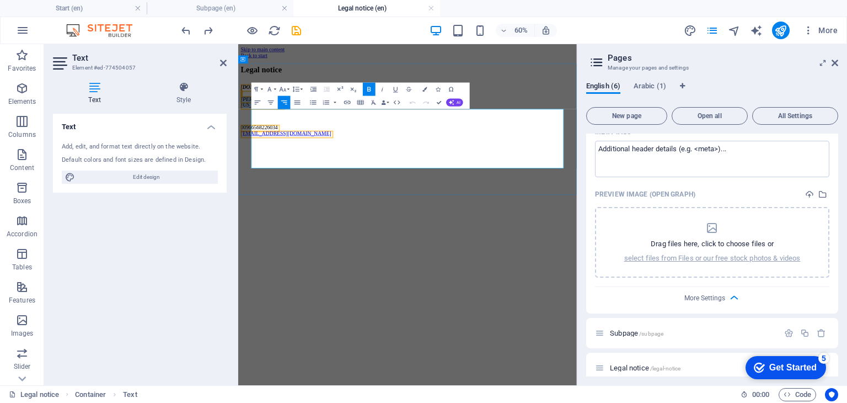
drag, startPoint x: 777, startPoint y: 201, endPoint x: 589, endPoint y: 179, distance: 189.2
click at [589, 151] on address "[DOMAIN_NAME] Abu Ubaidah Amer [GEOGRAPHIC_DATA][PERSON_NAME][US_STATE]" at bounding box center [520, 131] width 555 height 40
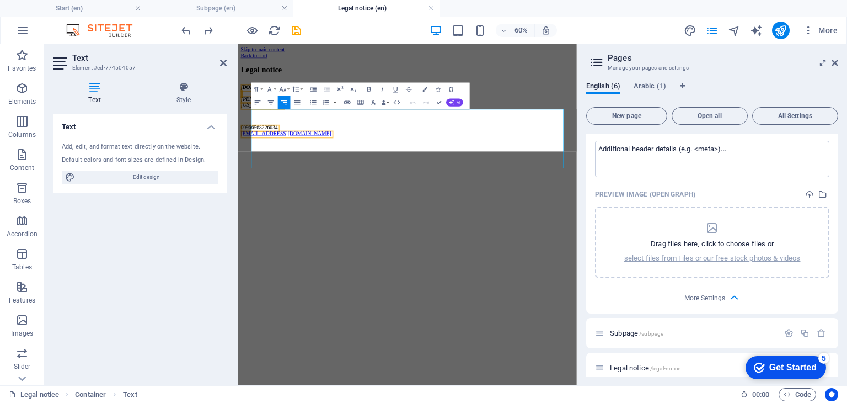
scroll to position [24, 4]
drag, startPoint x: 779, startPoint y: 175, endPoint x: 557, endPoint y: 170, distance: 221.7
click at [557, 131] on address "[DOMAIN_NAME] [URL][DOMAIN_NAME] 5" at bounding box center [520, 121] width 555 height 20
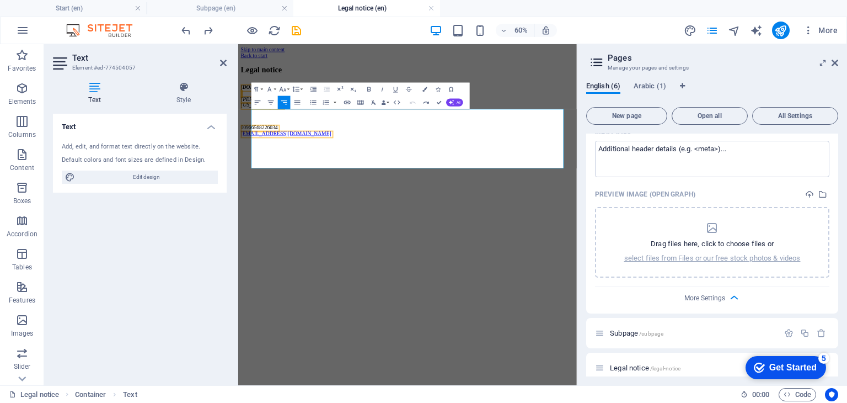
click at [583, 207] on html "Skip to main content Back to start Legal notice [DOMAIN_NAME] [GEOGRAPHIC_DATA]…" at bounding box center [520, 125] width 564 height 163
click at [223, 60] on icon at bounding box center [223, 62] width 7 height 9
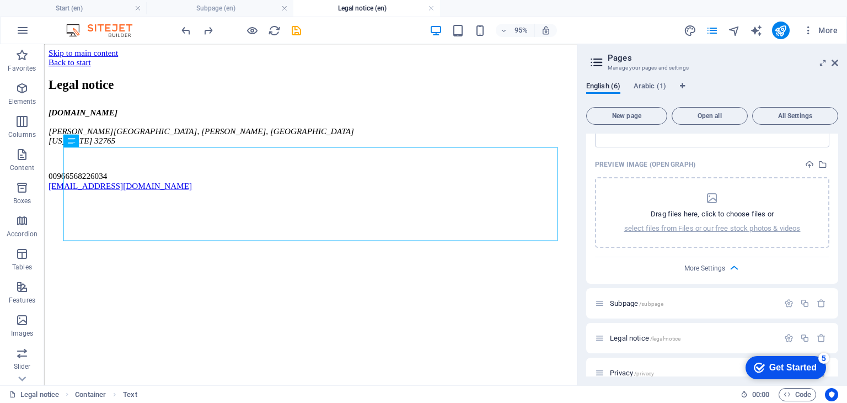
scroll to position [534, 0]
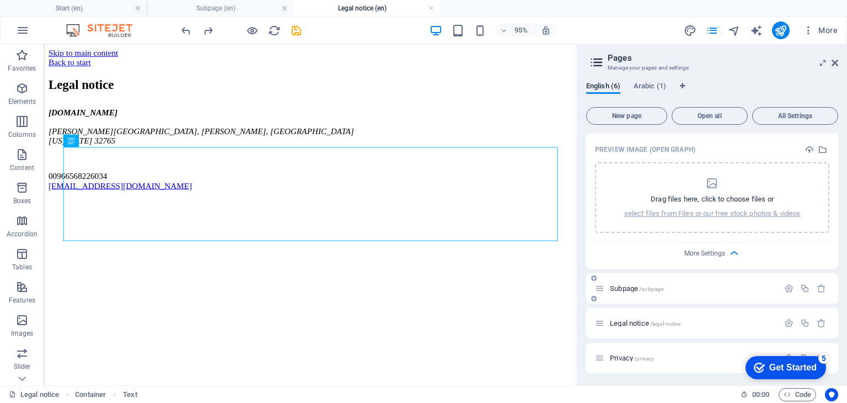
click at [620, 285] on span "Subpage /subpage" at bounding box center [636, 288] width 53 height 8
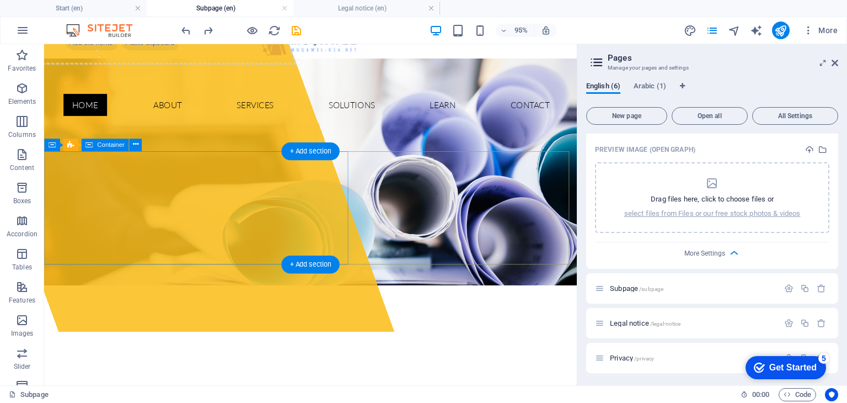
scroll to position [0, 0]
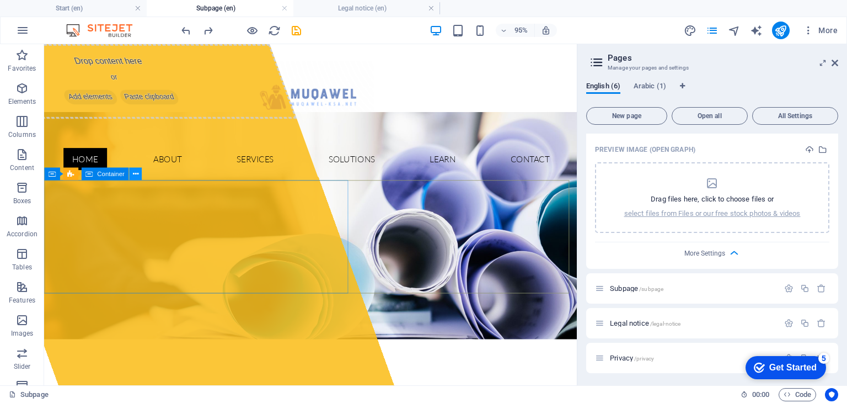
click at [135, 171] on icon at bounding box center [135, 173] width 6 height 11
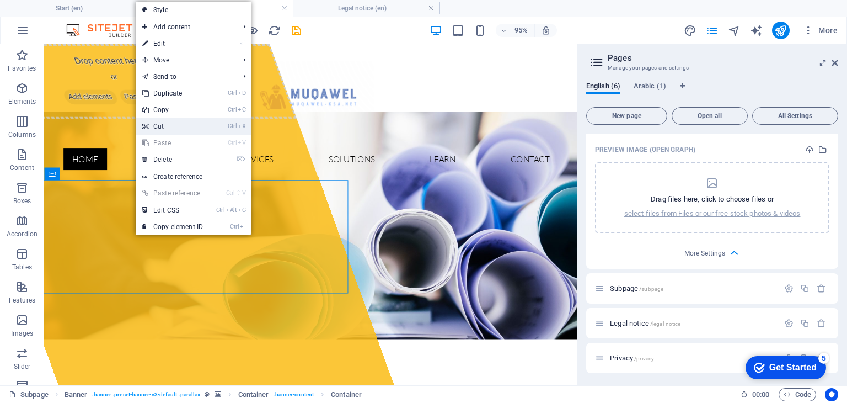
click at [173, 128] on link "Ctrl X Cut" at bounding box center [173, 126] width 74 height 17
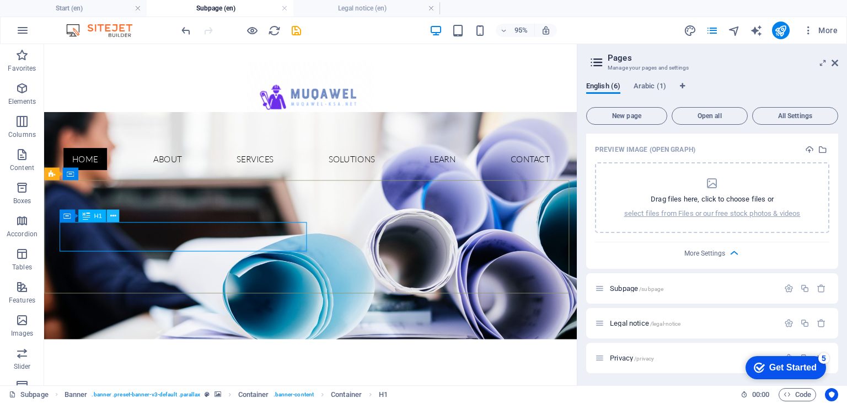
click at [112, 211] on icon at bounding box center [113, 215] width 6 height 11
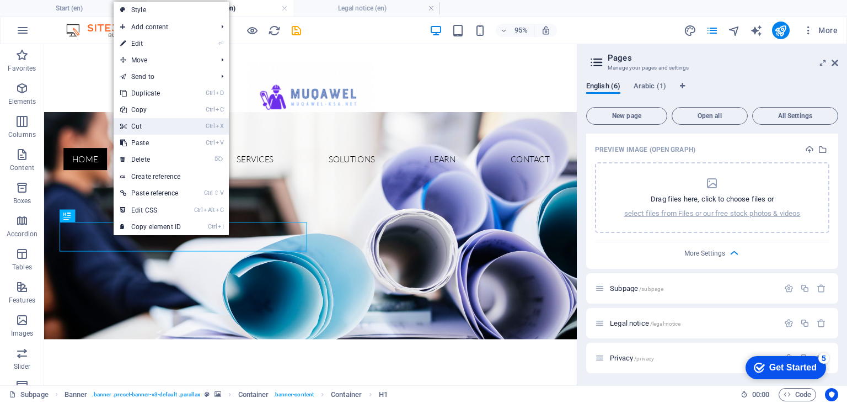
click at [171, 120] on link "Ctrl X Cut" at bounding box center [151, 126] width 74 height 17
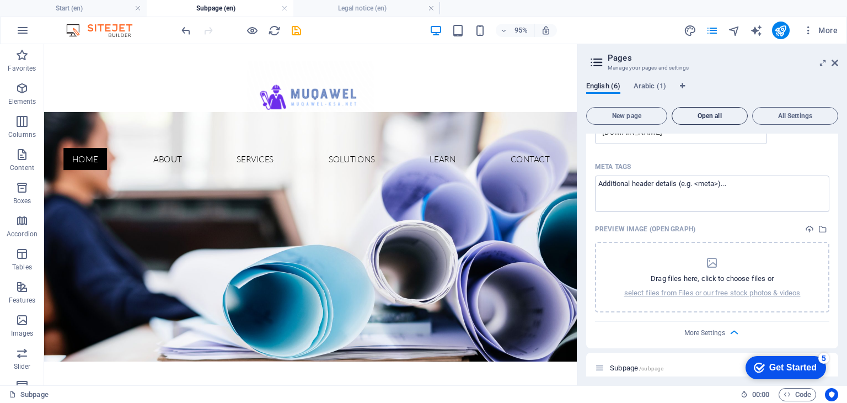
scroll to position [369, 0]
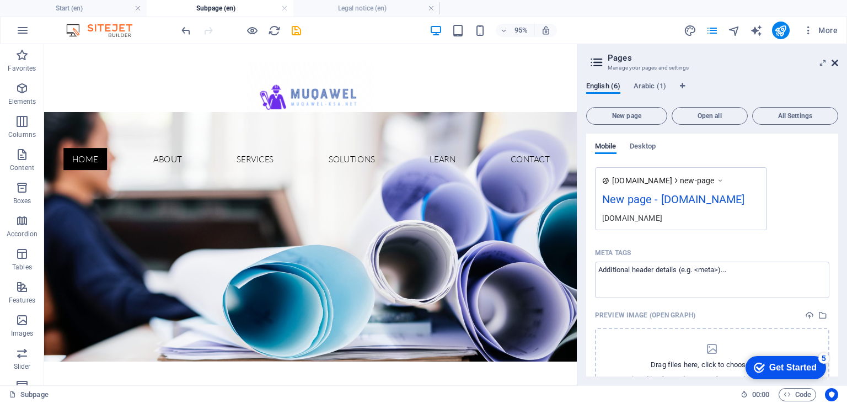
click at [836, 63] on icon at bounding box center [834, 62] width 7 height 9
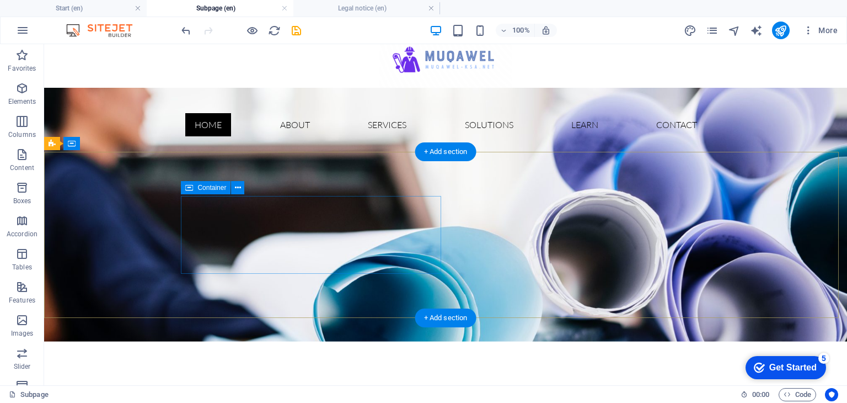
scroll to position [0, 0]
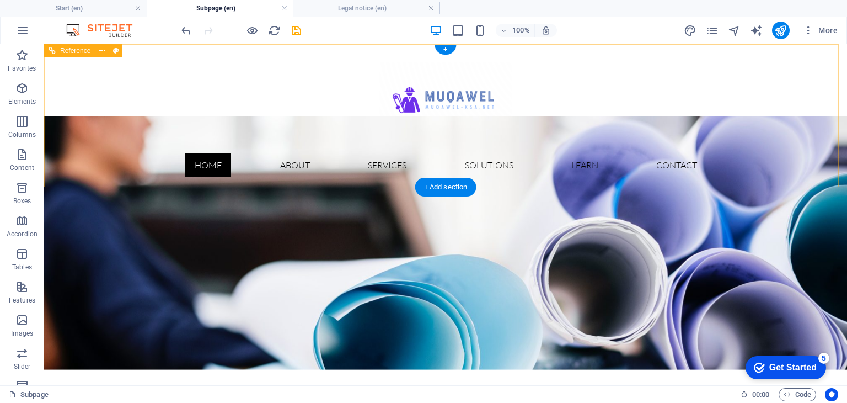
click at [207, 165] on nav "Home About Services solutions learn Contact" at bounding box center [445, 165] width 538 height 44
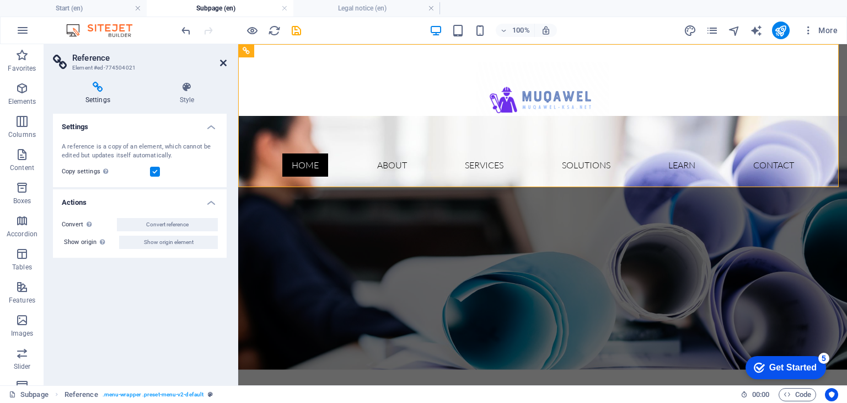
click at [225, 61] on icon at bounding box center [223, 62] width 7 height 9
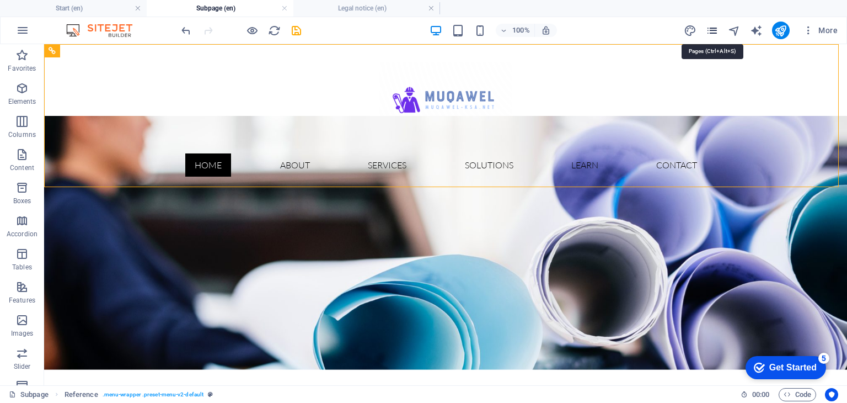
click at [717, 29] on icon "pages" at bounding box center [712, 30] width 13 height 13
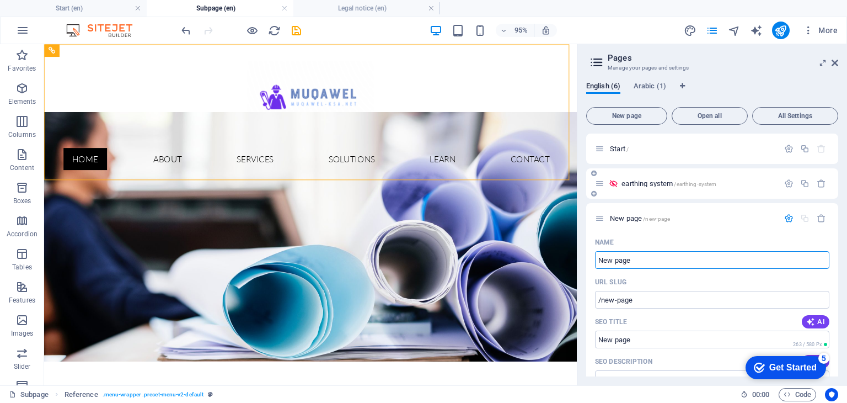
click at [643, 183] on span "earthing system /earthing-system" at bounding box center [668, 183] width 95 height 8
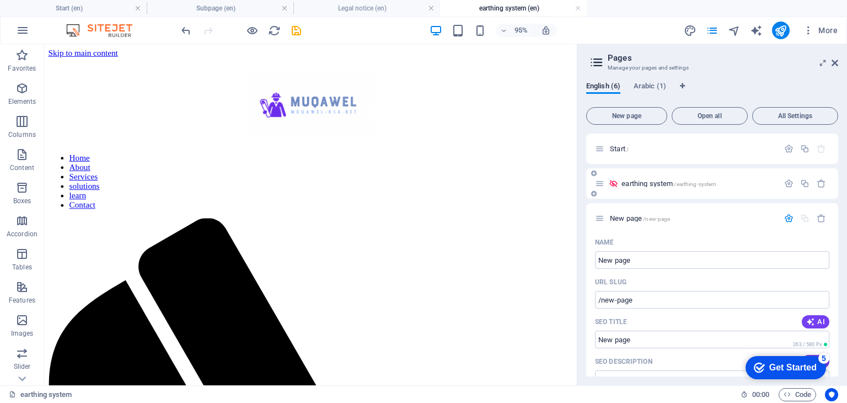
click at [611, 179] on icon at bounding box center [613, 183] width 9 height 9
click at [615, 184] on icon at bounding box center [613, 183] width 9 height 9
click at [603, 218] on icon at bounding box center [599, 217] width 9 height 9
click at [600, 220] on icon at bounding box center [599, 217] width 9 height 9
click at [610, 219] on span "New page /new-page" at bounding box center [640, 218] width 60 height 8
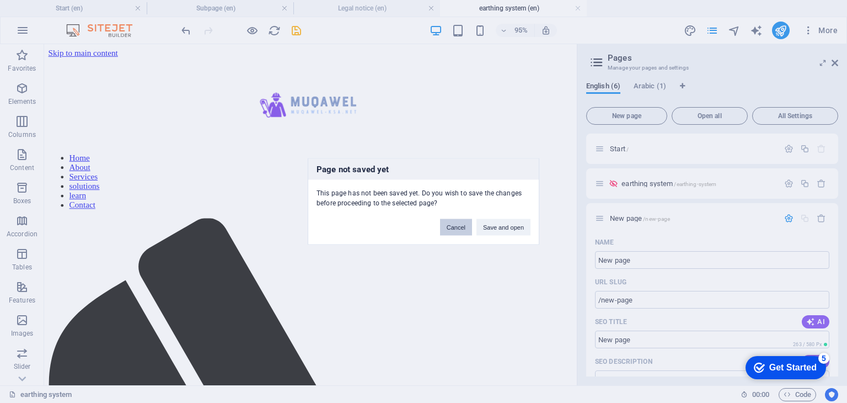
click at [465, 225] on button "Cancel" at bounding box center [456, 227] width 32 height 17
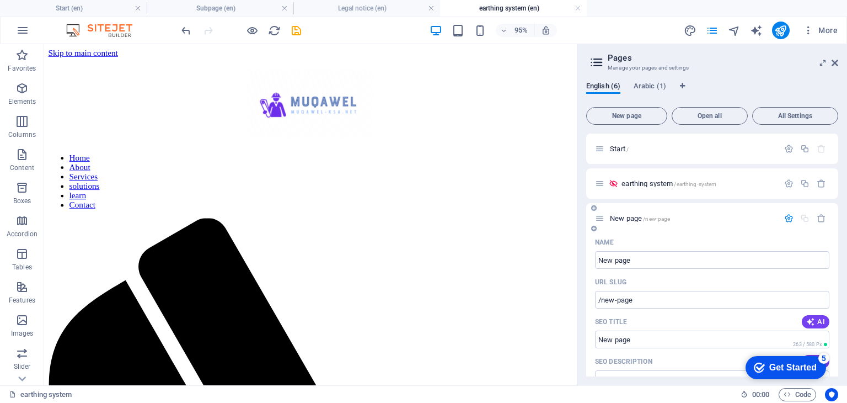
click at [621, 217] on span "New page /new-page" at bounding box center [640, 218] width 60 height 8
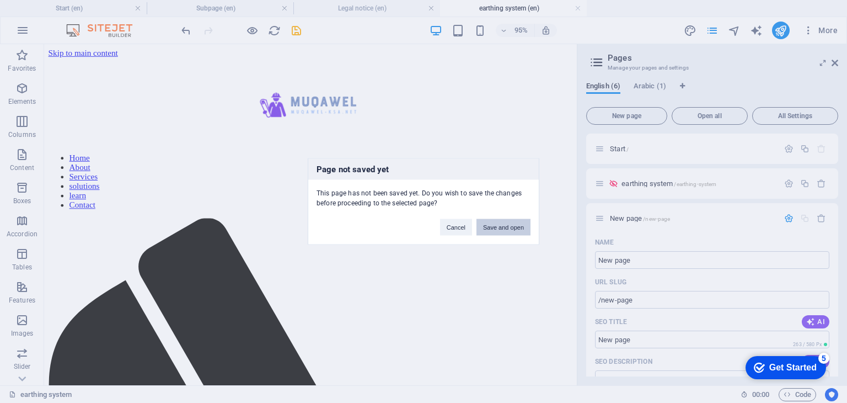
click at [525, 225] on button "Save and open" at bounding box center [503, 227] width 54 height 17
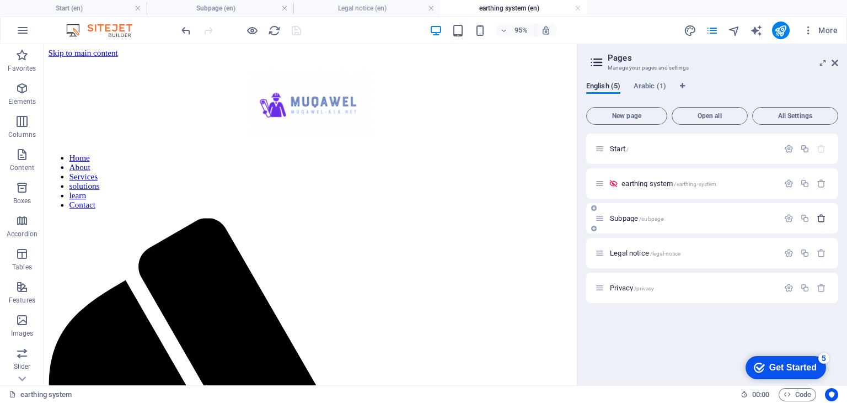
click at [823, 219] on icon "button" at bounding box center [821, 217] width 9 height 9
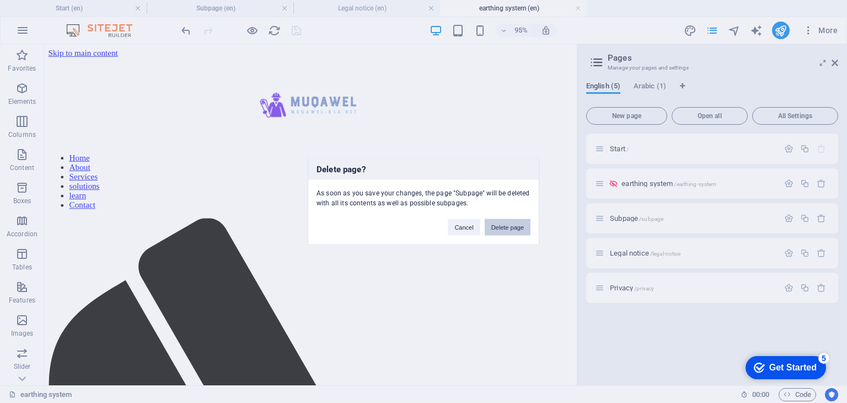
click at [501, 226] on button "Delete page" at bounding box center [508, 227] width 46 height 17
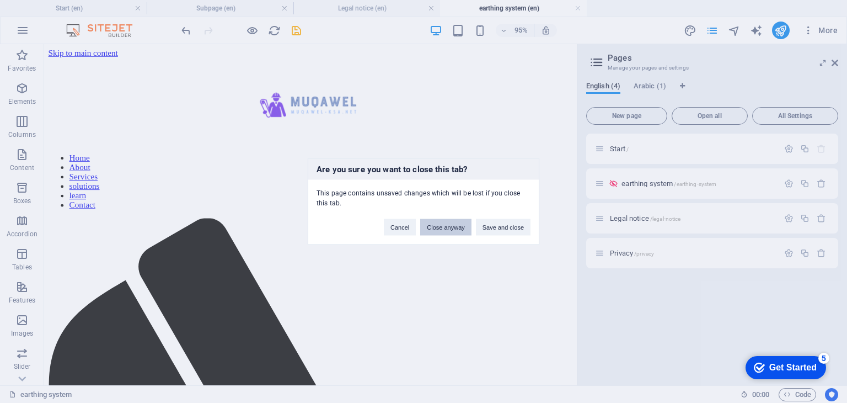
click at [441, 228] on button "Close anyway" at bounding box center [445, 227] width 51 height 17
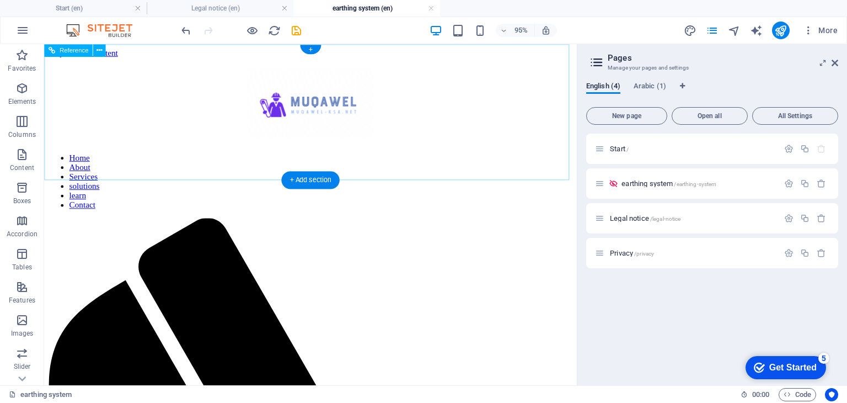
click at [173, 162] on nav "Home About Services solutions learn Contact" at bounding box center [325, 189] width 552 height 60
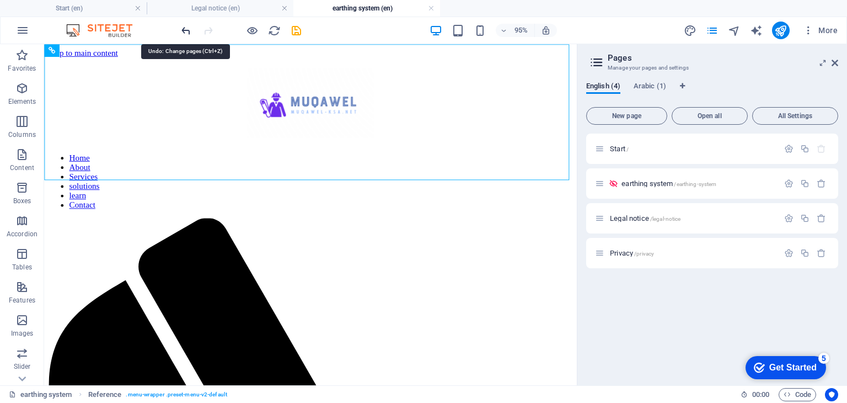
click at [186, 30] on icon "undo" at bounding box center [186, 30] width 13 height 13
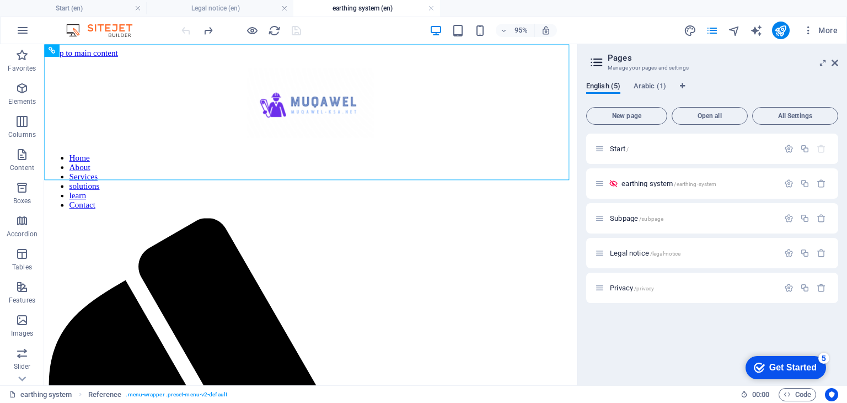
click at [186, 30] on div at bounding box center [241, 31] width 124 height 18
click at [618, 287] on span "Privacy /privacy" at bounding box center [632, 287] width 44 height 8
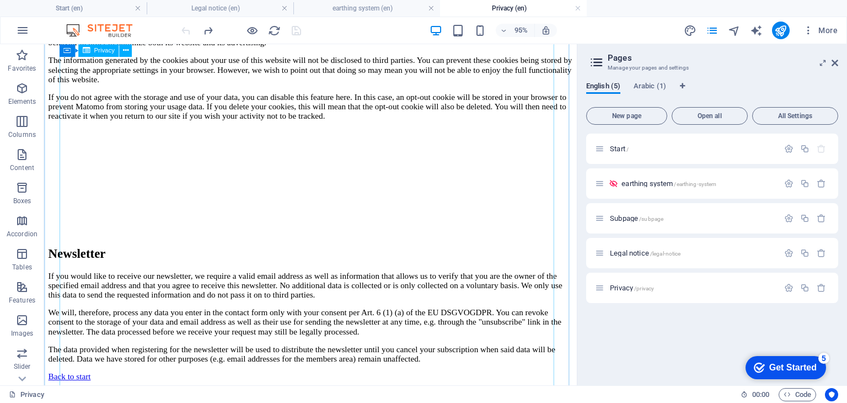
scroll to position [2762, 0]
click at [610, 149] on span "Start /" at bounding box center [619, 148] width 19 height 8
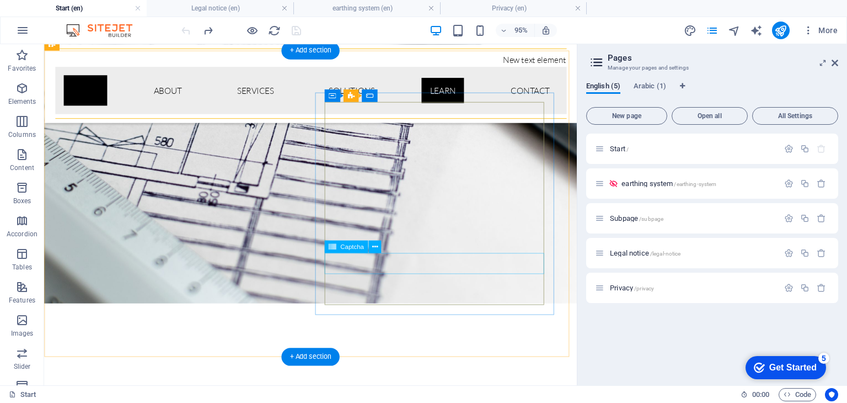
scroll to position [9304, 0]
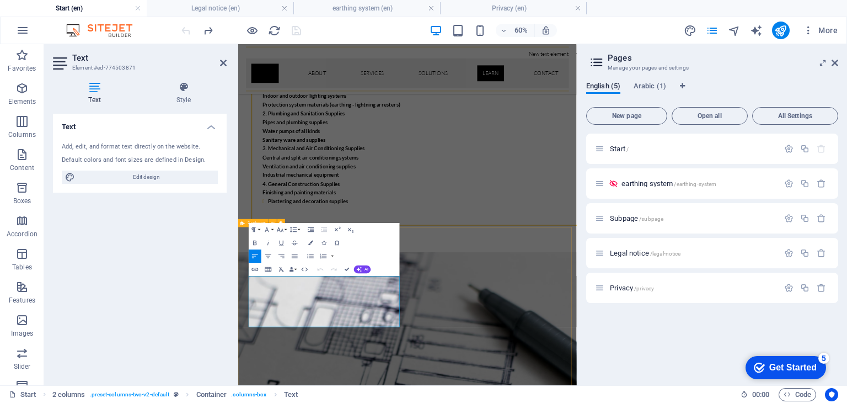
drag, startPoint x: 310, startPoint y: 450, endPoint x: 252, endPoint y: 437, distance: 59.4
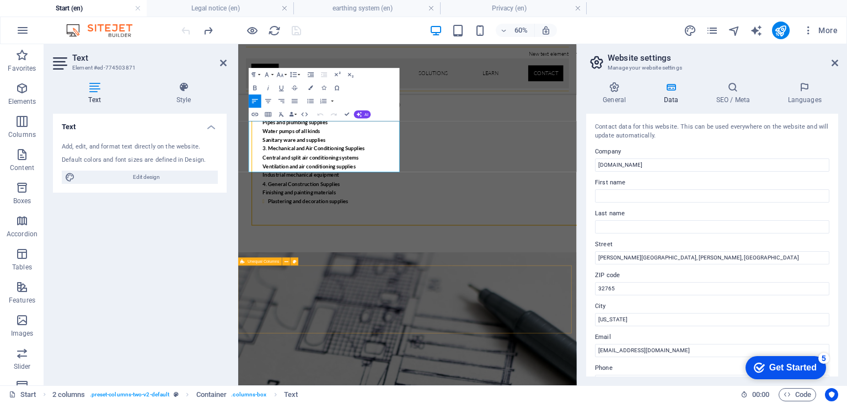
scroll to position [9562, 0]
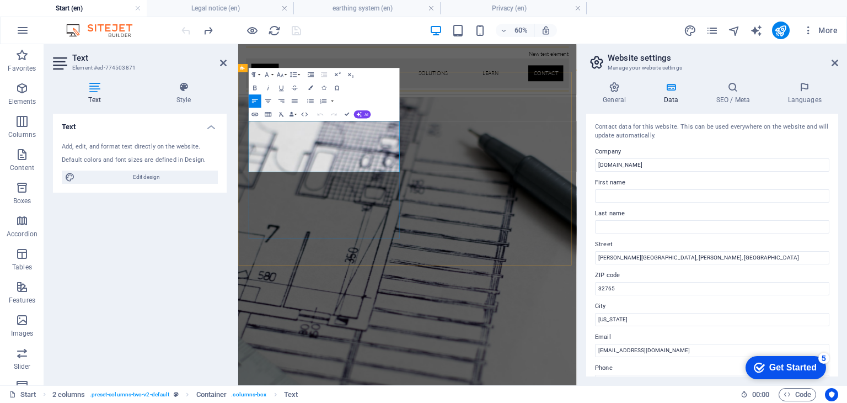
drag, startPoint x: 310, startPoint y: 190, endPoint x: 272, endPoint y: 182, distance: 38.3
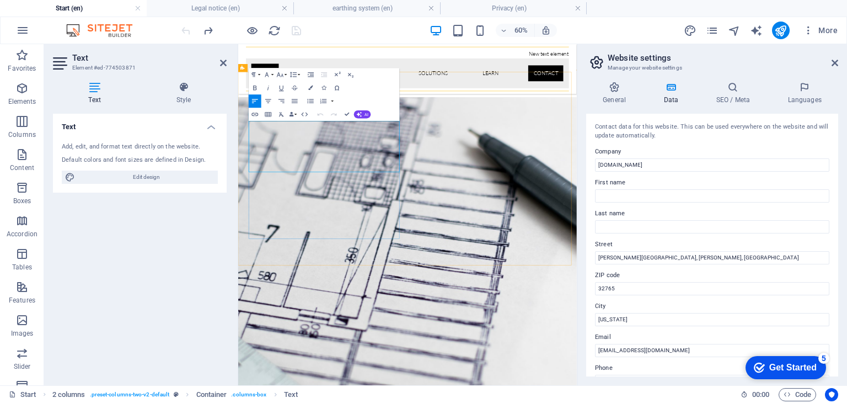
drag, startPoint x: 283, startPoint y: 192, endPoint x: 260, endPoint y: 175, distance: 29.2
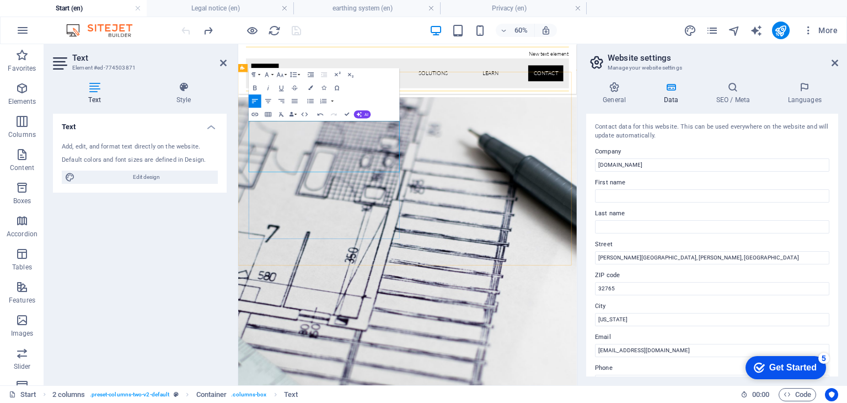
drag, startPoint x: 425, startPoint y: 193, endPoint x: 359, endPoint y: 192, distance: 66.2
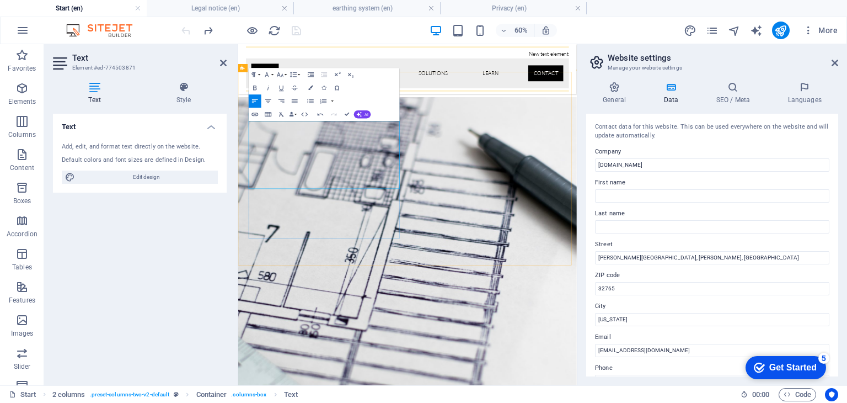
scroll to position [222, 4]
click at [207, 212] on div "Text Add, edit, and format text directly on the website. Default colors and fon…" at bounding box center [140, 245] width 174 height 262
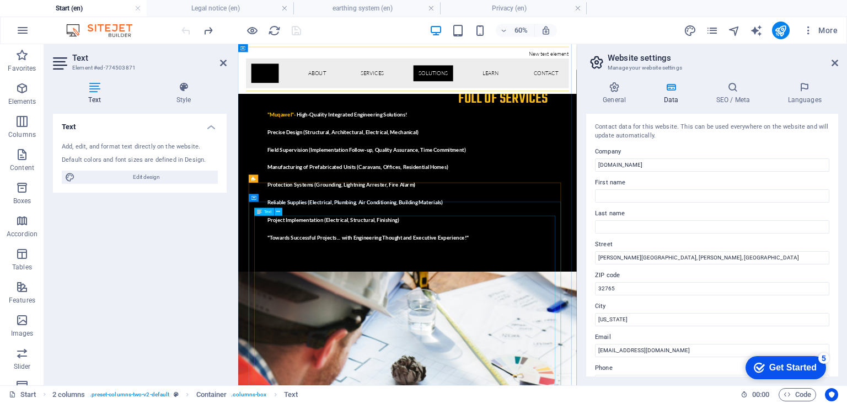
scroll to position [5586, 0]
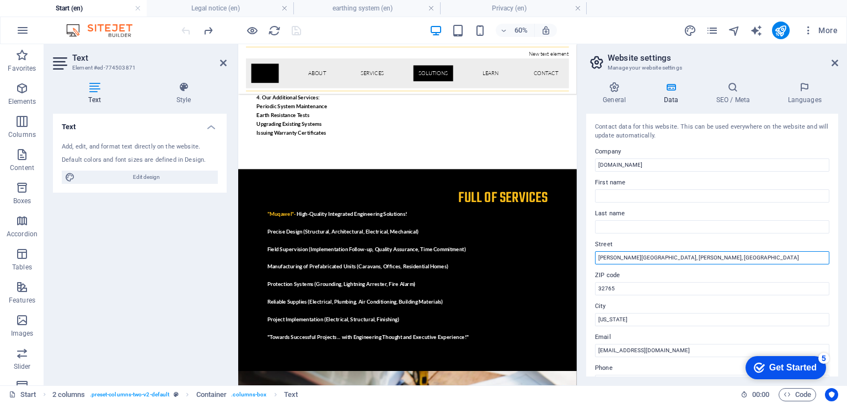
drag, startPoint x: 736, startPoint y: 257, endPoint x: 584, endPoint y: 252, distance: 151.7
click at [582, 252] on div "General Data SEO / Meta Languages Website name [DOMAIN_NAME] Logo Drag files he…" at bounding box center [712, 229] width 270 height 312
paste input "[PERSON_NAME] bin Abdulrahman [STREET_ADDRESS]"
type input "[PERSON_NAME] bin Abdulrahman [STREET_ADDRESS]"
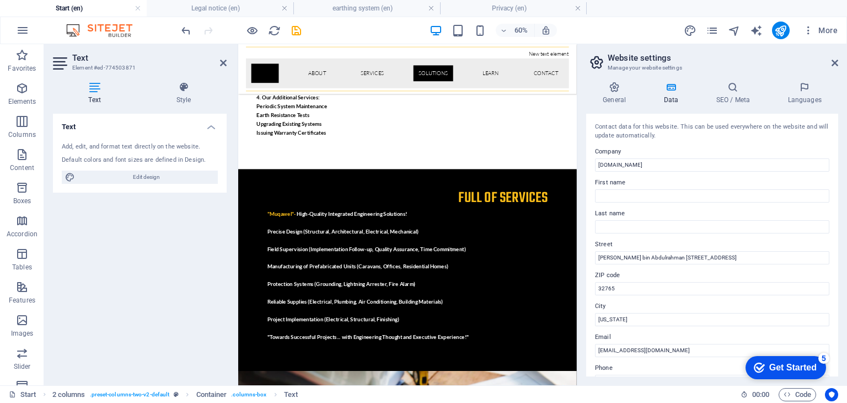
click at [681, 212] on label "Last name" at bounding box center [712, 213] width 234 height 13
click at [681, 220] on input "Last name" at bounding box center [712, 226] width 234 height 13
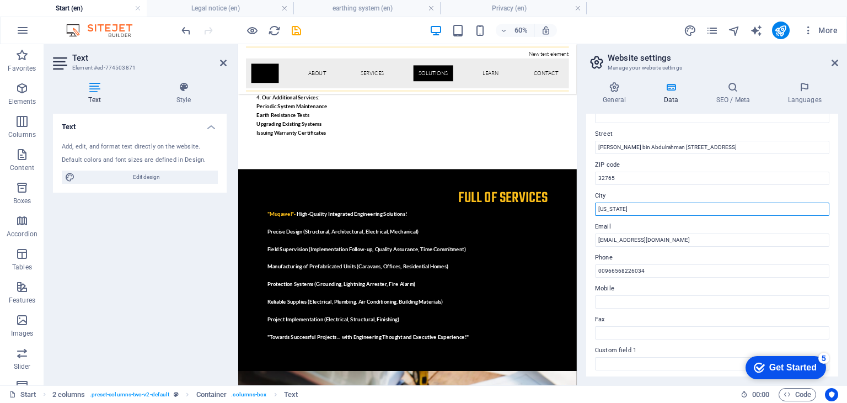
click at [635, 210] on input "[US_STATE]" at bounding box center [712, 208] width 234 height 13
drag, startPoint x: 637, startPoint y: 212, endPoint x: 585, endPoint y: 211, distance: 51.8
click at [585, 211] on div "General Data SEO / Meta Languages Website name [DOMAIN_NAME] Logo Drag files he…" at bounding box center [712, 229] width 270 height 312
type input "RIYADH"
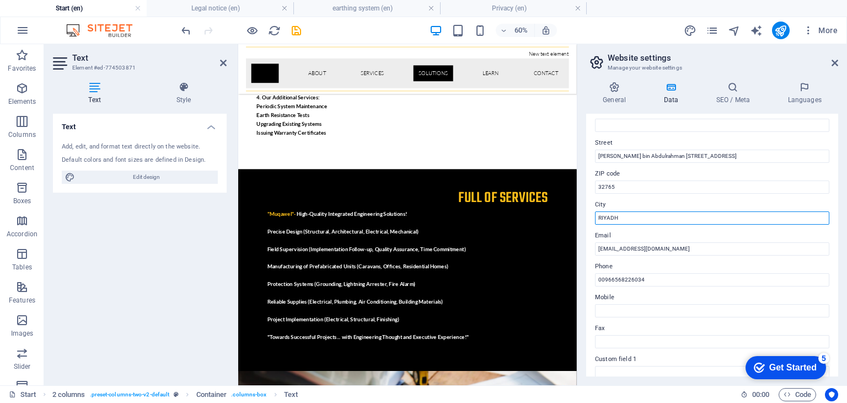
scroll to position [0, 0]
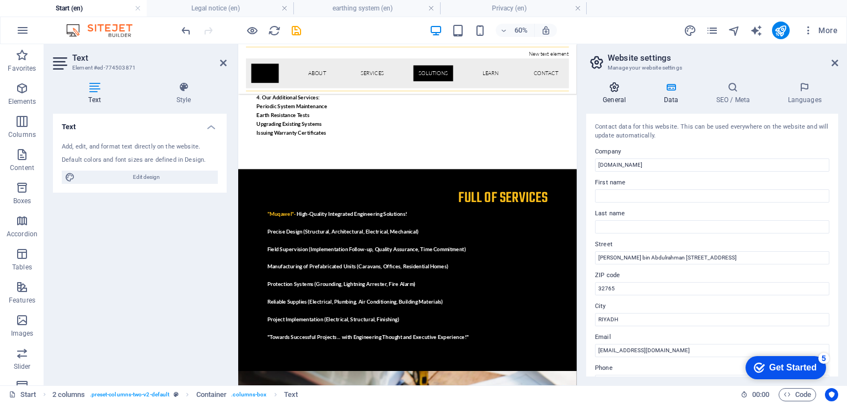
click at [615, 87] on icon at bounding box center [614, 87] width 56 height 11
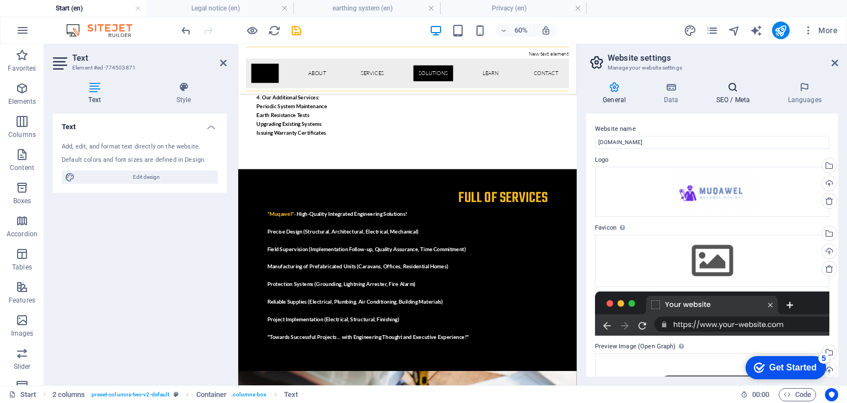
click at [739, 93] on h4 "SEO / Meta" at bounding box center [735, 93] width 72 height 23
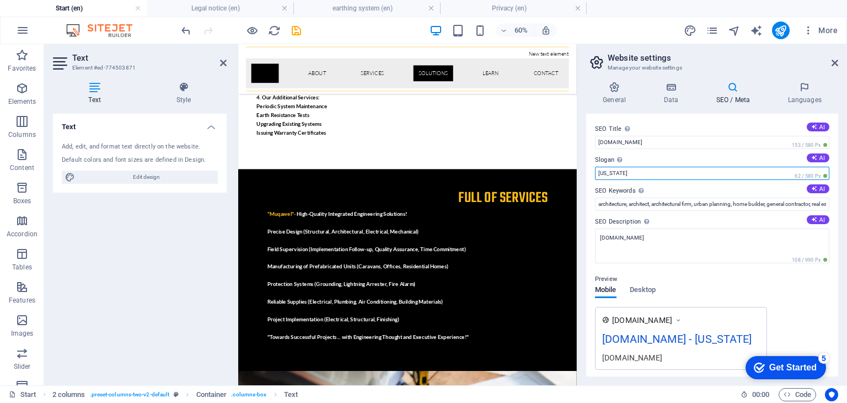
click at [622, 171] on input "[US_STATE]" at bounding box center [712, 173] width 234 height 13
drag, startPoint x: 622, startPoint y: 171, endPoint x: 584, endPoint y: 172, distance: 37.5
click at [584, 172] on div "General Data SEO / Meta Languages Website name [DOMAIN_NAME] Logo Drag files he…" at bounding box center [712, 229] width 270 height 312
type input "RIYADH"
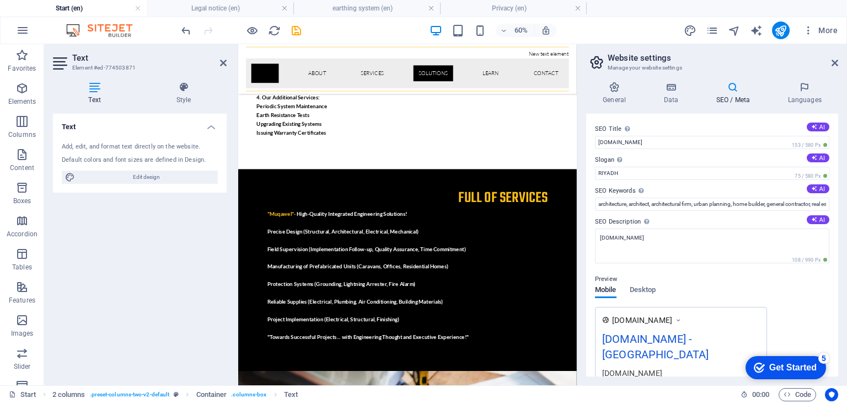
click at [664, 275] on div "Preview" at bounding box center [712, 278] width 234 height 13
click at [805, 92] on icon at bounding box center [804, 87] width 67 height 11
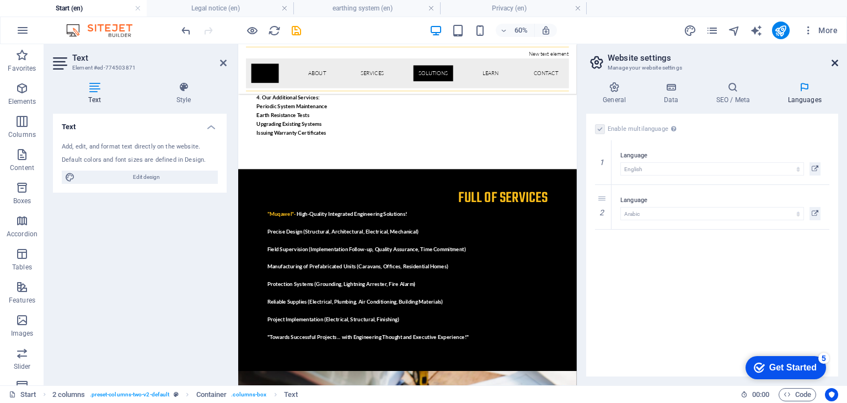
click at [836, 62] on icon at bounding box center [834, 62] width 7 height 9
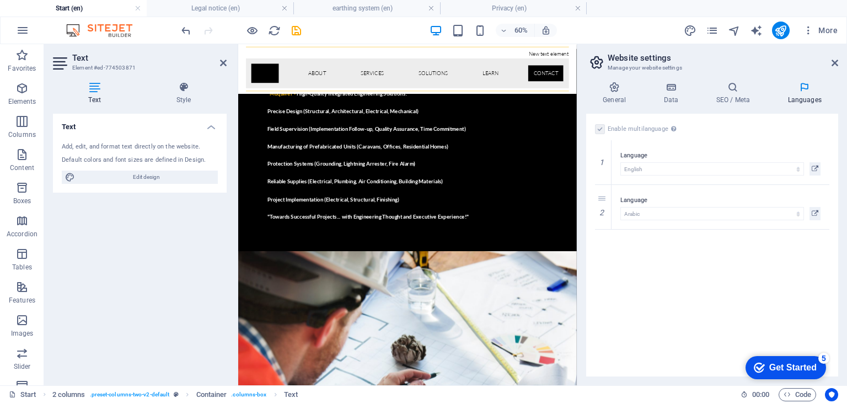
scroll to position [9320, 0]
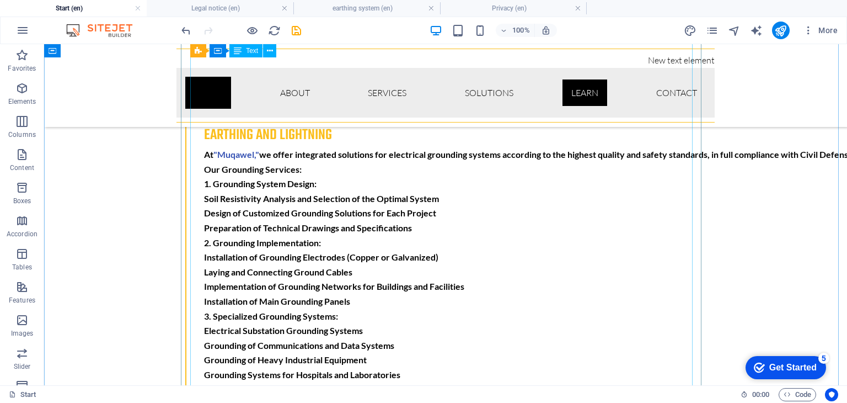
scroll to position [7006, 0]
